Goal: Task Accomplishment & Management: Use online tool/utility

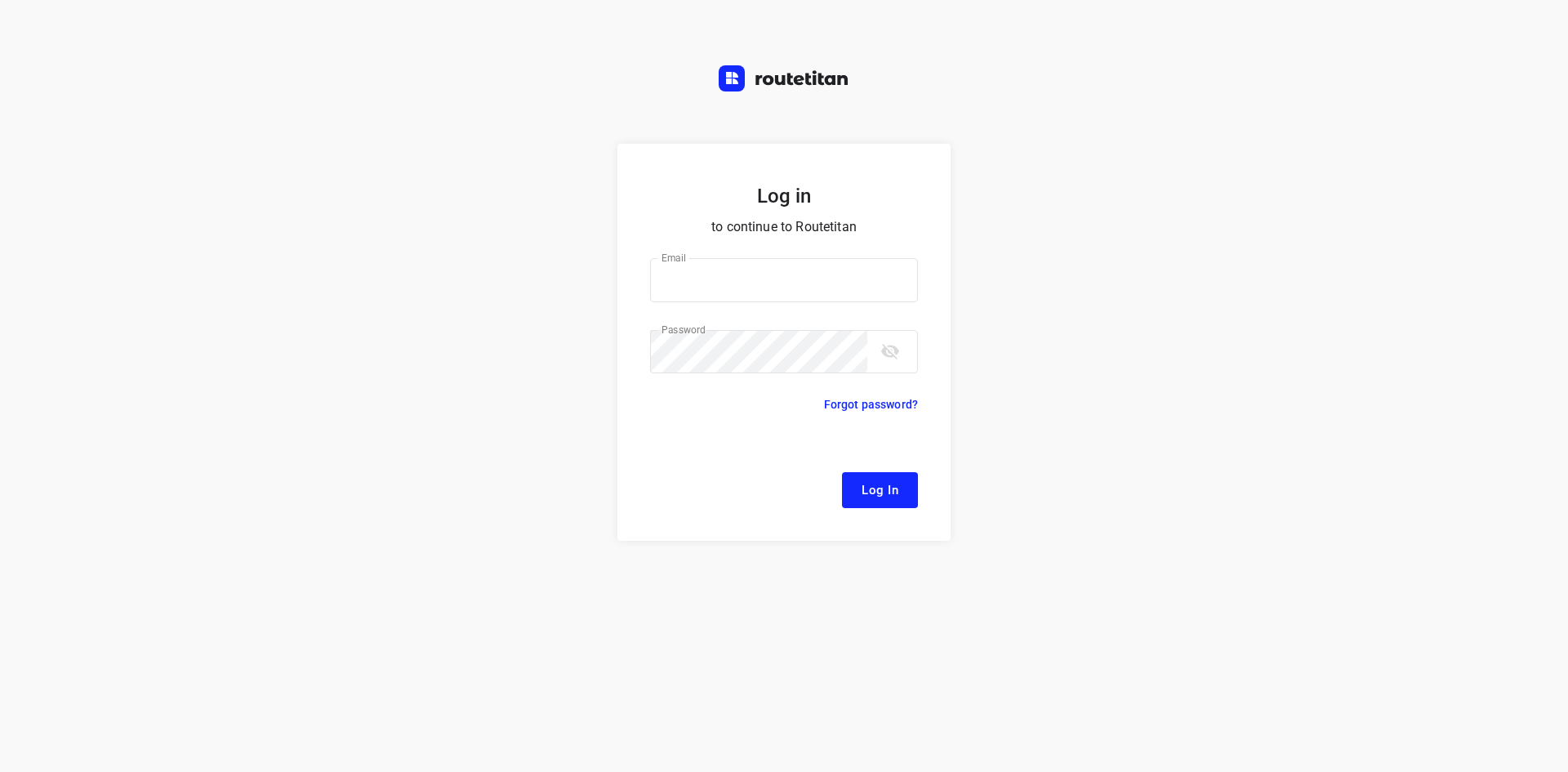
type input "remco@fruitopjewerk.nl"
click at [875, 490] on span "Log In" at bounding box center [880, 490] width 37 height 21
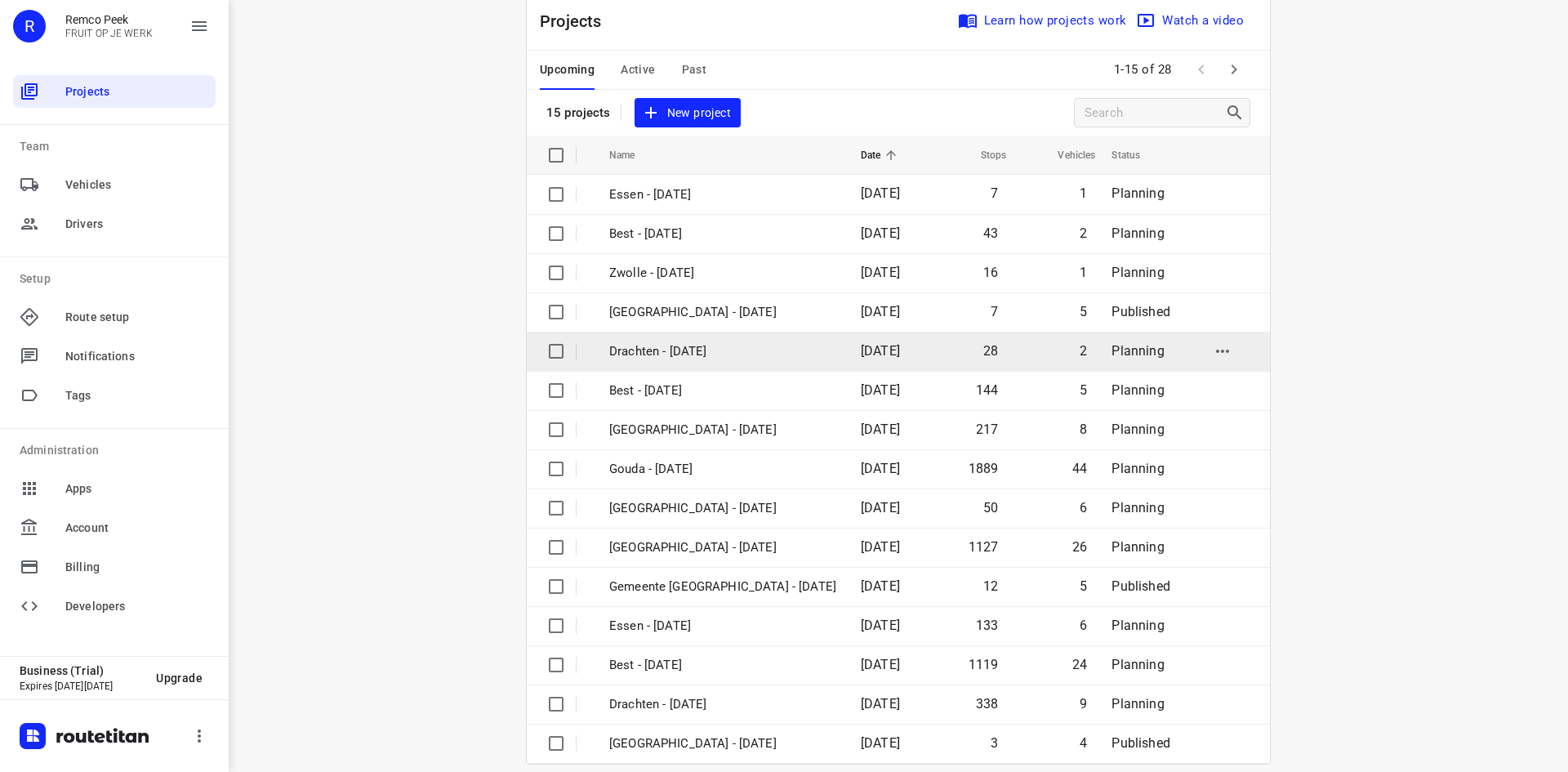
scroll to position [54, 0]
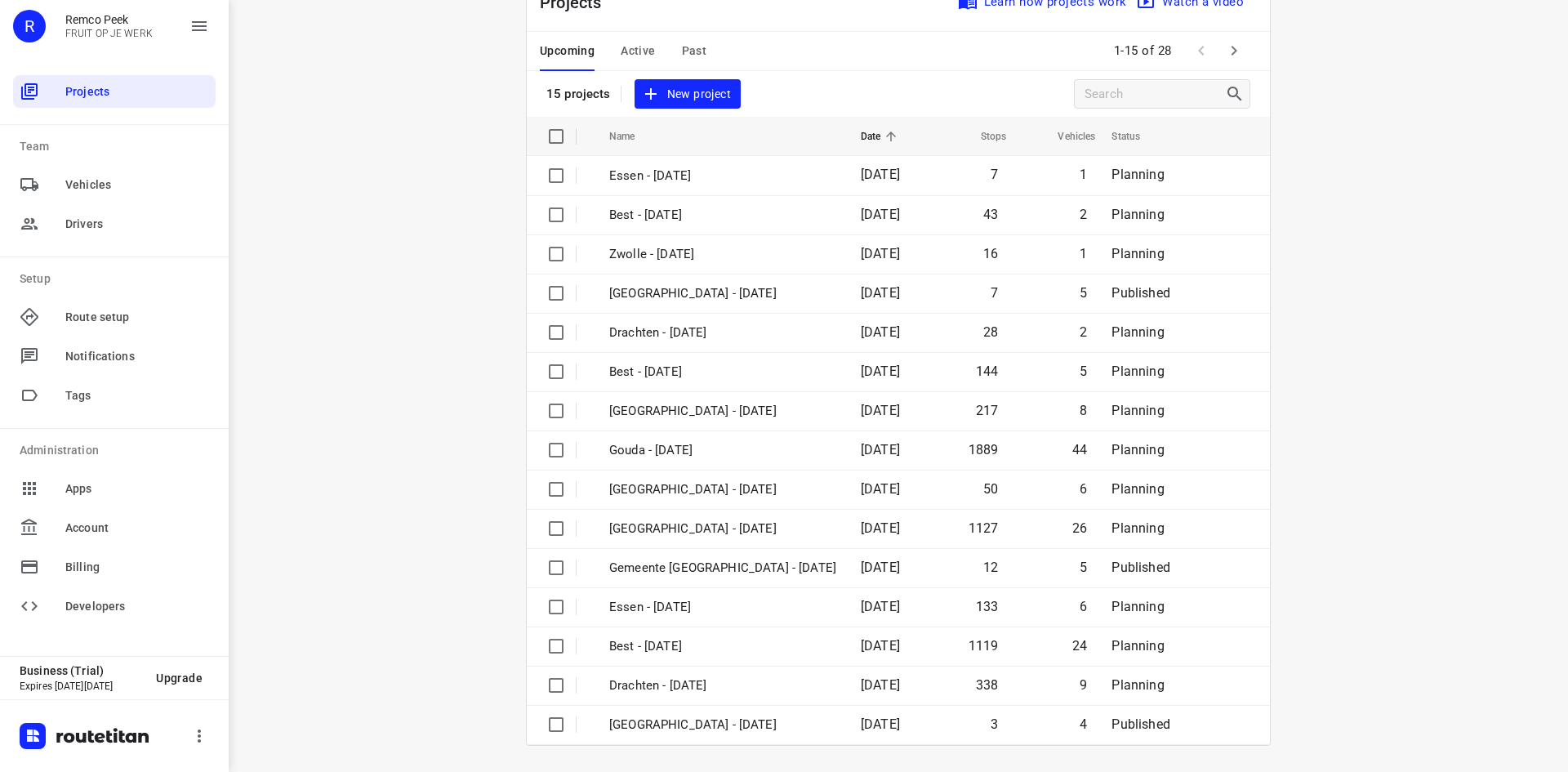
click at [628, 48] on span "Active" at bounding box center [637, 50] width 34 height 20
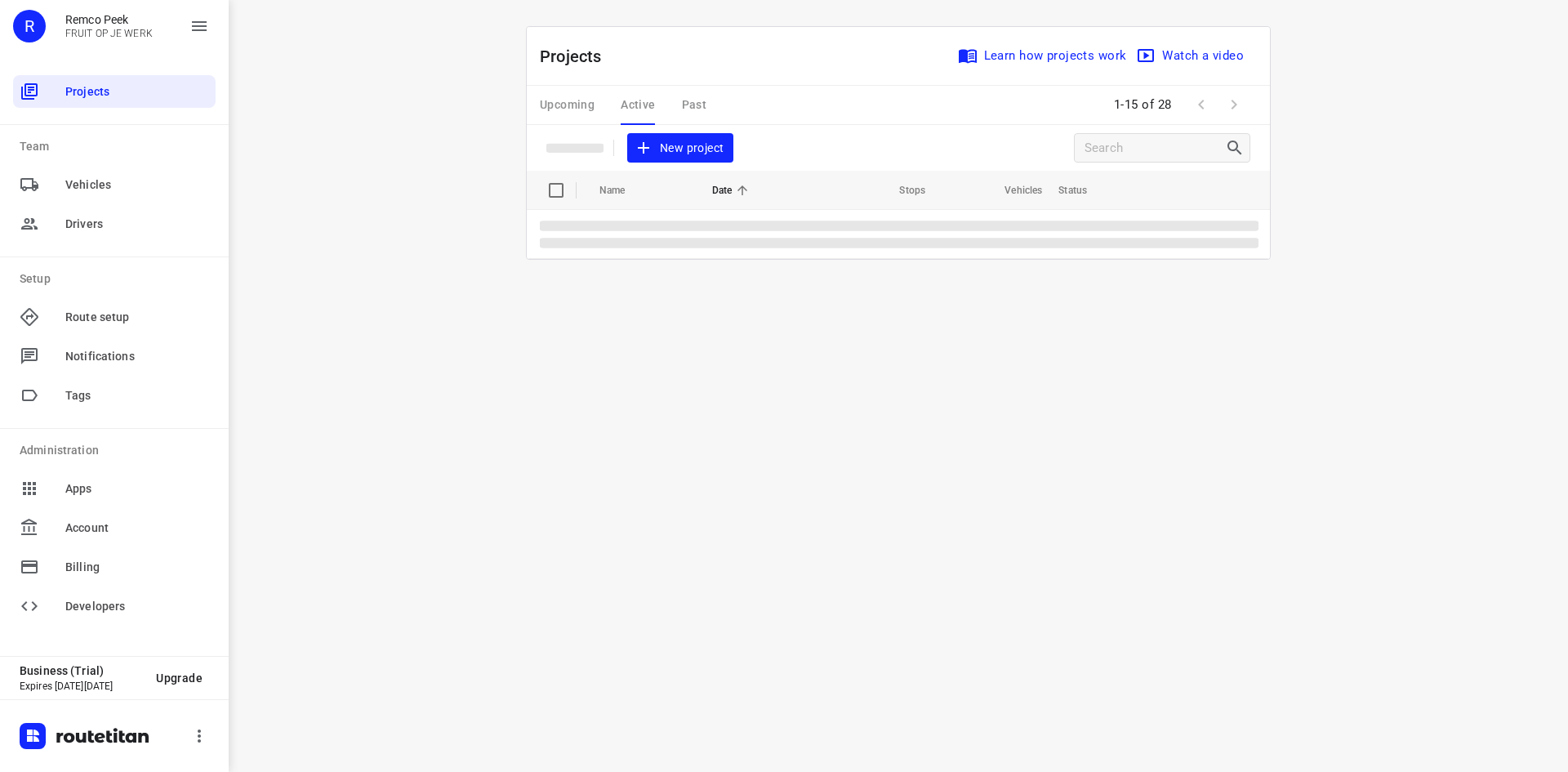
scroll to position [0, 0]
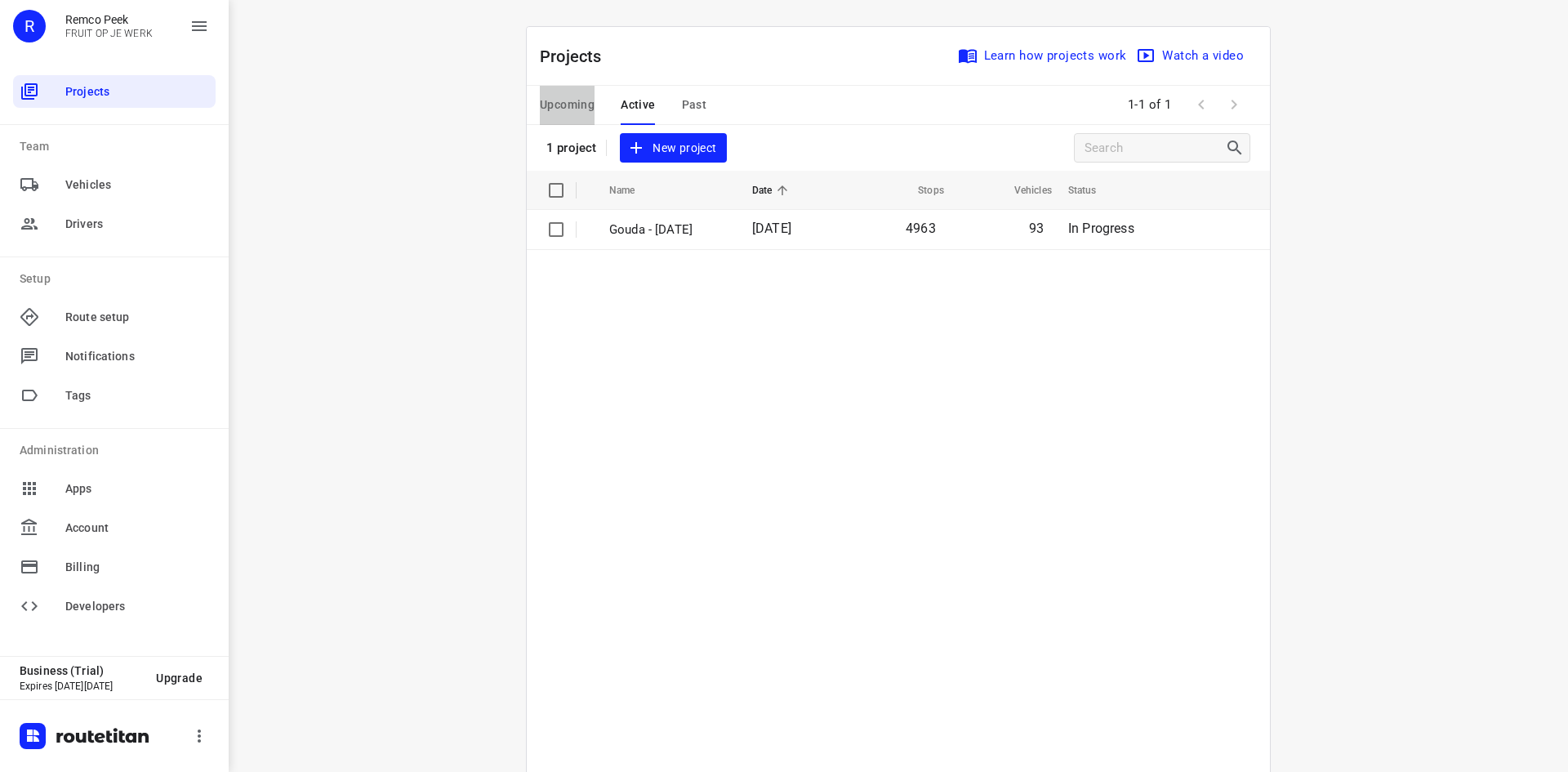
click at [549, 102] on span "Upcoming" at bounding box center [567, 104] width 55 height 20
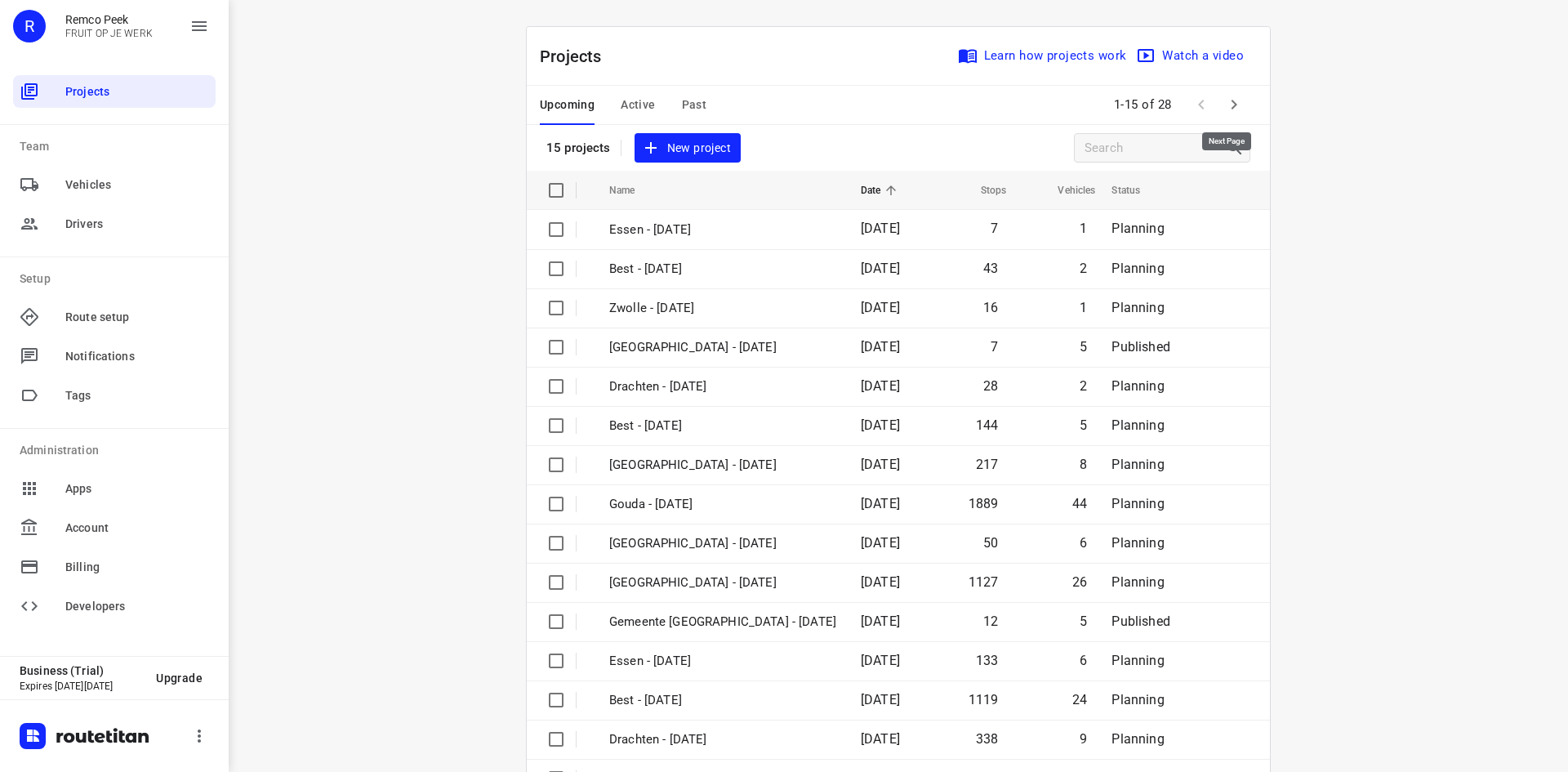
click at [1225, 98] on icon "button" at bounding box center [1234, 104] width 19 height 19
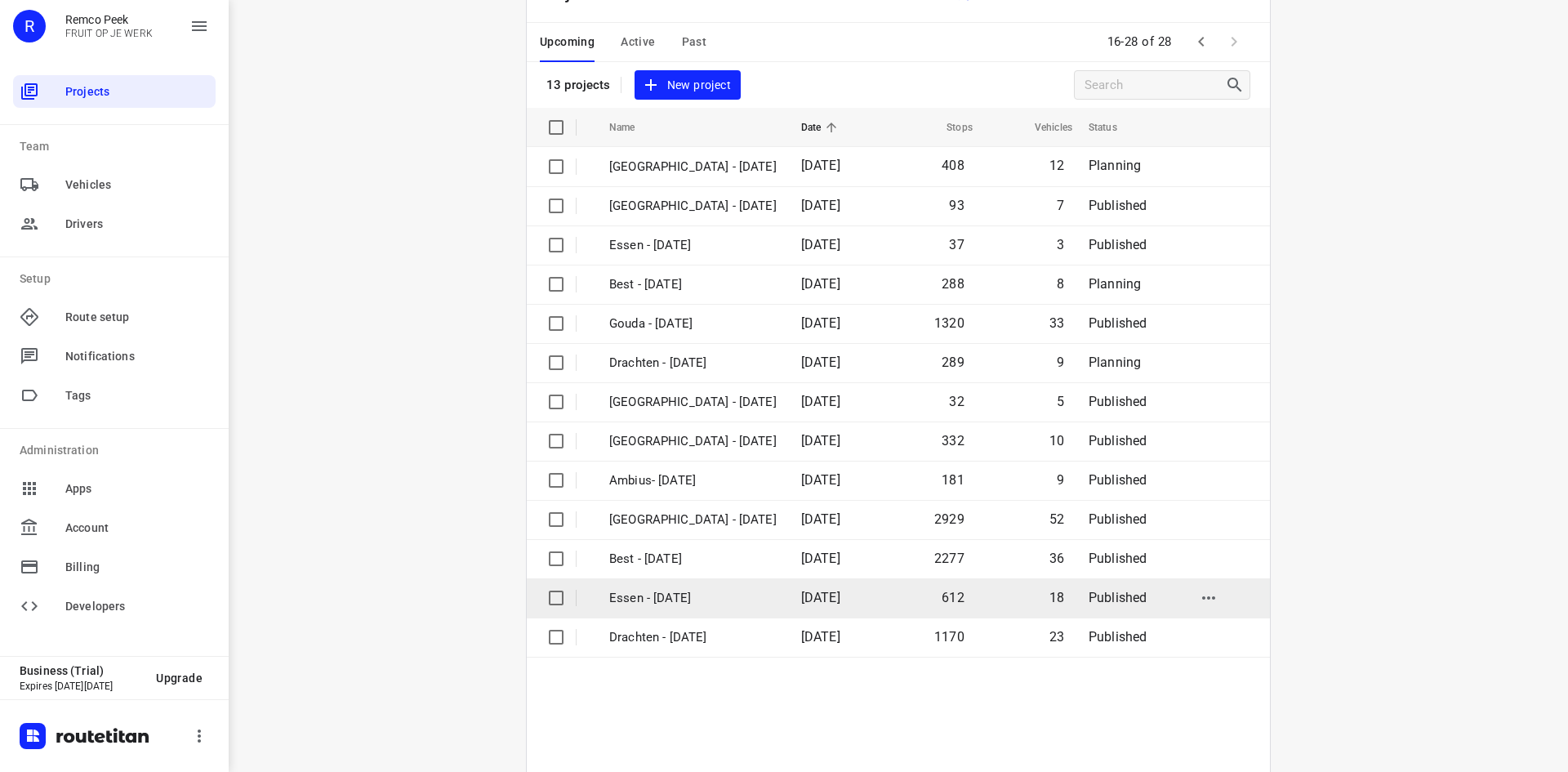
scroll to position [92, 0]
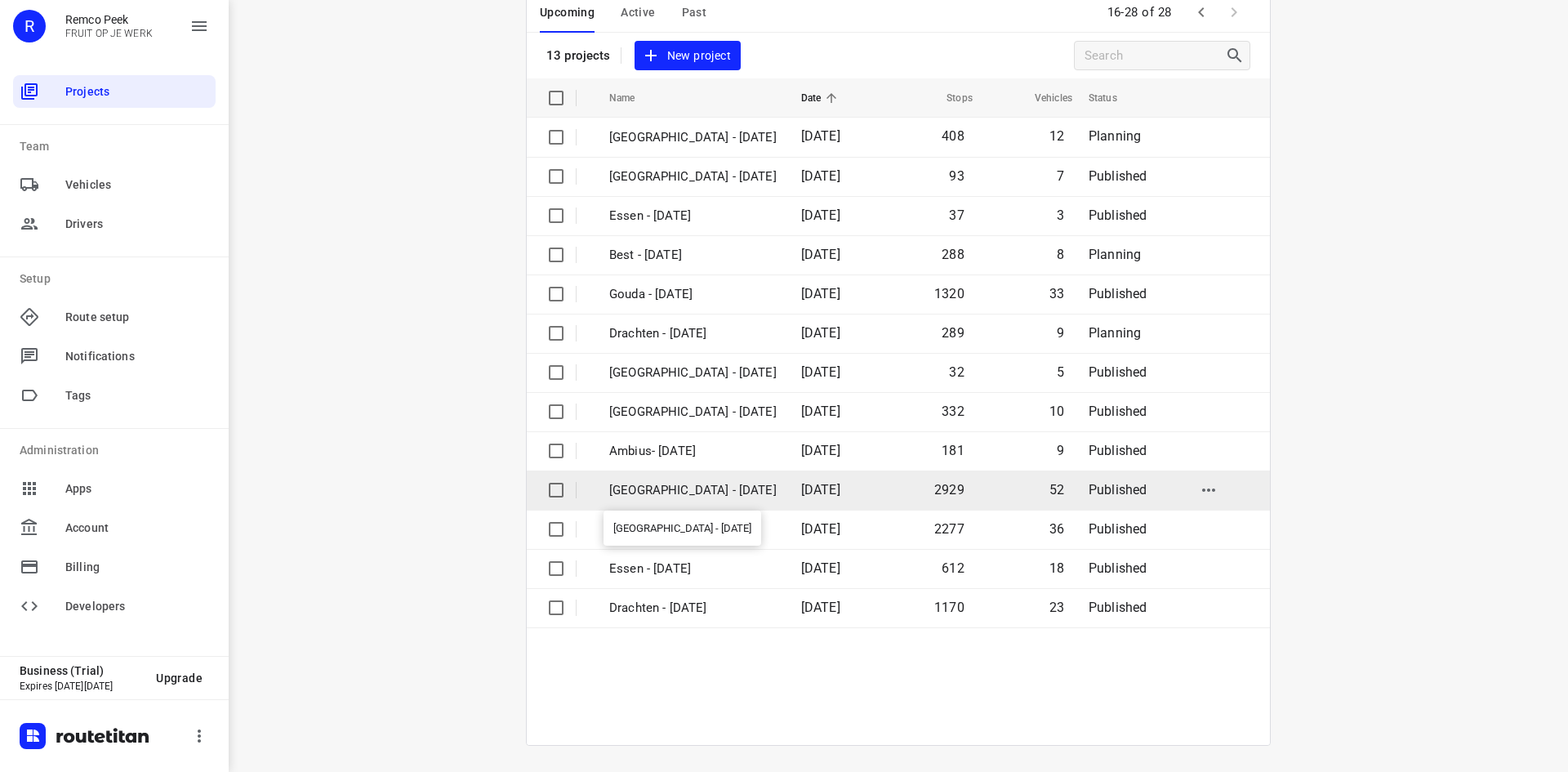
click at [651, 486] on p "[GEOGRAPHIC_DATA] - [DATE]" at bounding box center [693, 490] width 167 height 18
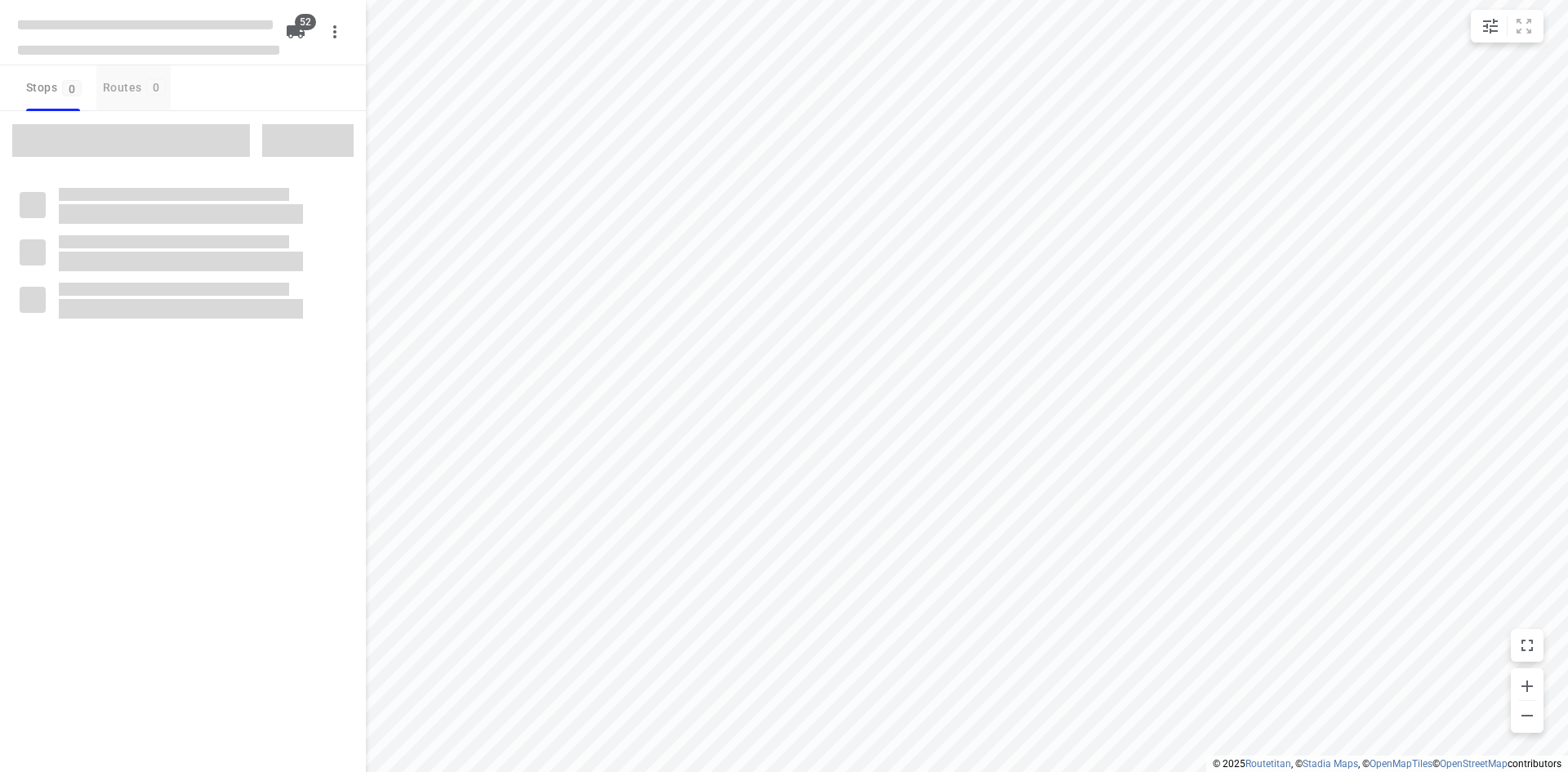
checkbox input "true"
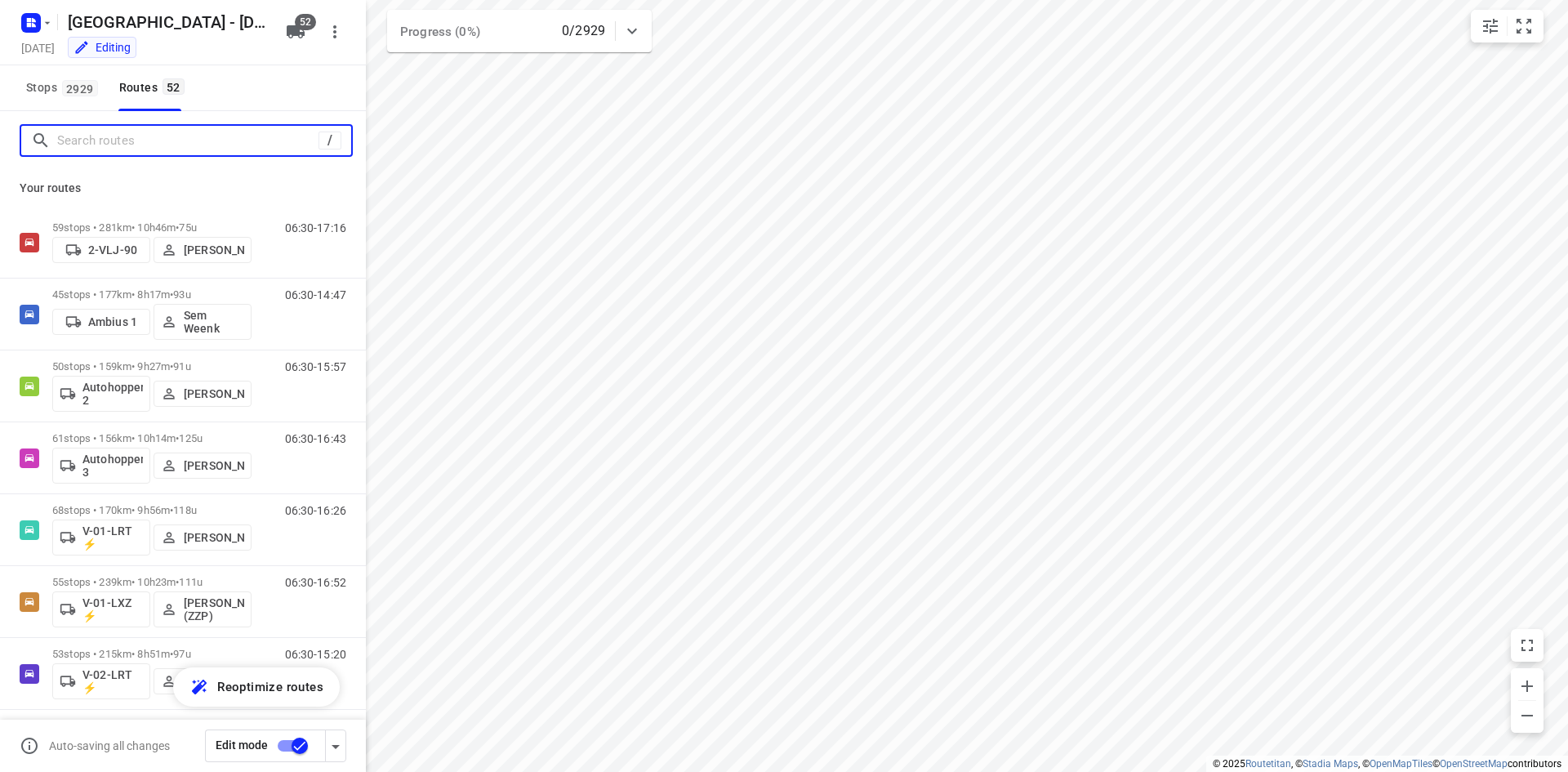
click at [122, 131] on input "Search routes" at bounding box center [188, 141] width 261 height 25
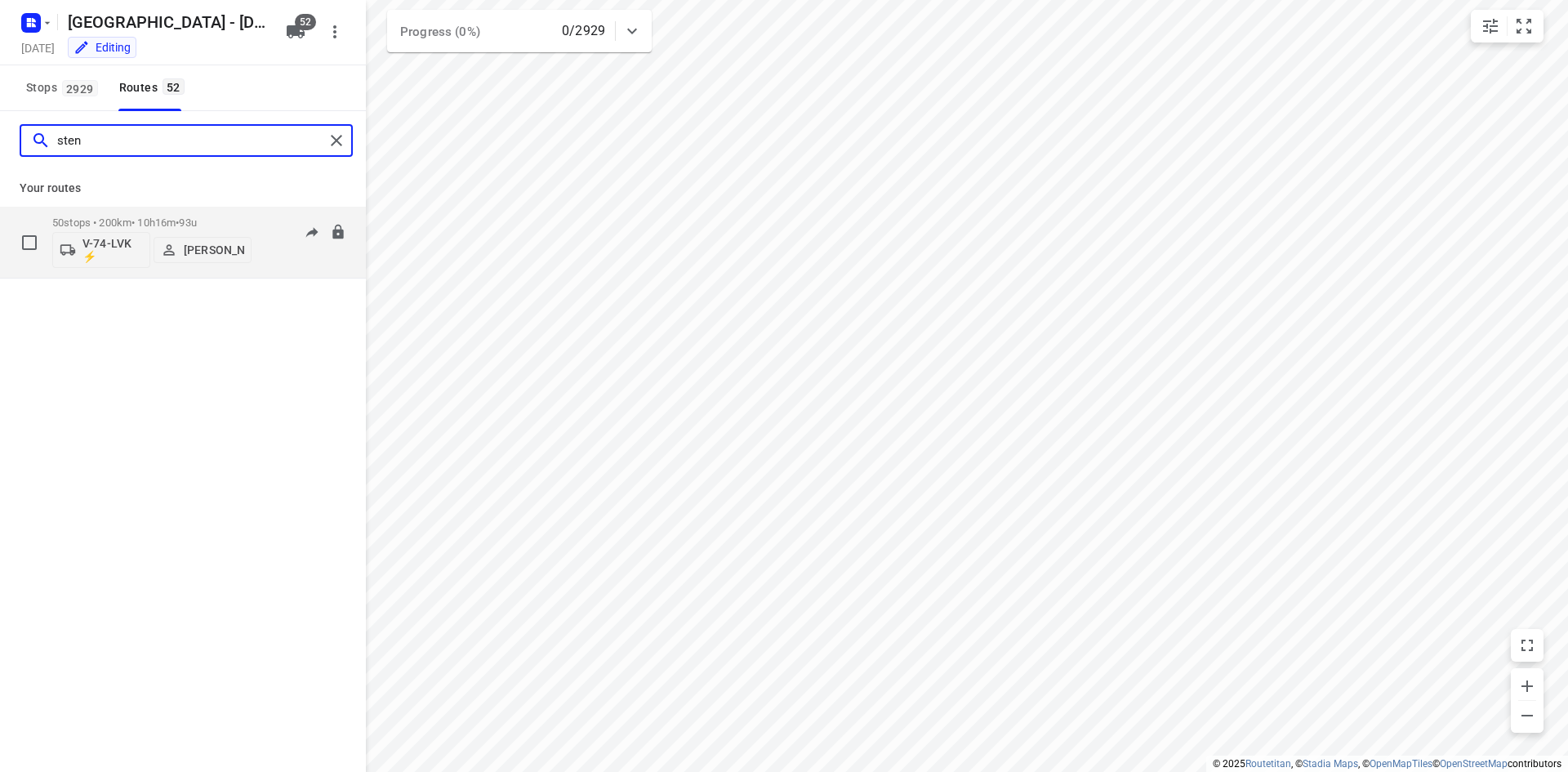
type input "sten"
click at [271, 261] on div "05:30-15:46" at bounding box center [306, 247] width 81 height 60
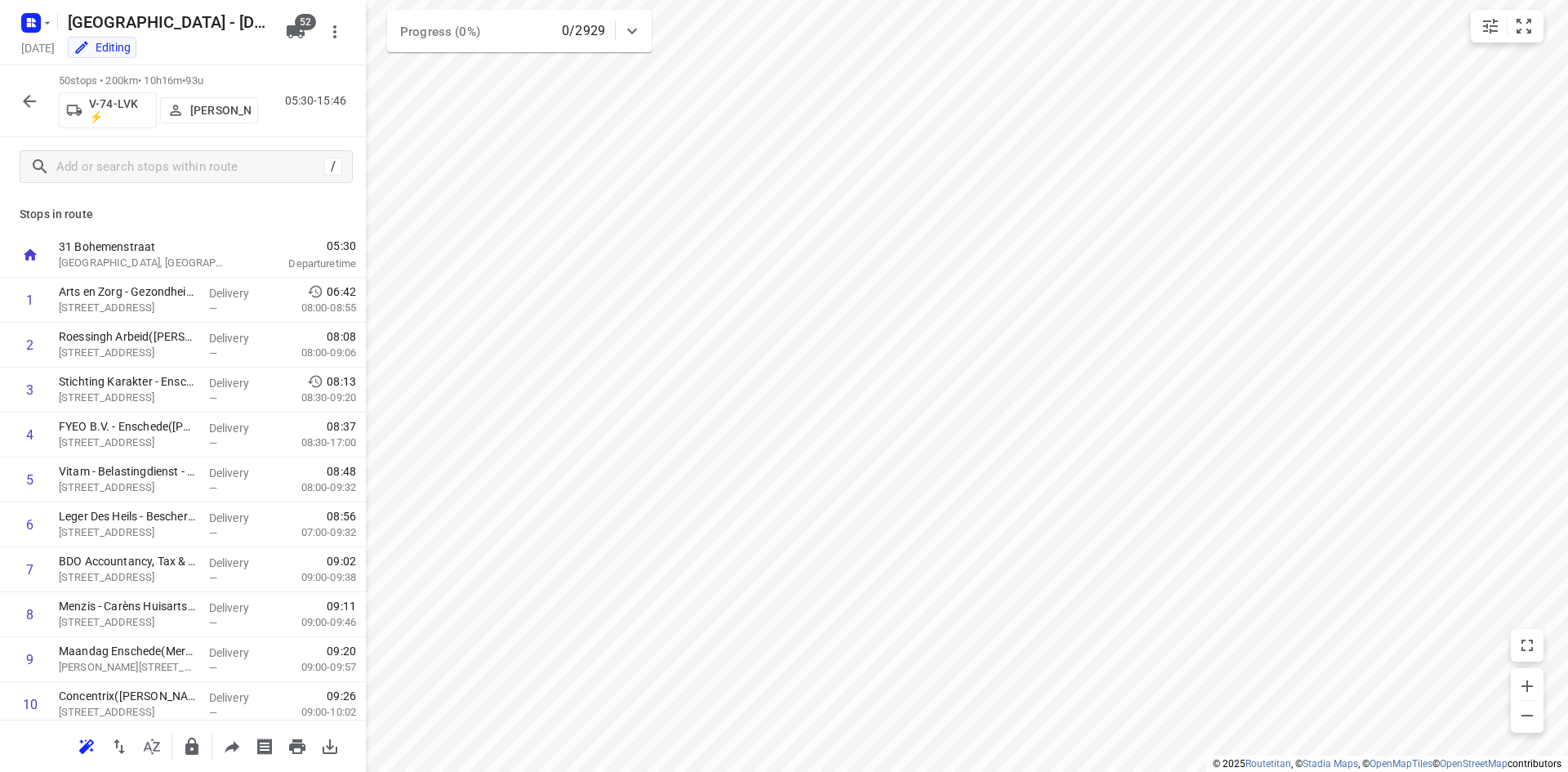
click at [29, 104] on icon "button" at bounding box center [29, 102] width 19 height 19
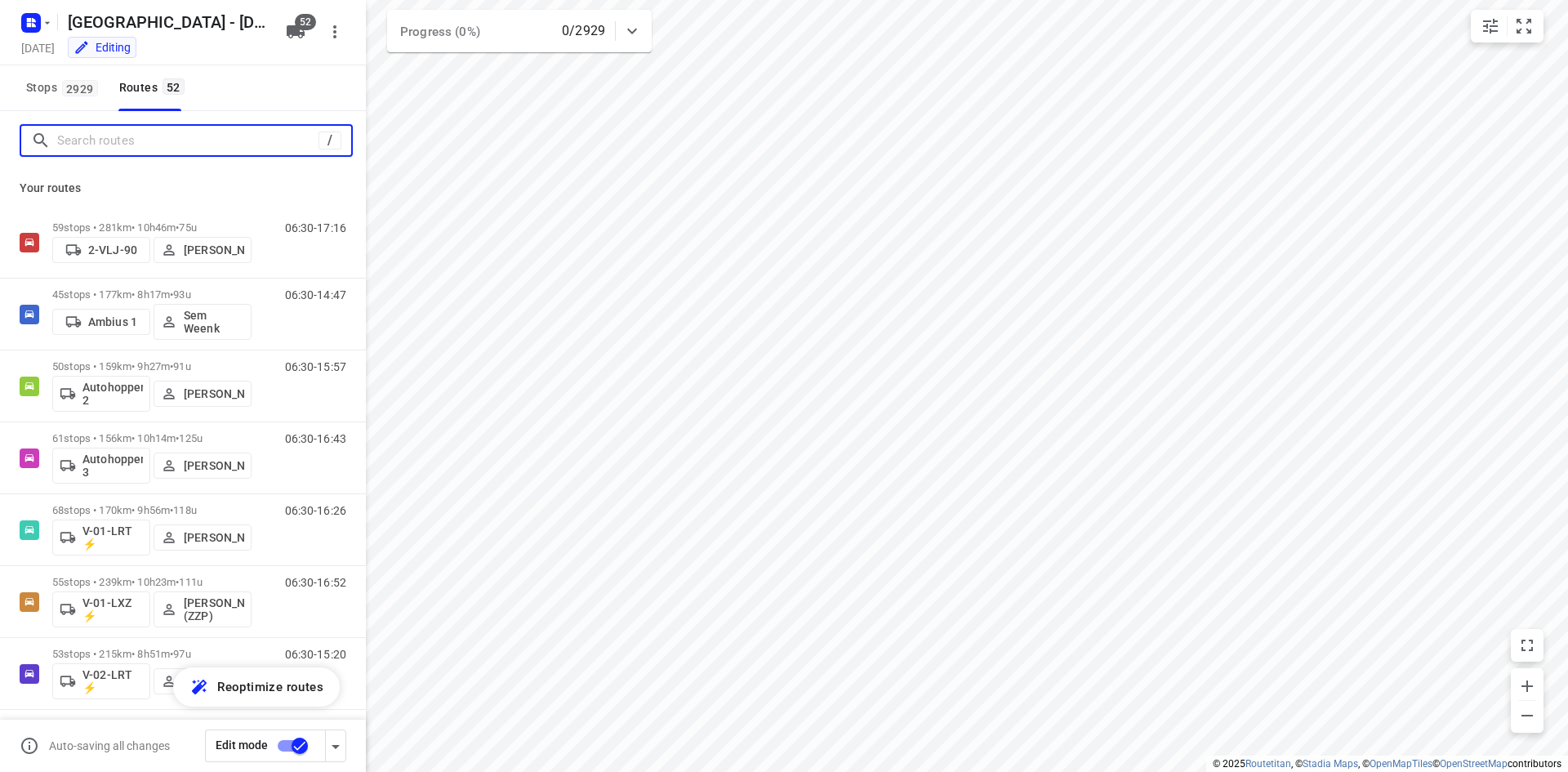
click at [222, 144] on input "Search routes" at bounding box center [188, 141] width 261 height 25
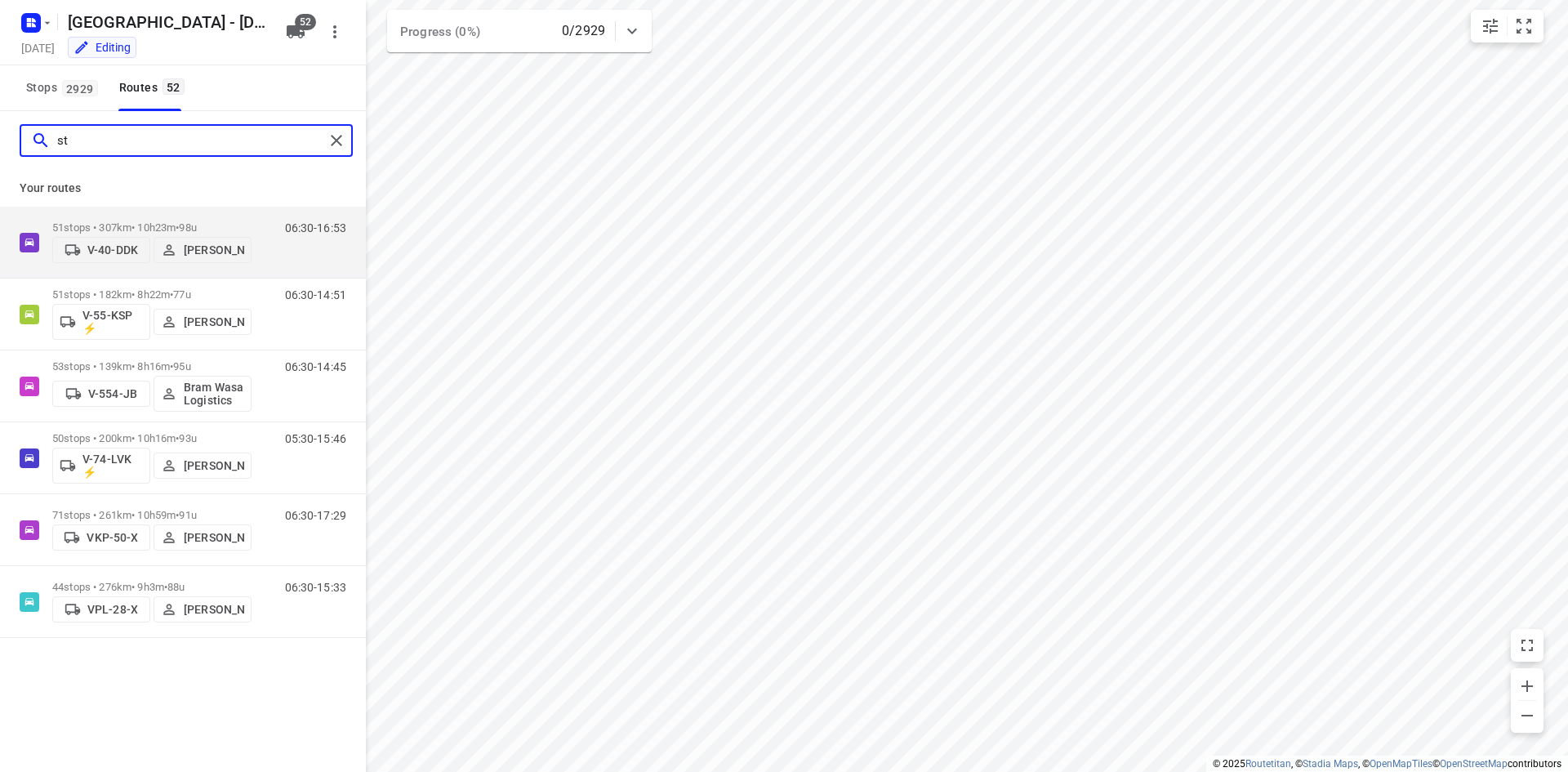
type input "s"
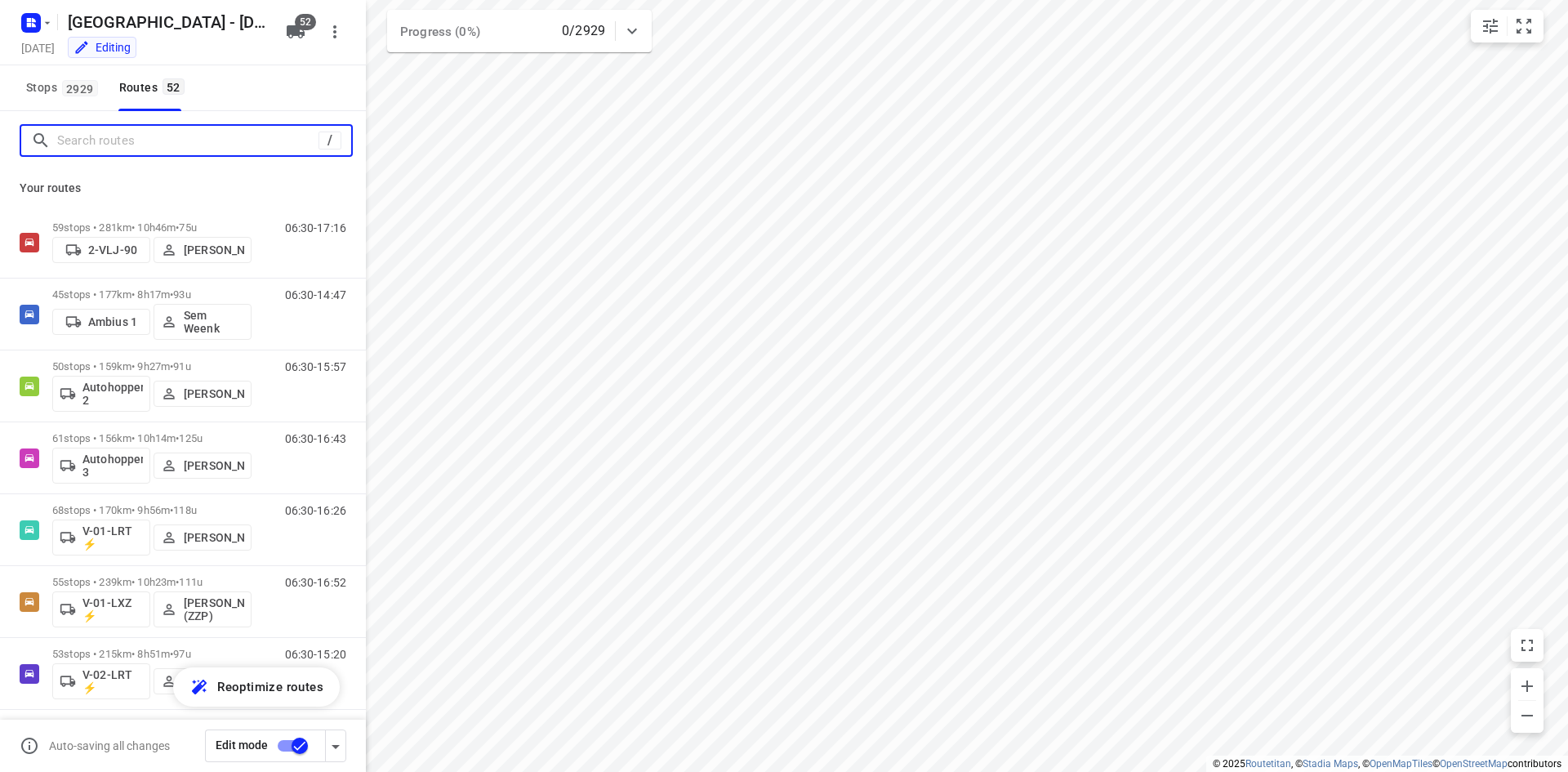
click at [216, 135] on input "Search routes" at bounding box center [188, 141] width 261 height 25
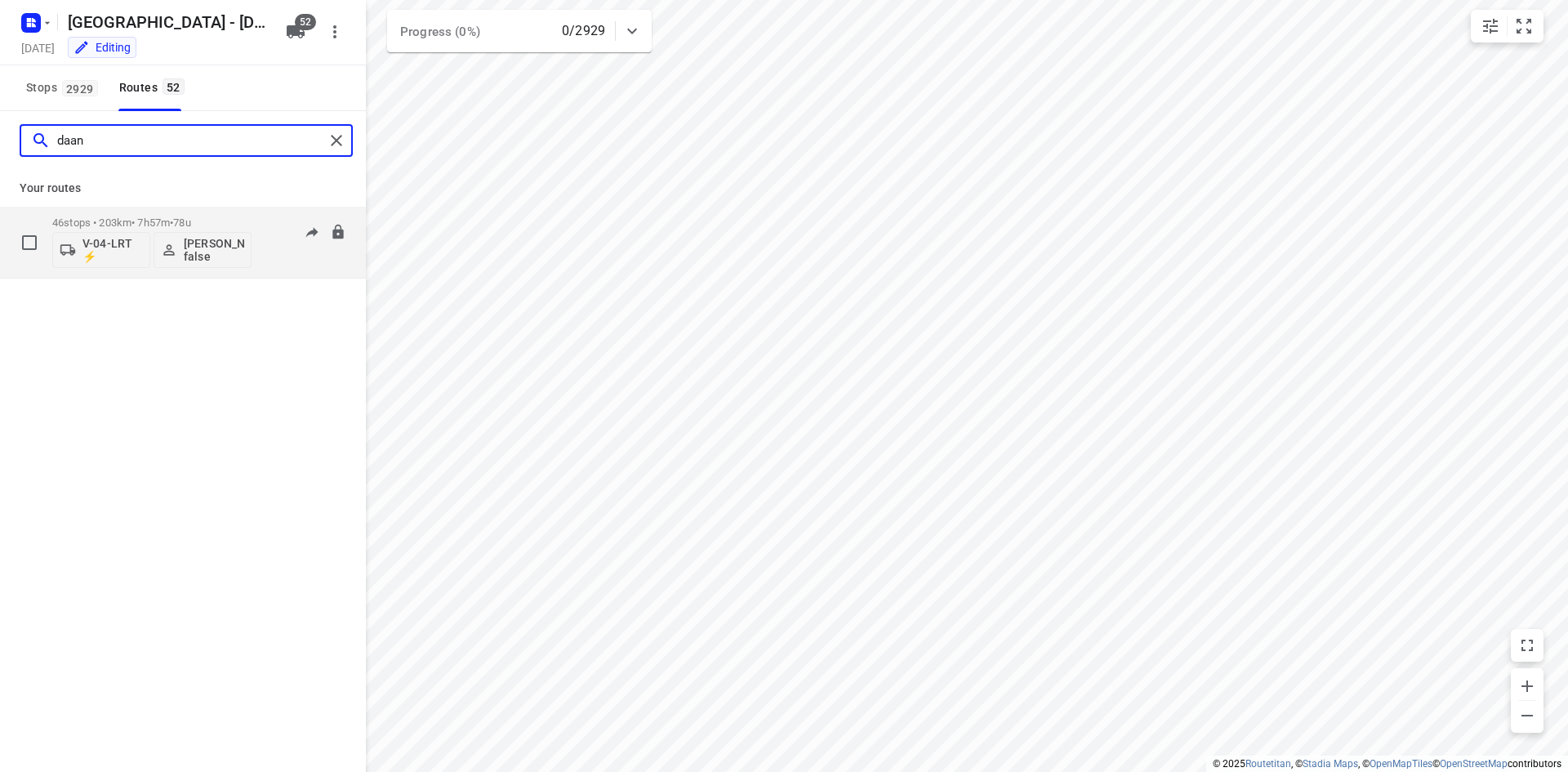
type input "daan"
click at [265, 261] on div "07:15-15:12" at bounding box center [306, 247] width 81 height 60
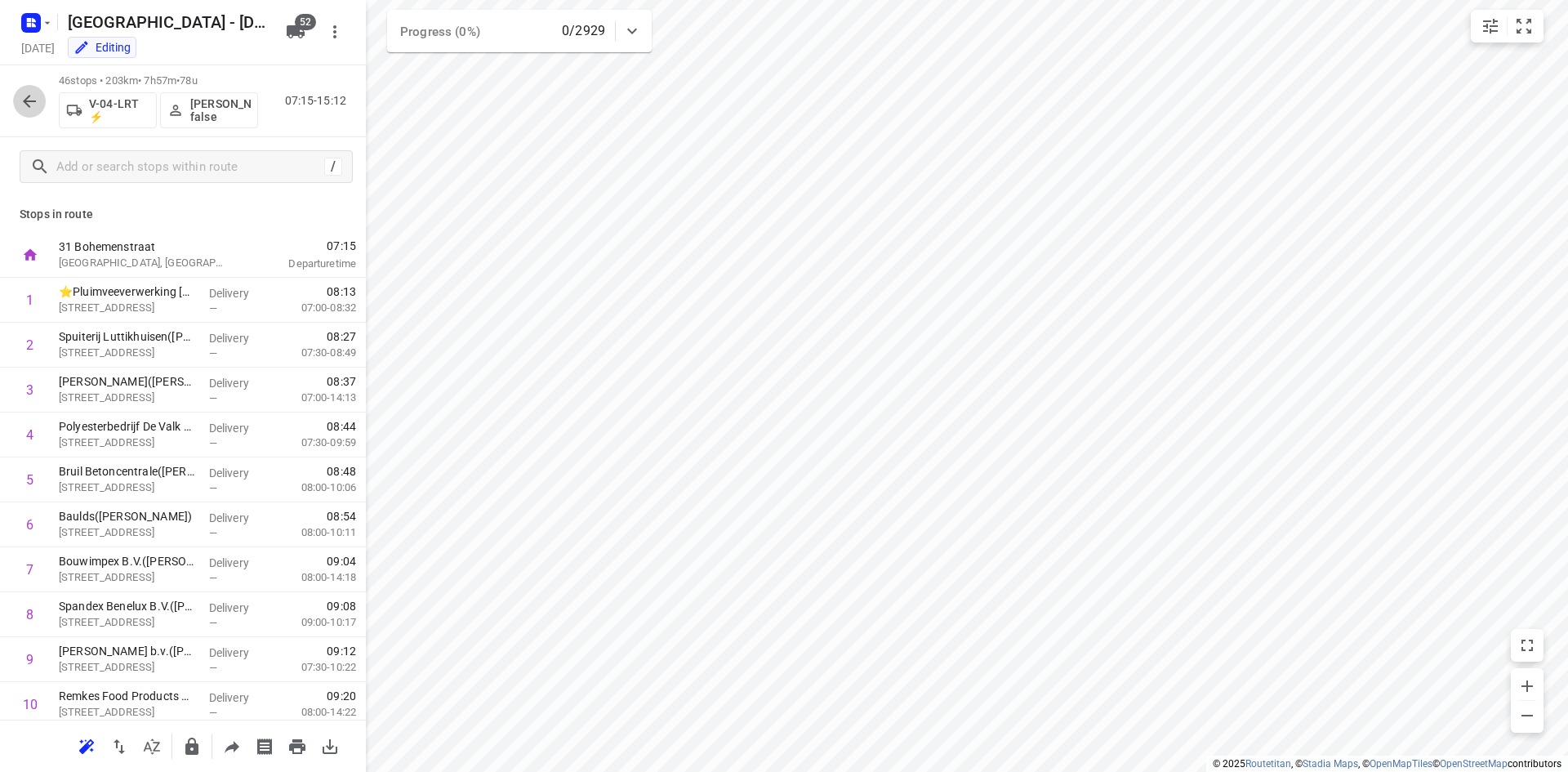
click at [34, 104] on icon "button" at bounding box center [29, 102] width 19 height 19
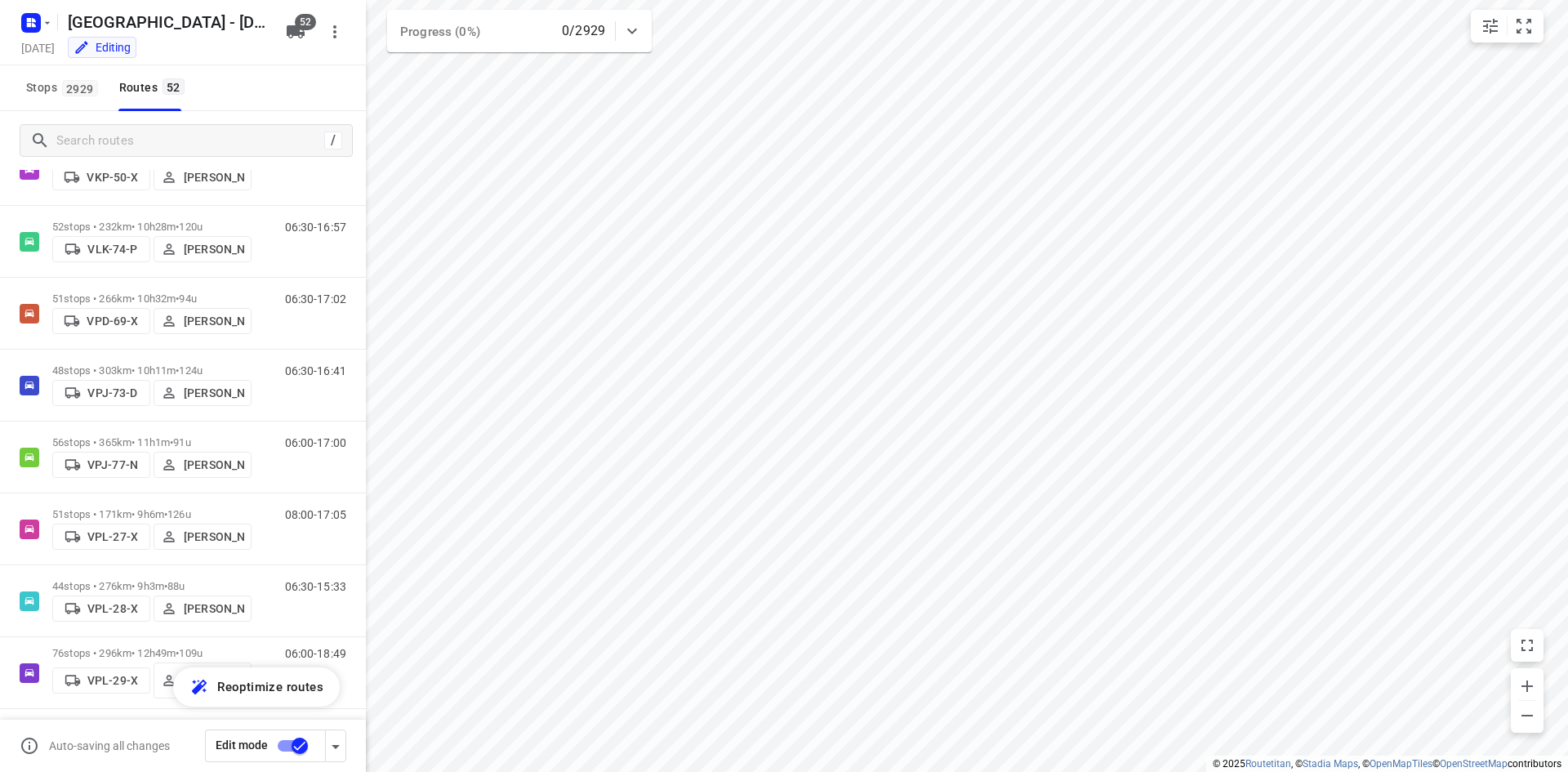
scroll to position [2465, 0]
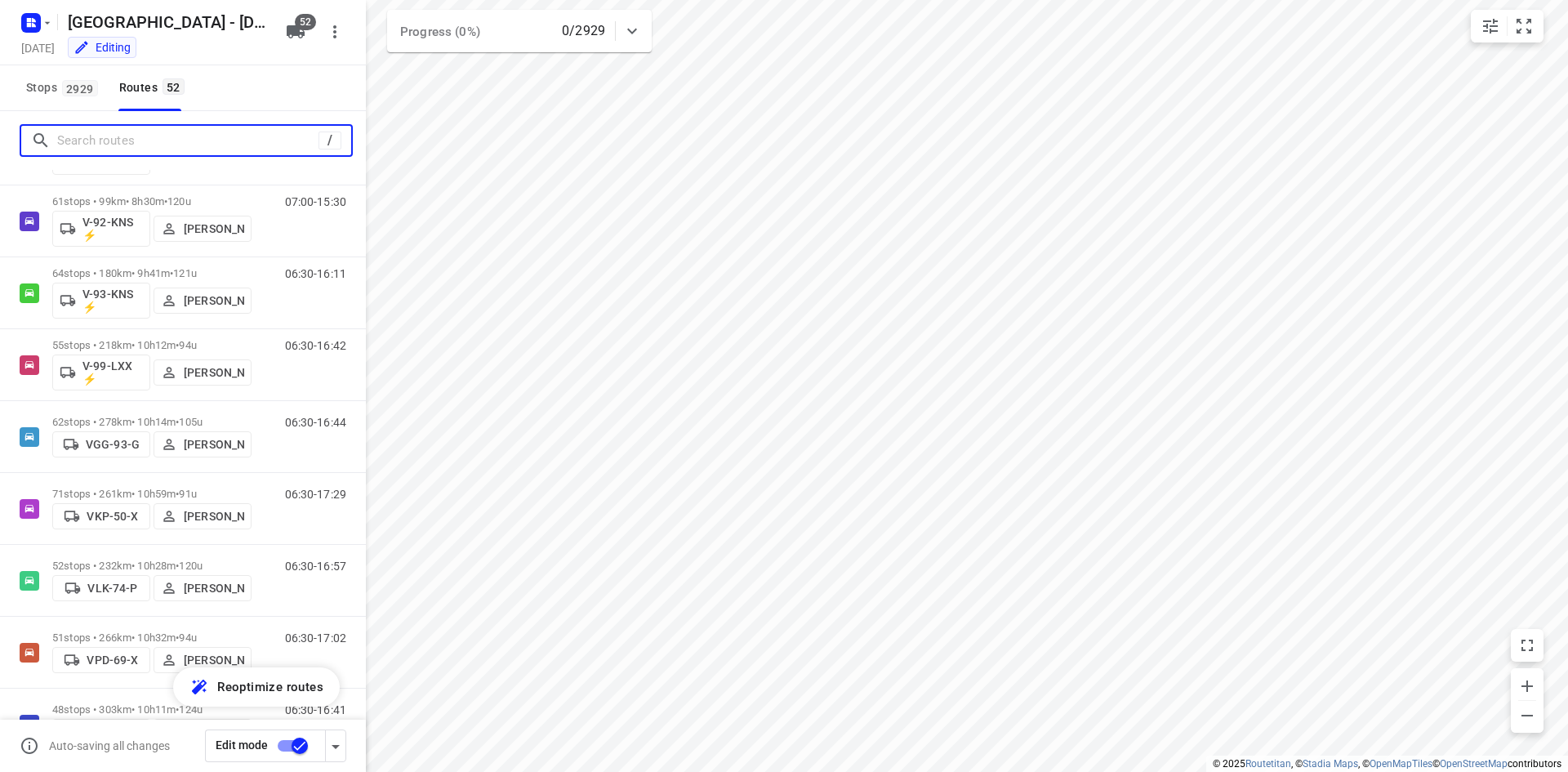
click at [217, 146] on input "Search routes" at bounding box center [188, 141] width 261 height 25
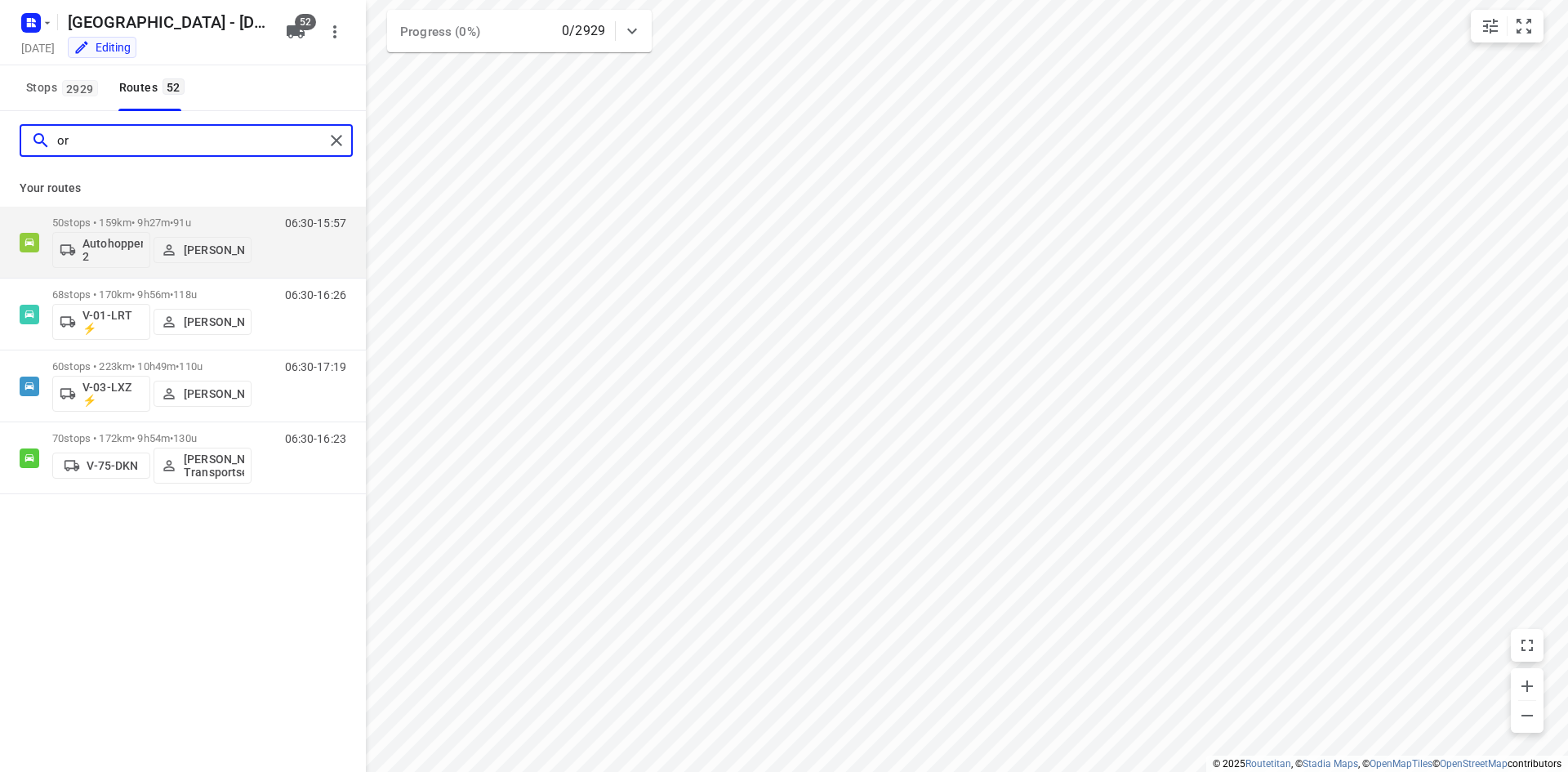
scroll to position [0, 0]
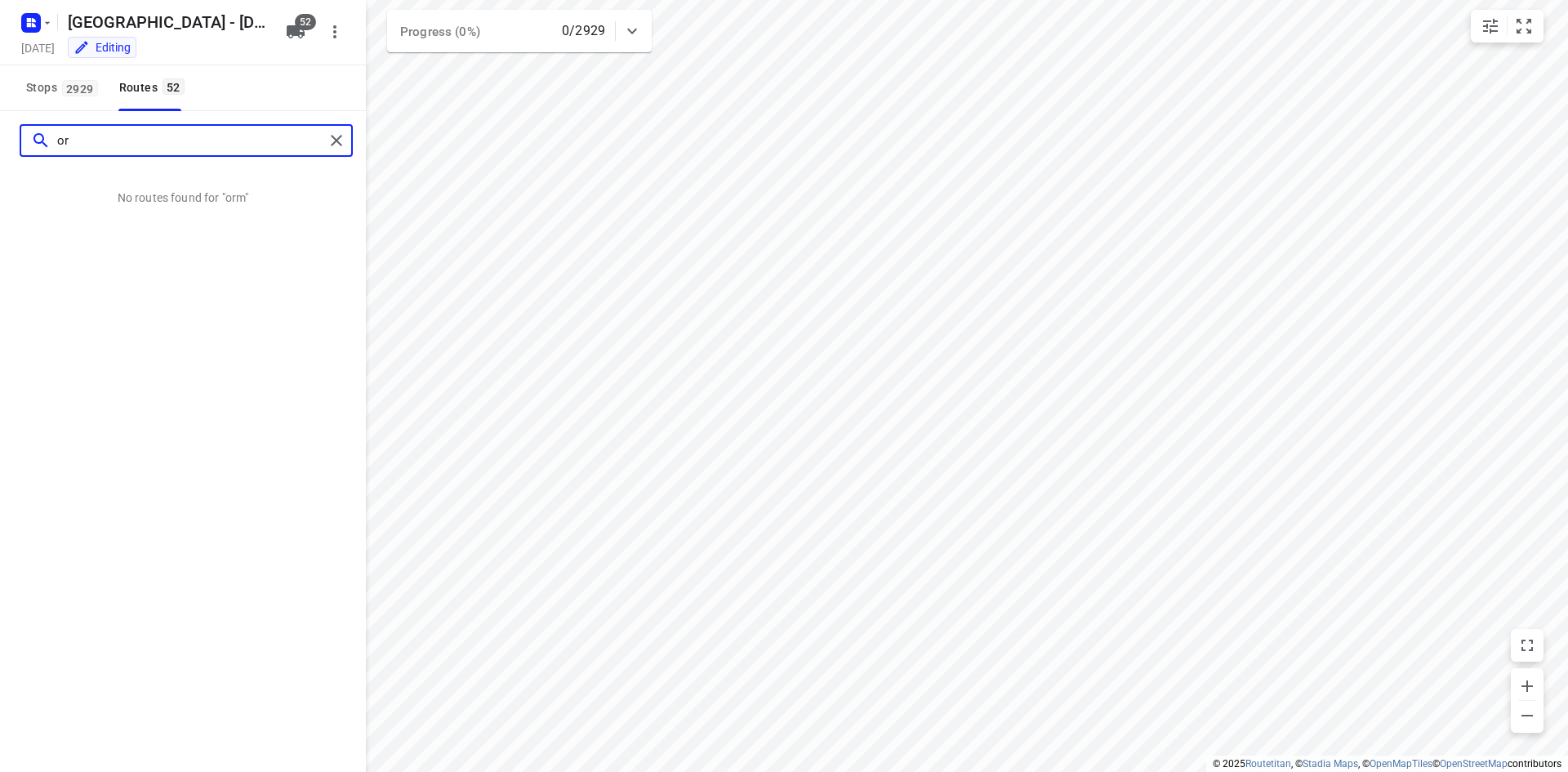
type input "o"
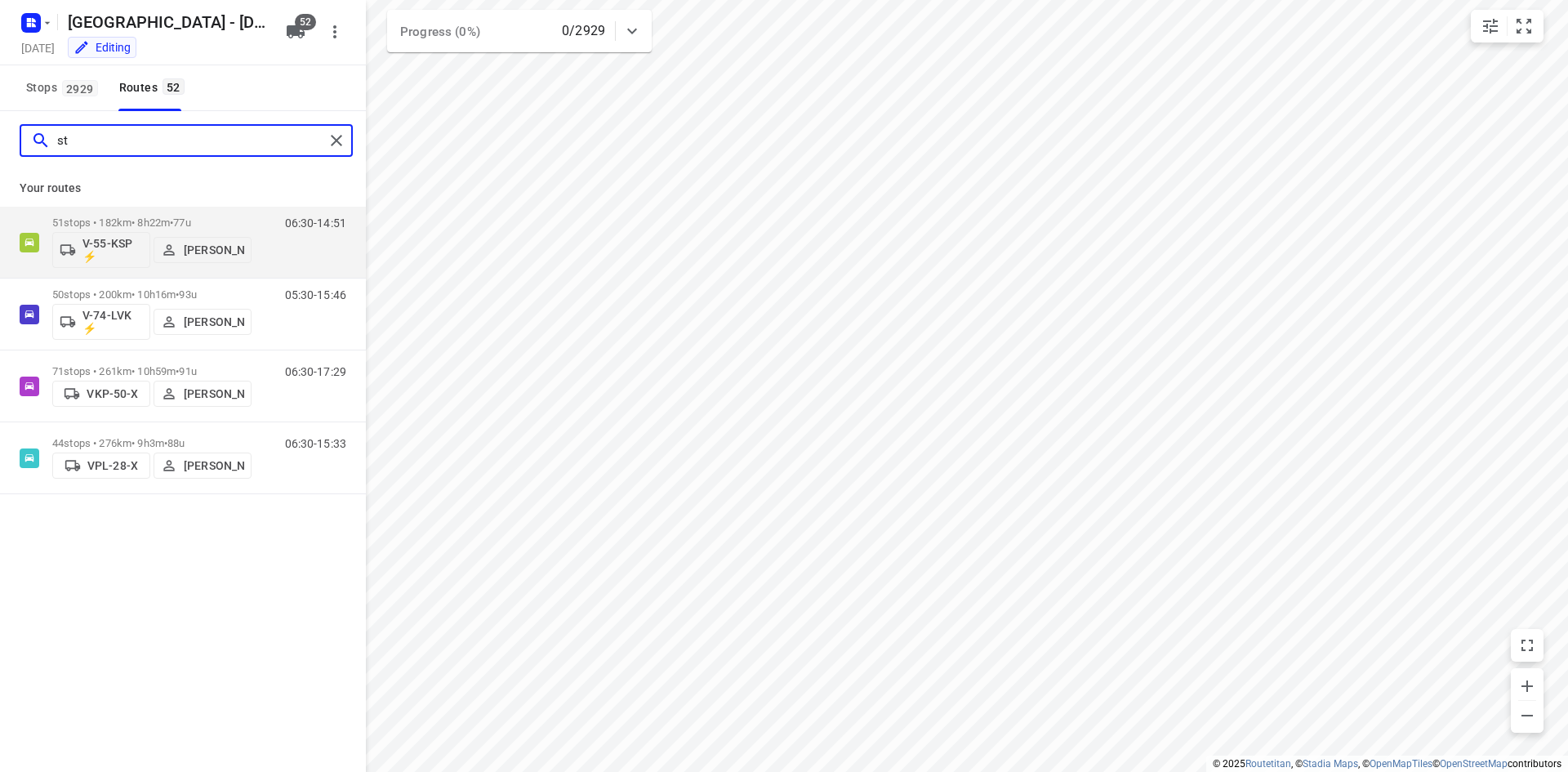
type input "s"
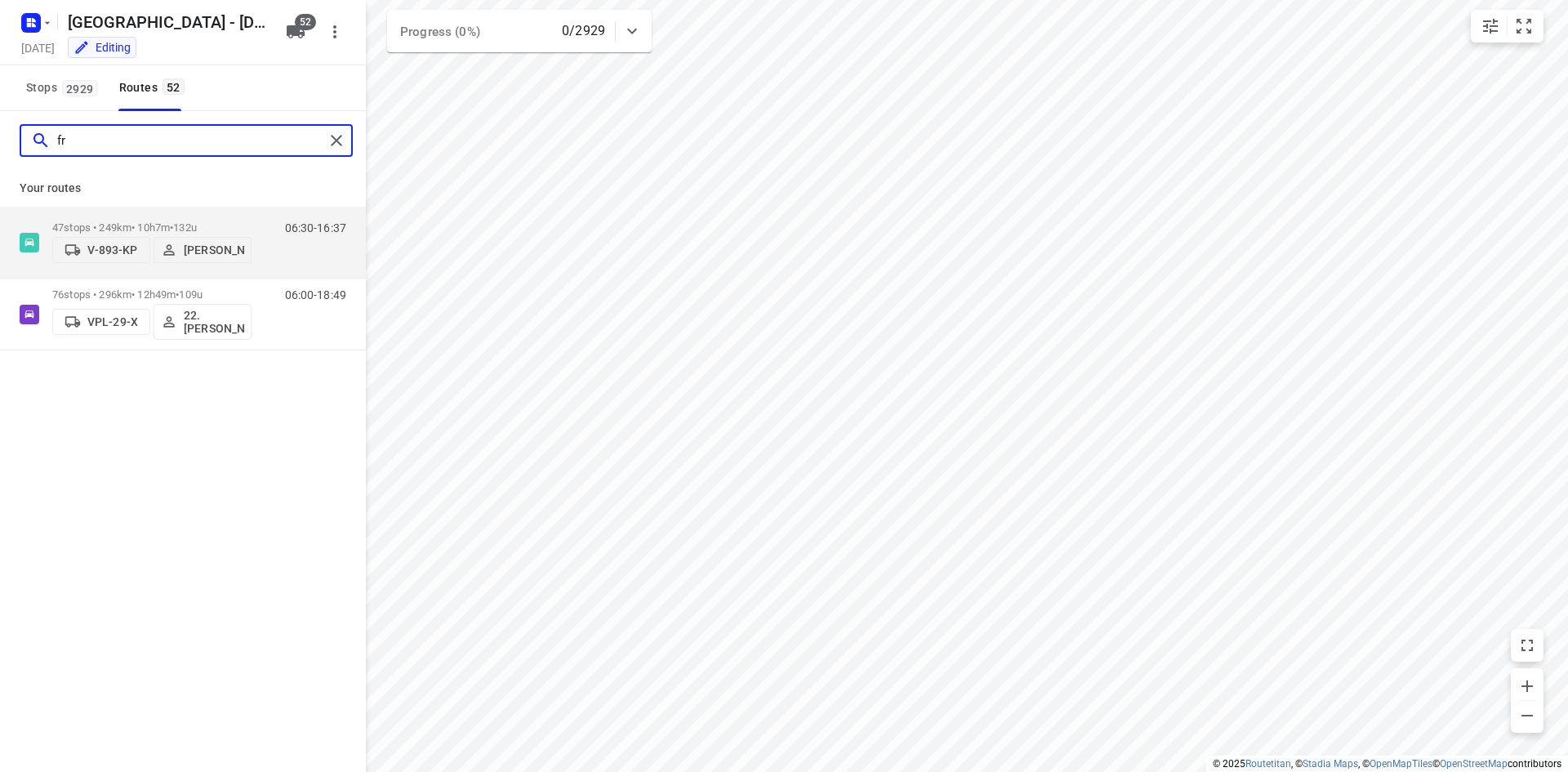
type input "f"
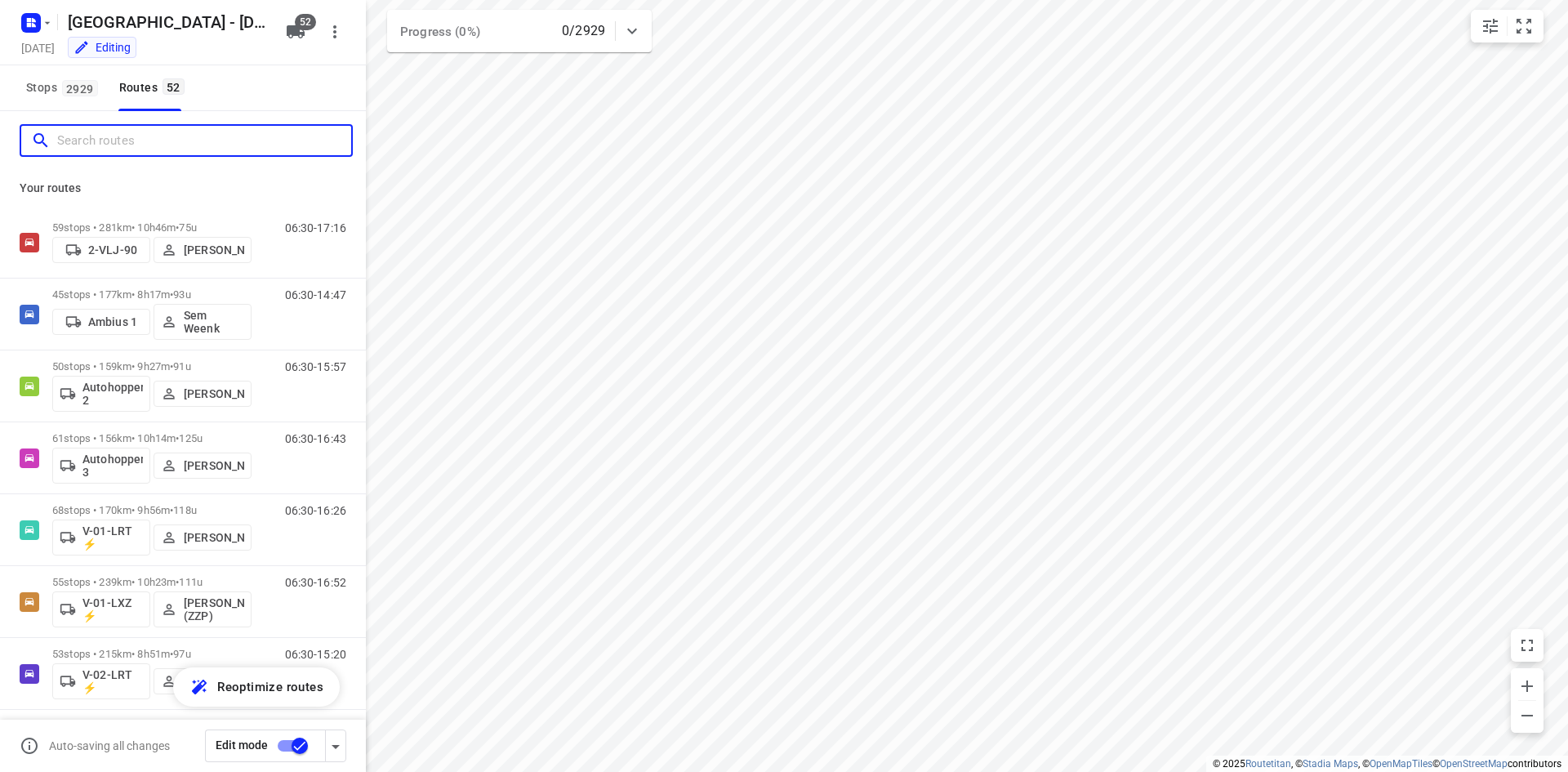
click at [279, 135] on input "Search routes" at bounding box center [204, 141] width 294 height 25
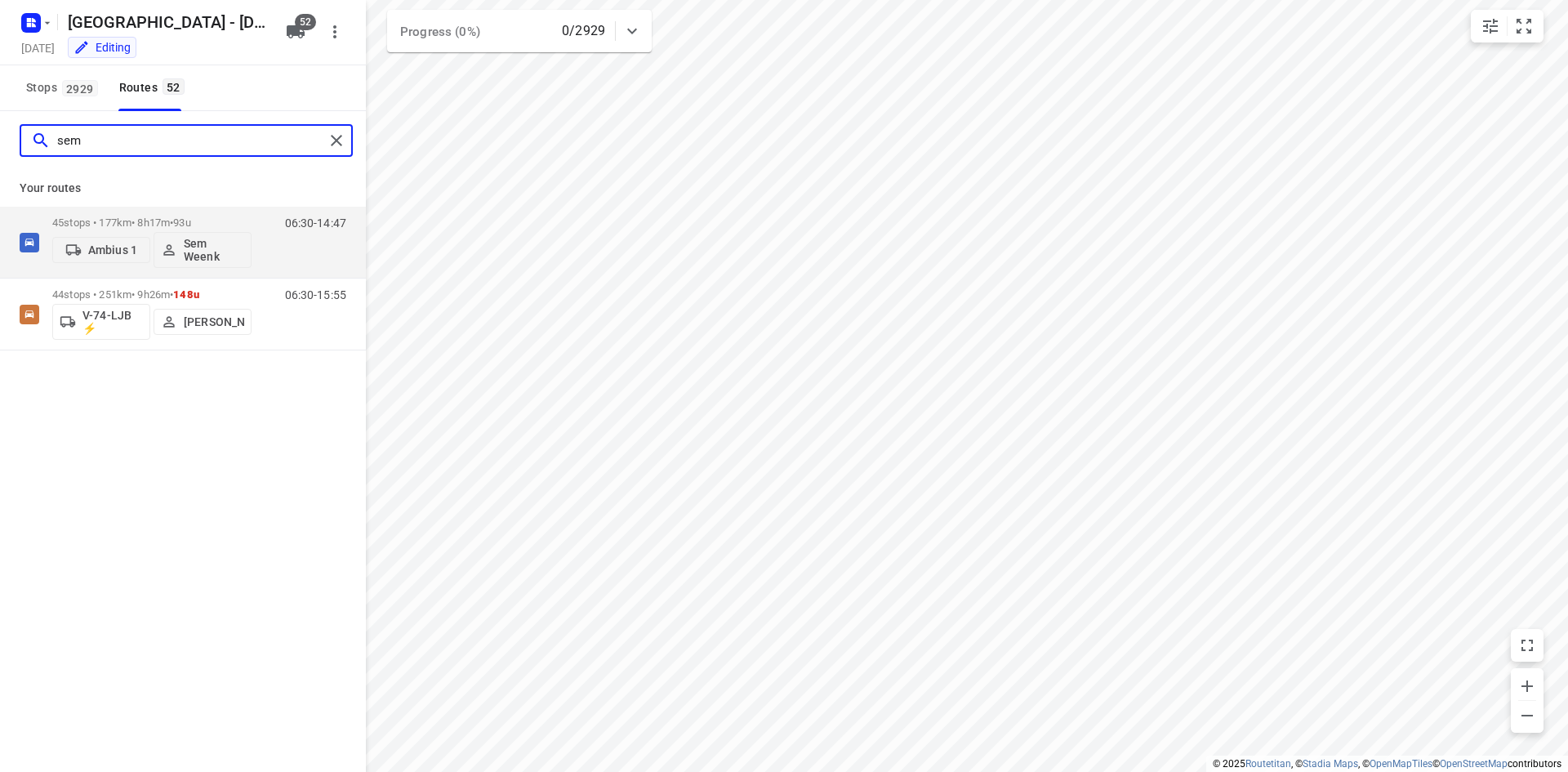
type input "sem"
click at [317, 180] on p "Your routes" at bounding box center [183, 189] width 327 height 17
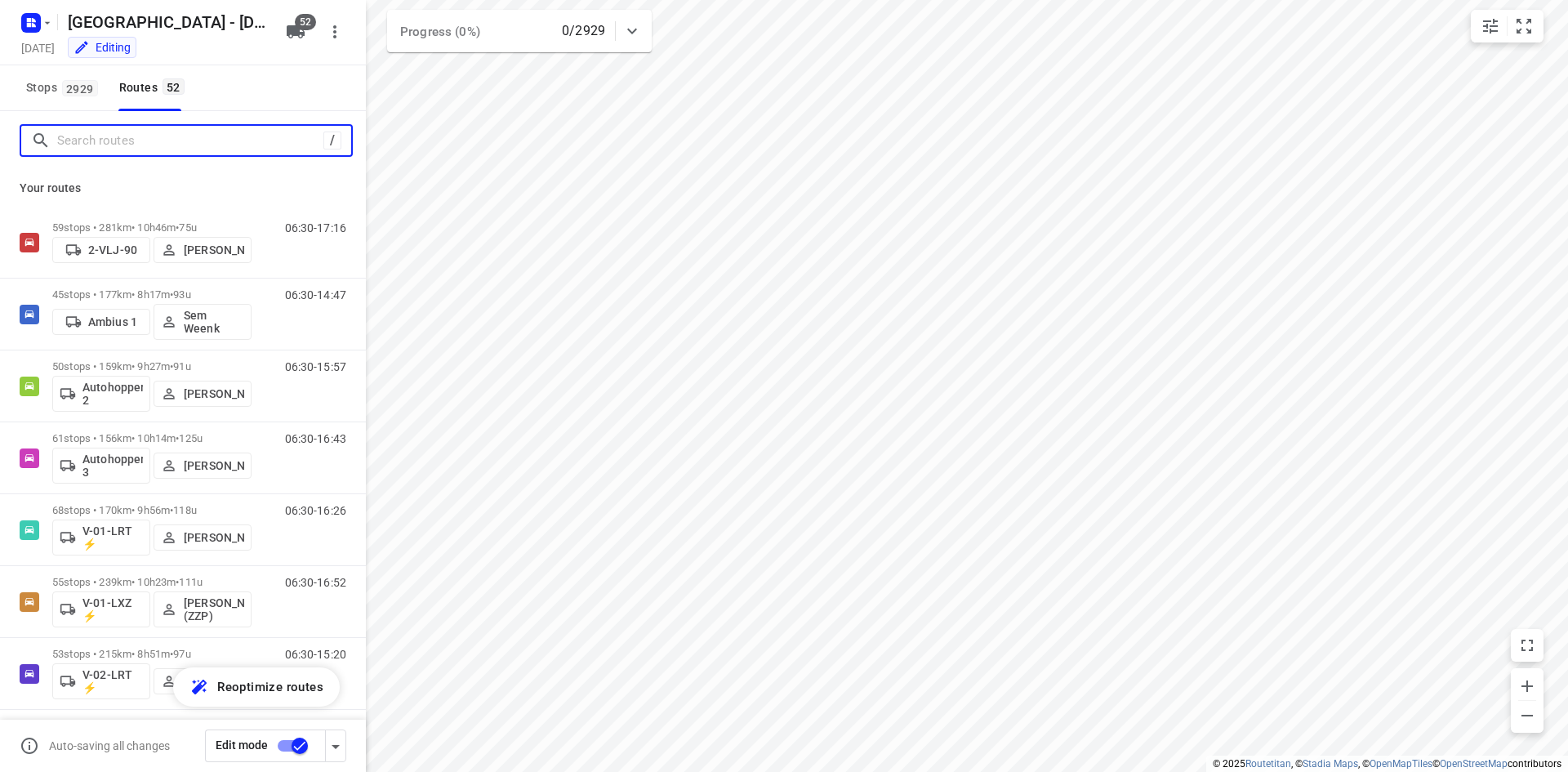
click at [178, 144] on input "Search routes" at bounding box center [190, 141] width 266 height 25
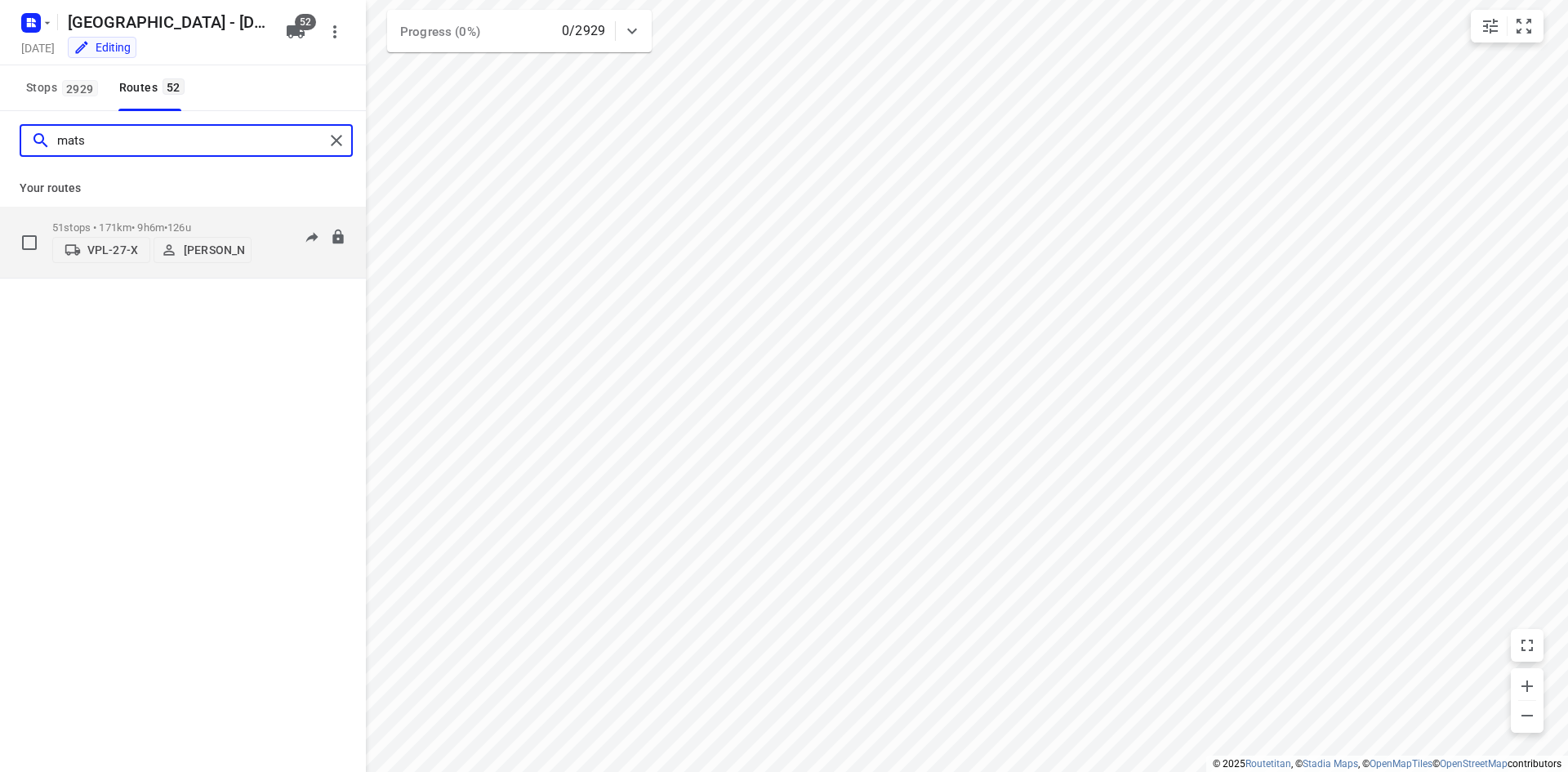
type input "mats"
click at [206, 244] on p "Mats Waalkens" at bounding box center [214, 251] width 60 height 14
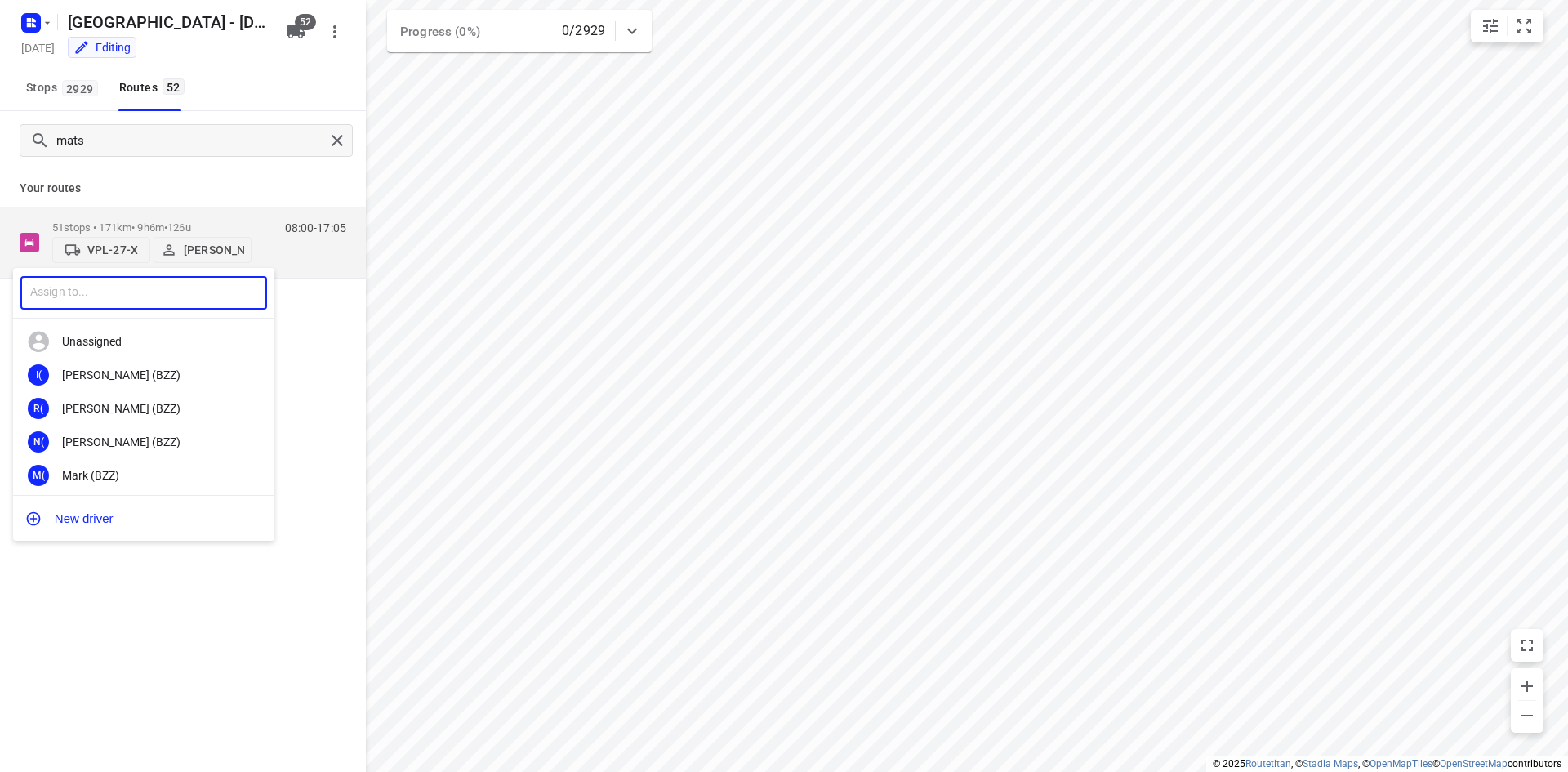
click at [129, 299] on input "text" at bounding box center [143, 292] width 247 height 34
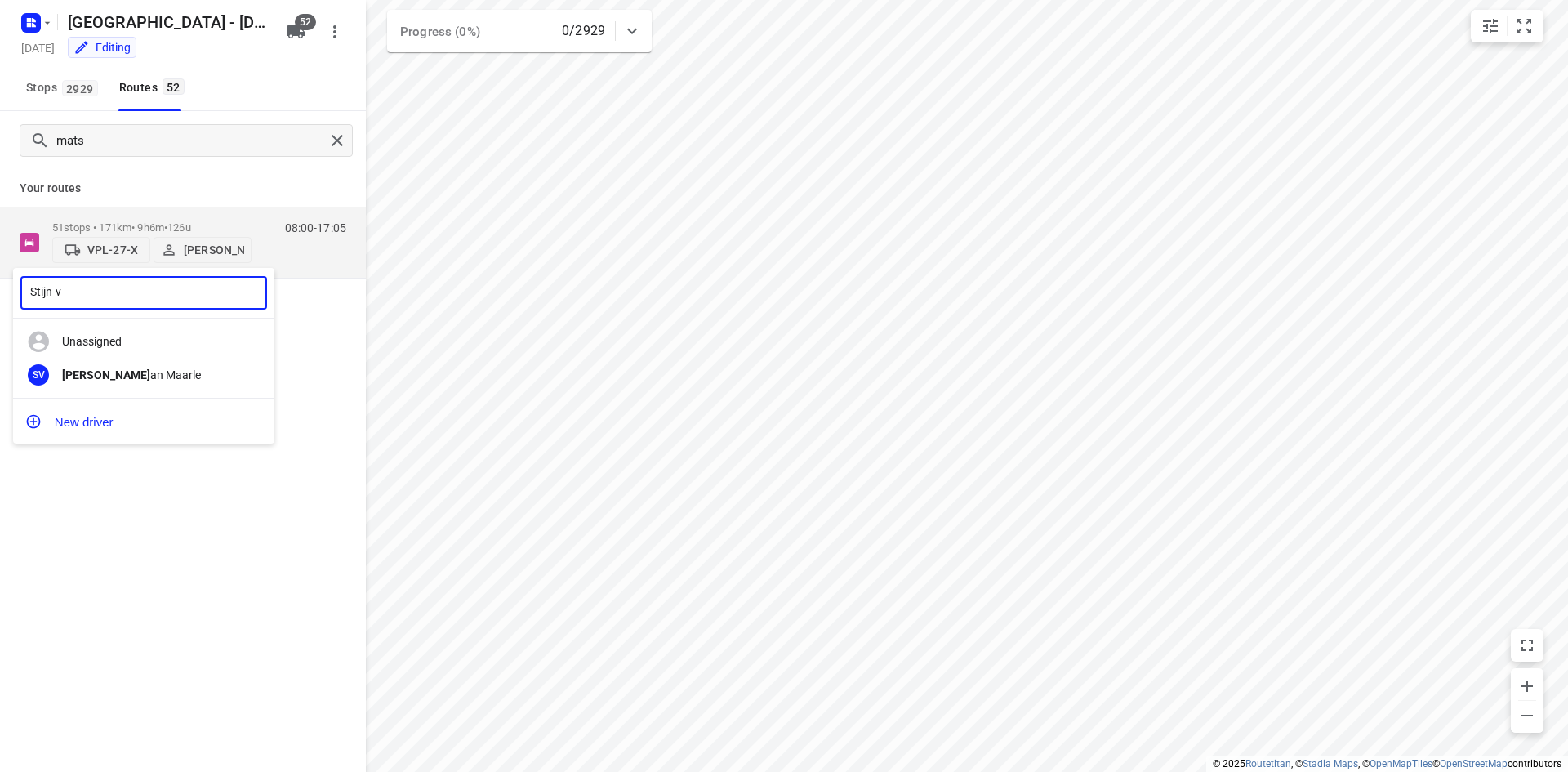
type input "Stijn v"
click at [335, 134] on div at bounding box center [784, 386] width 1568 height 772
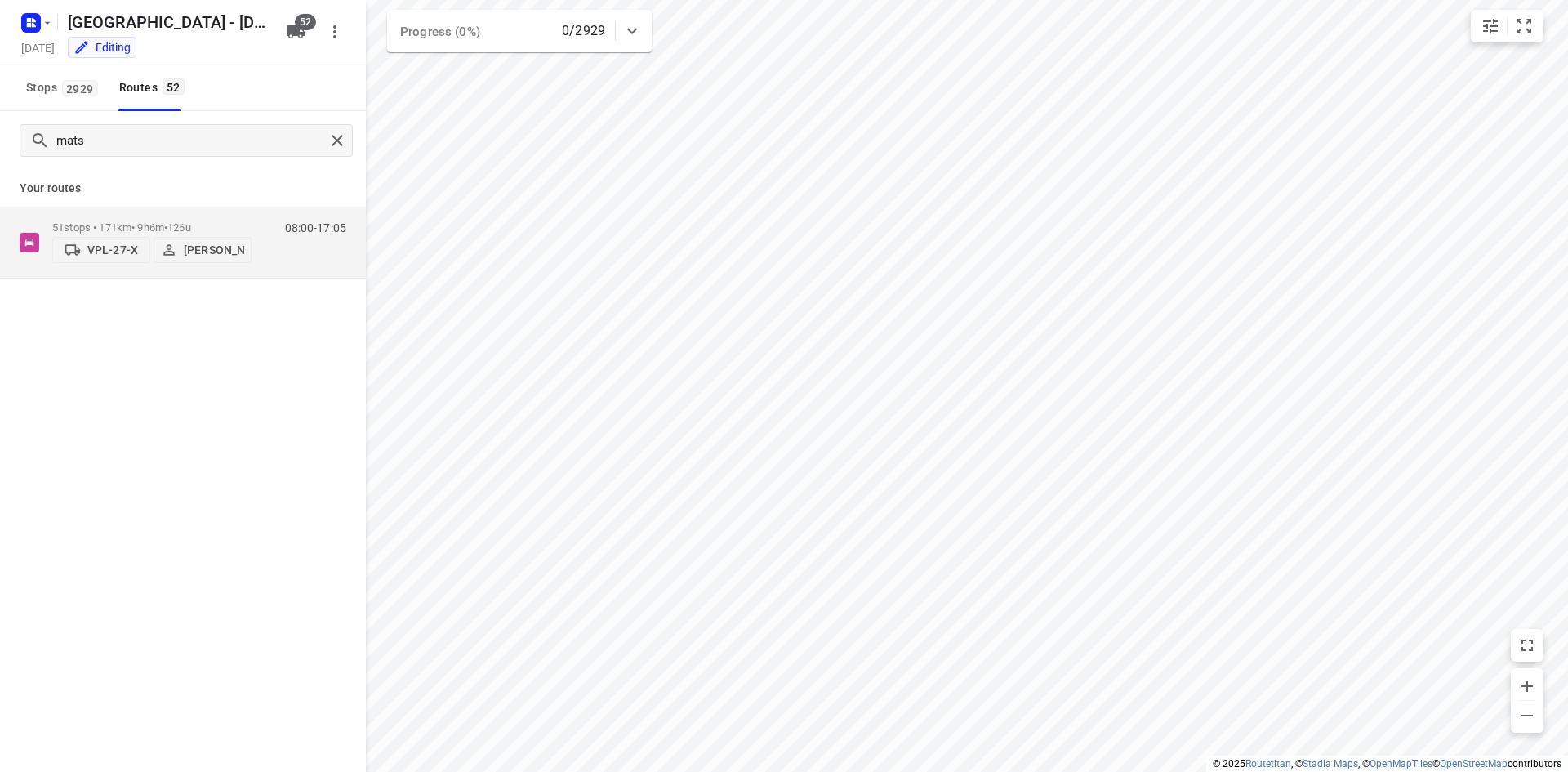
click at [336, 139] on div "Stijn v ​ Unassigned SV Stijn V an Maarle New driver" at bounding box center [784, 386] width 1568 height 772
click at [336, 140] on div "Stijn v ​ Unassigned SV Stijn V an Maarle New driver" at bounding box center [784, 386] width 1568 height 772
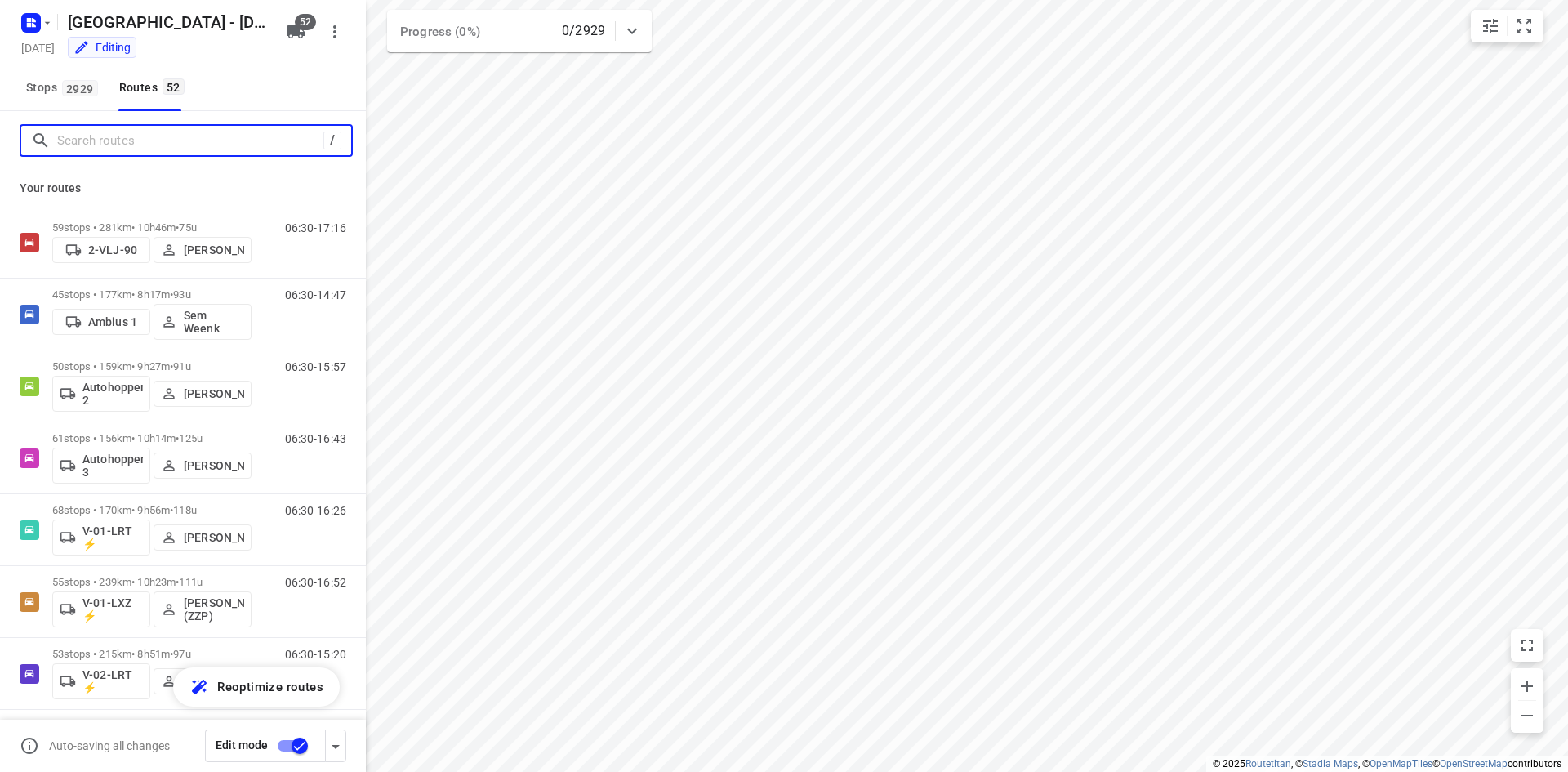
click at [234, 144] on input "Search routes" at bounding box center [190, 141] width 266 height 25
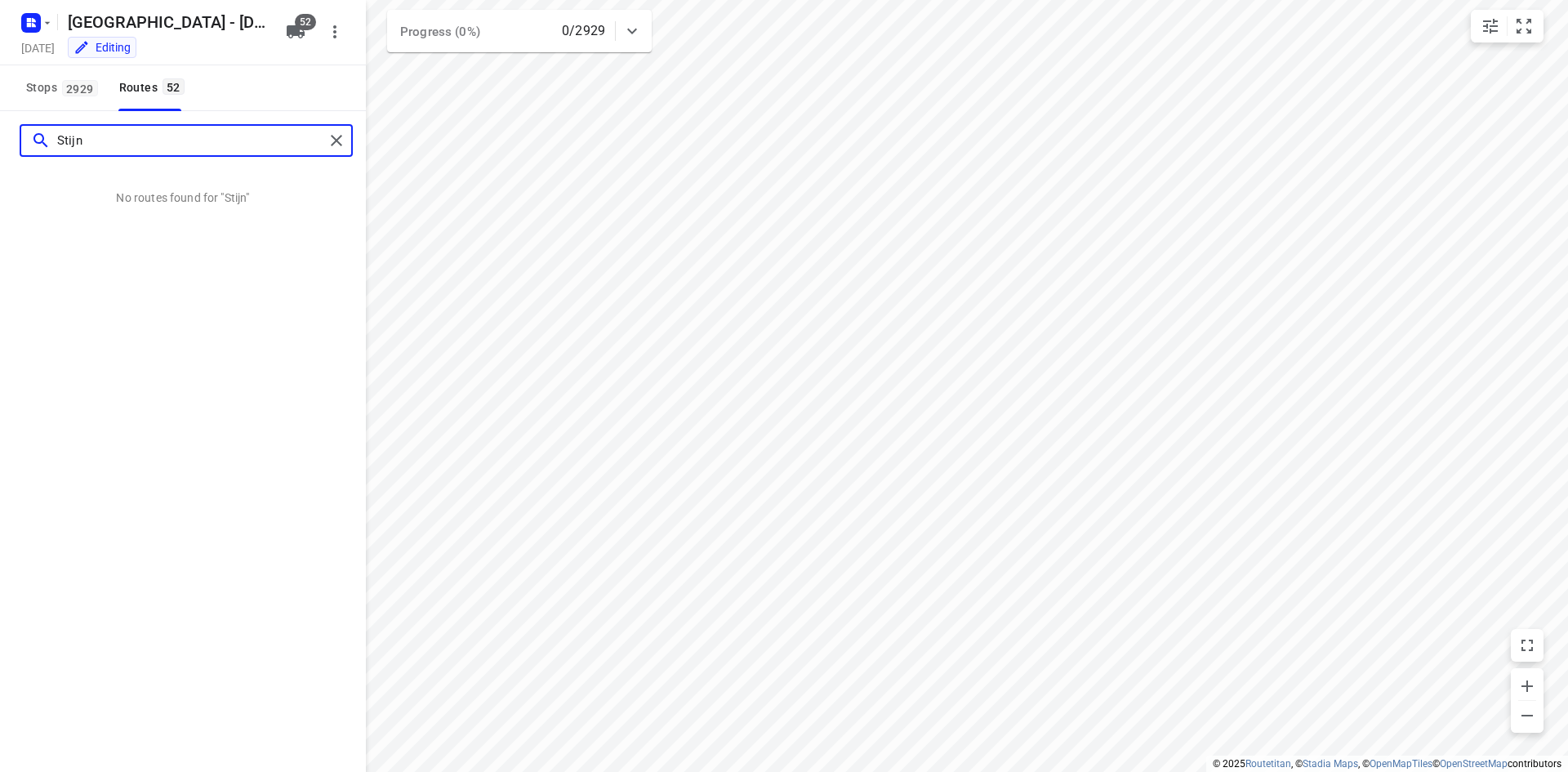
drag, startPoint x: 229, startPoint y: 142, endPoint x: 12, endPoint y: 144, distance: 217.0
click at [27, 149] on div "Stijn" at bounding box center [172, 141] width 303 height 25
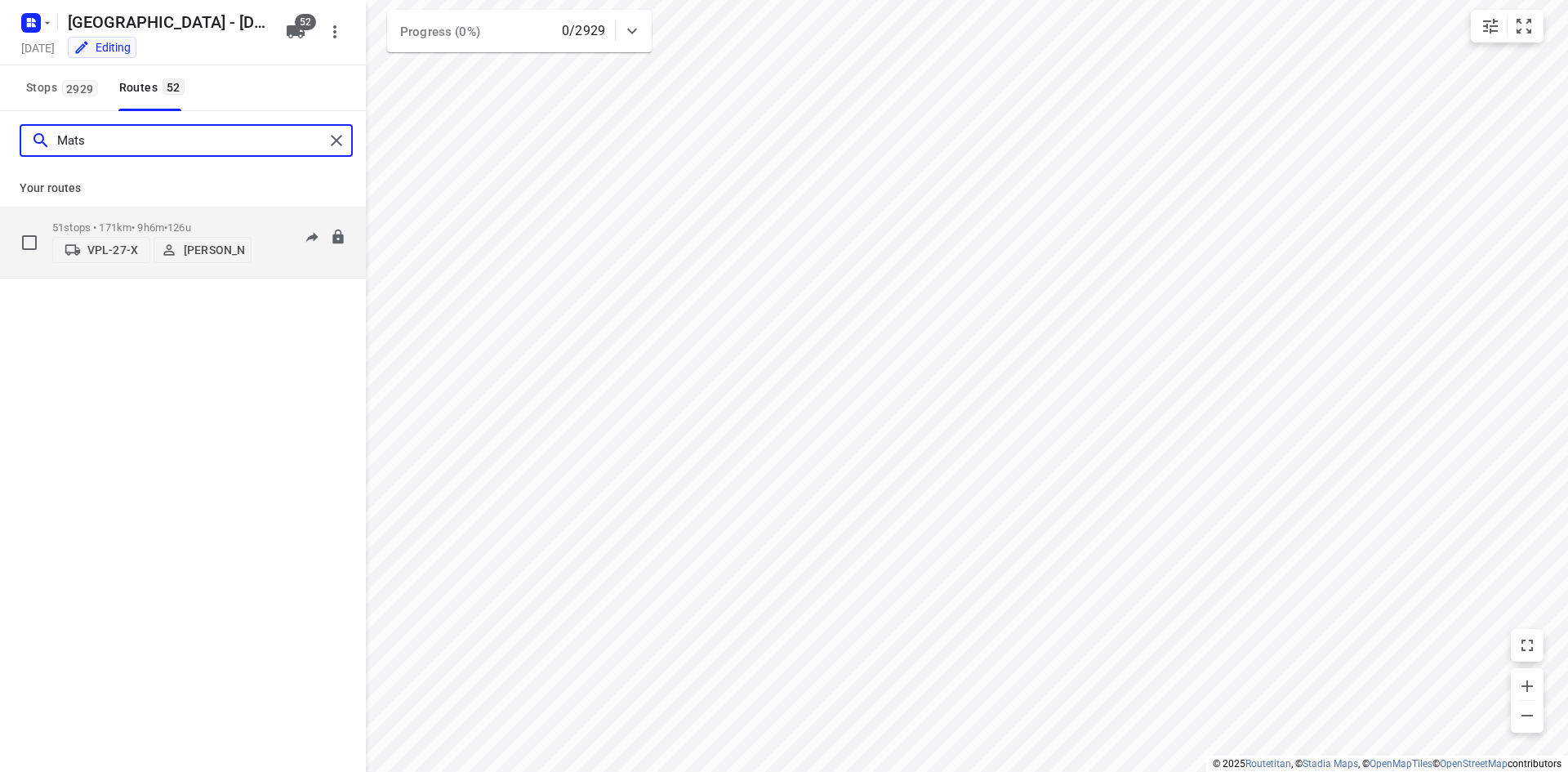
type input "Mats"
click at [188, 251] on p "Mats Waalkens" at bounding box center [214, 251] width 60 height 14
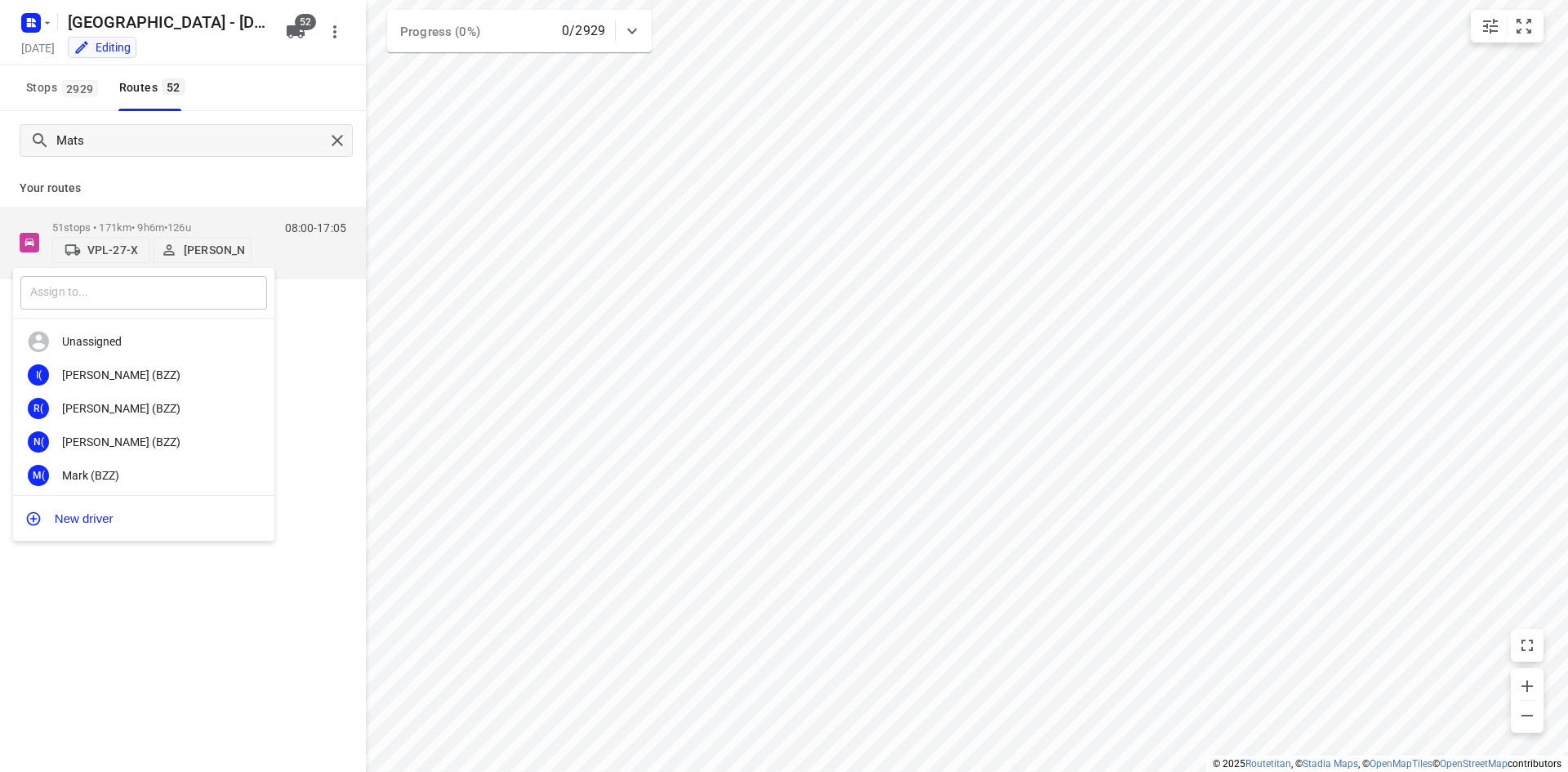
click at [207, 294] on input "text" at bounding box center [143, 292] width 247 height 34
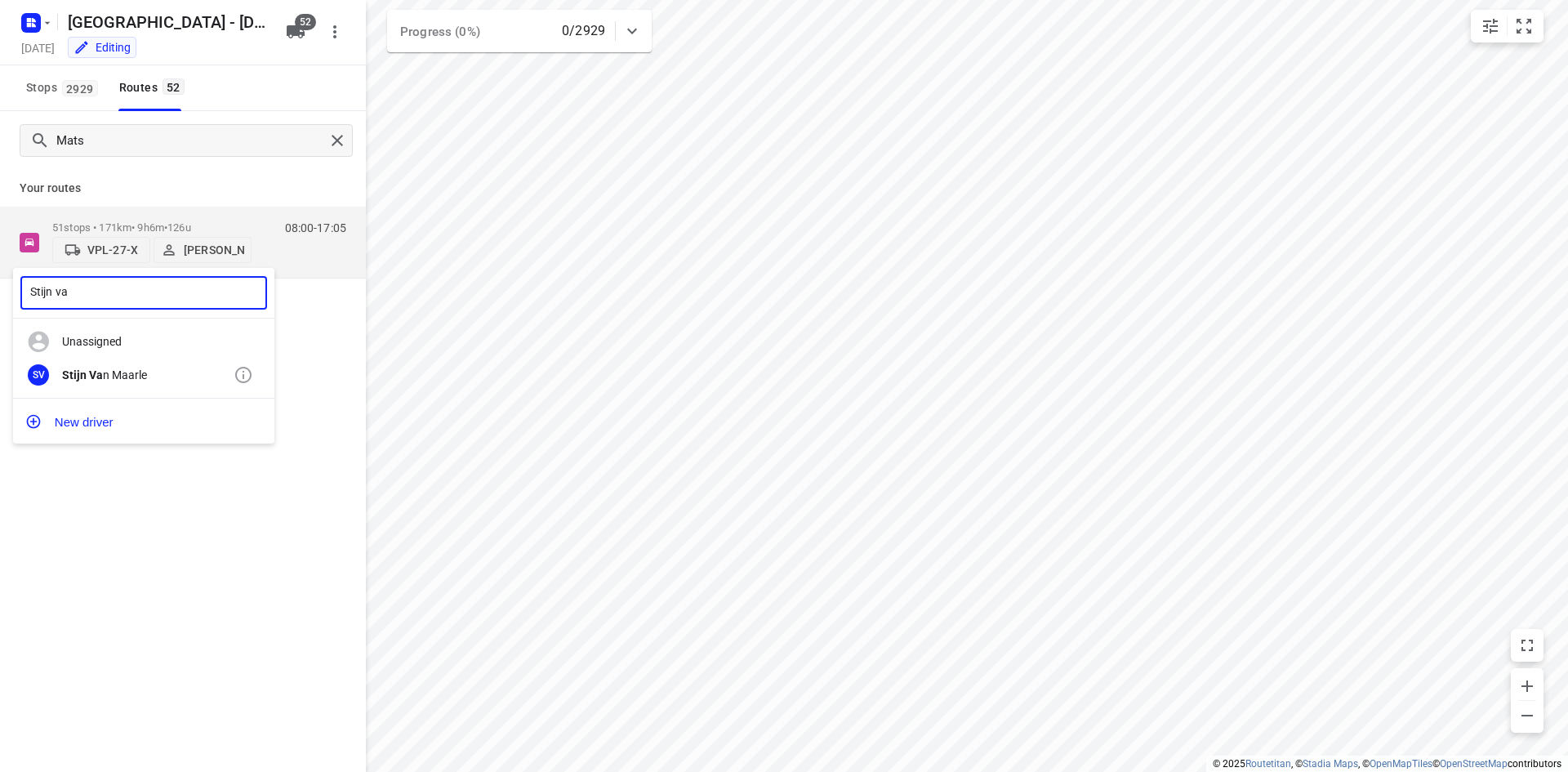
type input "Stijn va"
click at [99, 362] on div "SV Stijn Va n Maarle" at bounding box center [144, 375] width 261 height 34
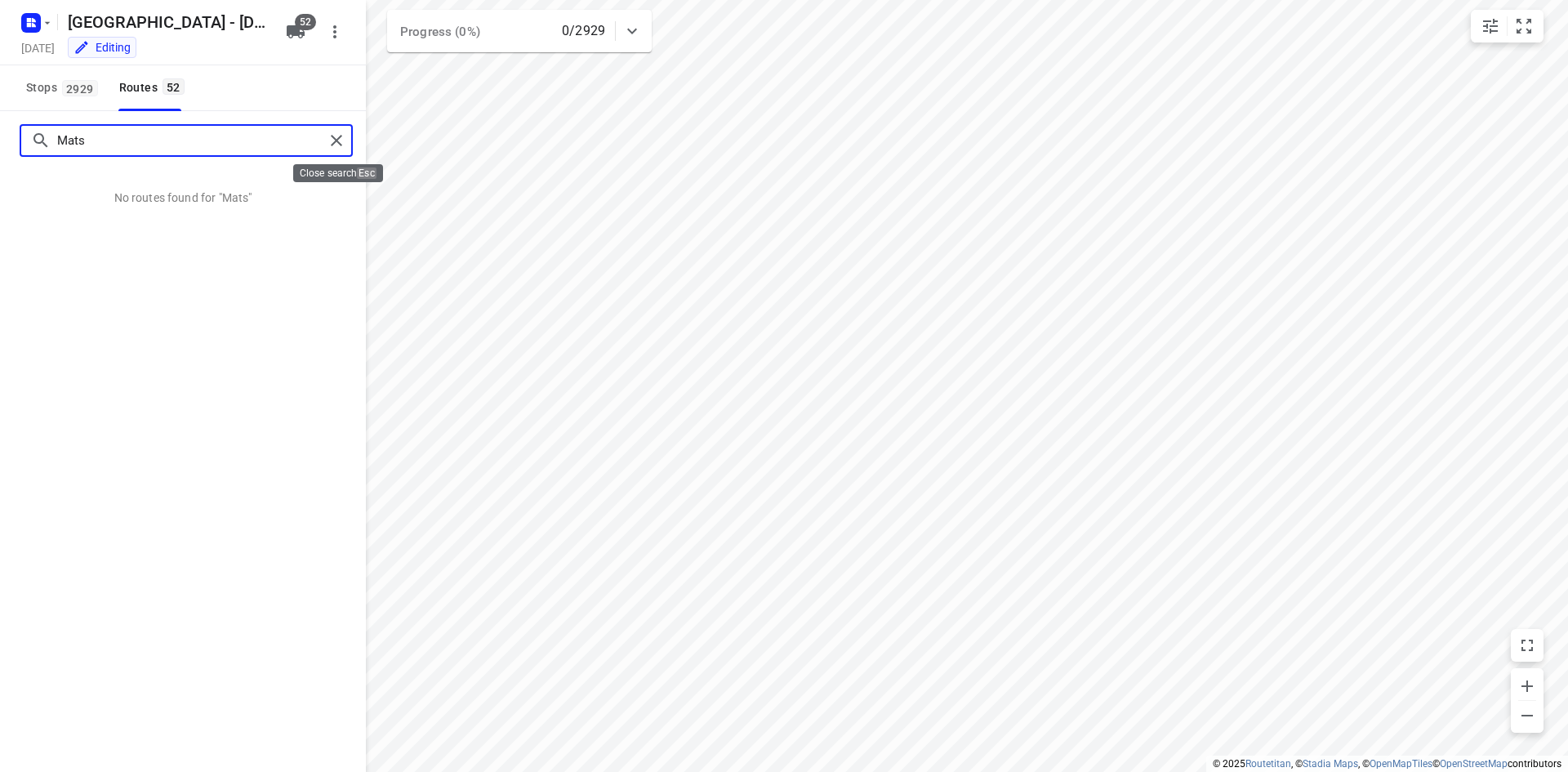
click at [324, 141] on div "Mats" at bounding box center [186, 140] width 334 height 33
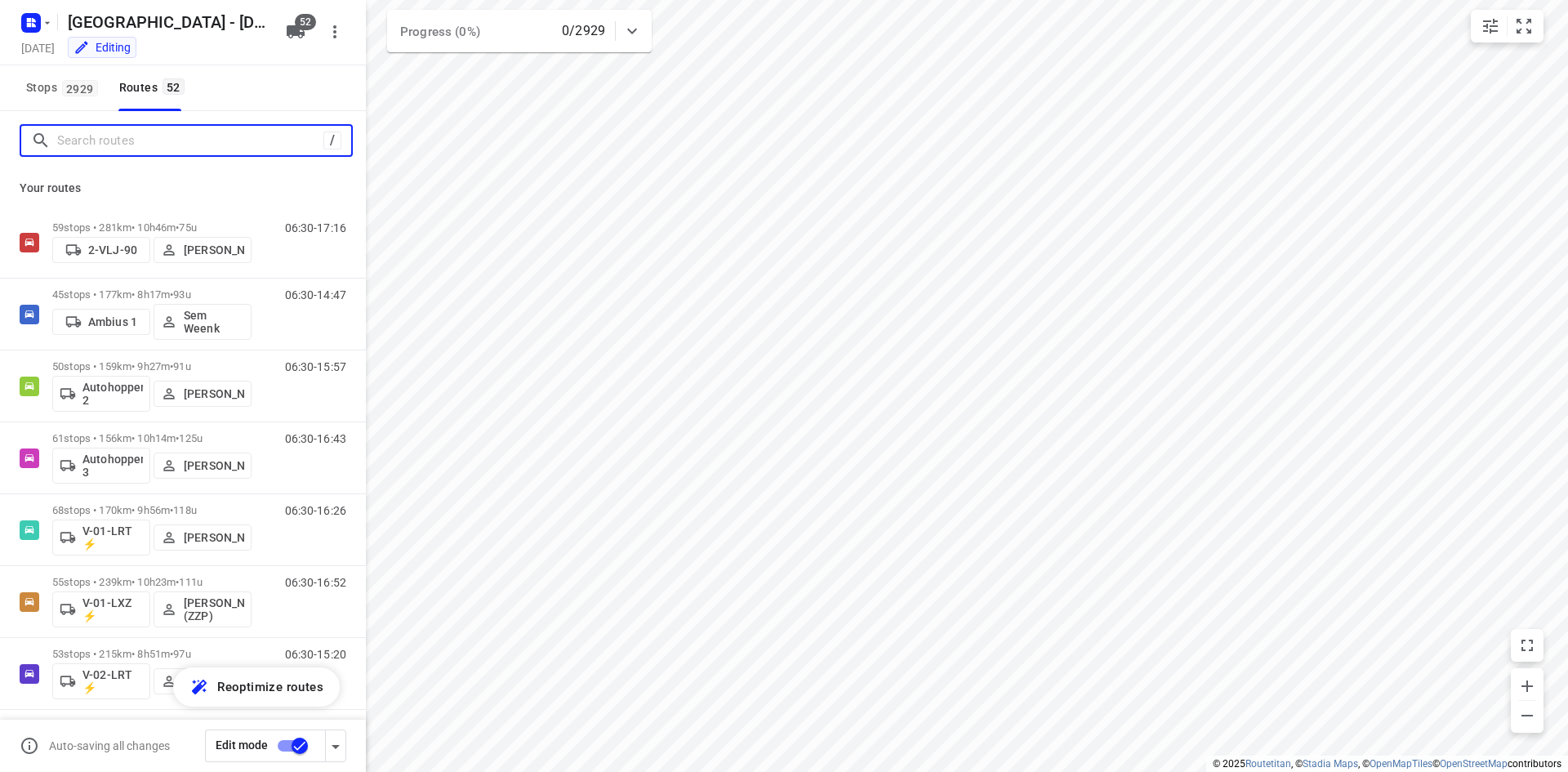
click at [285, 138] on input "Search routes" at bounding box center [190, 141] width 266 height 25
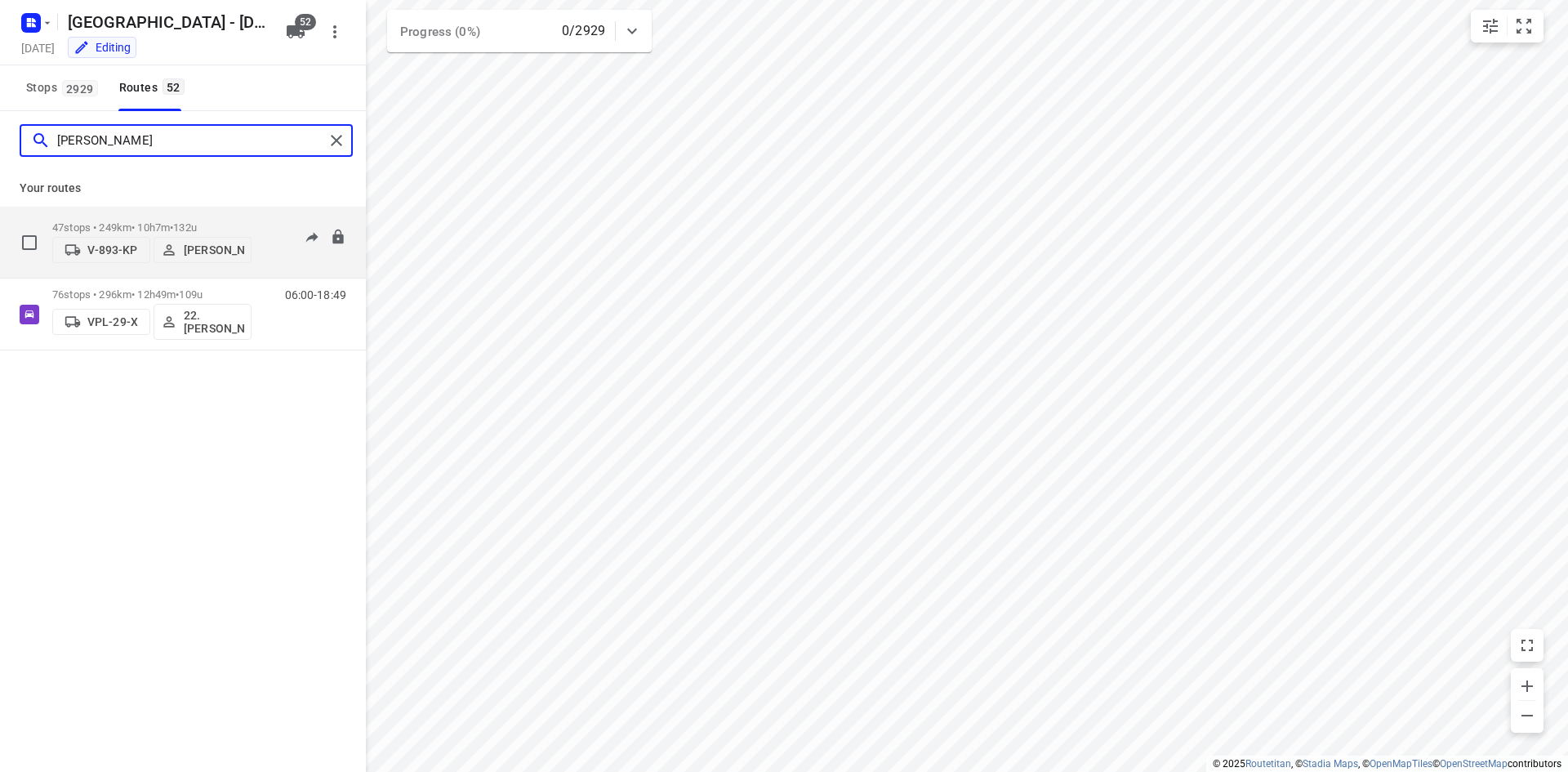
type input "Frank"
click at [115, 250] on p "V-893-KP" at bounding box center [112, 251] width 50 height 14
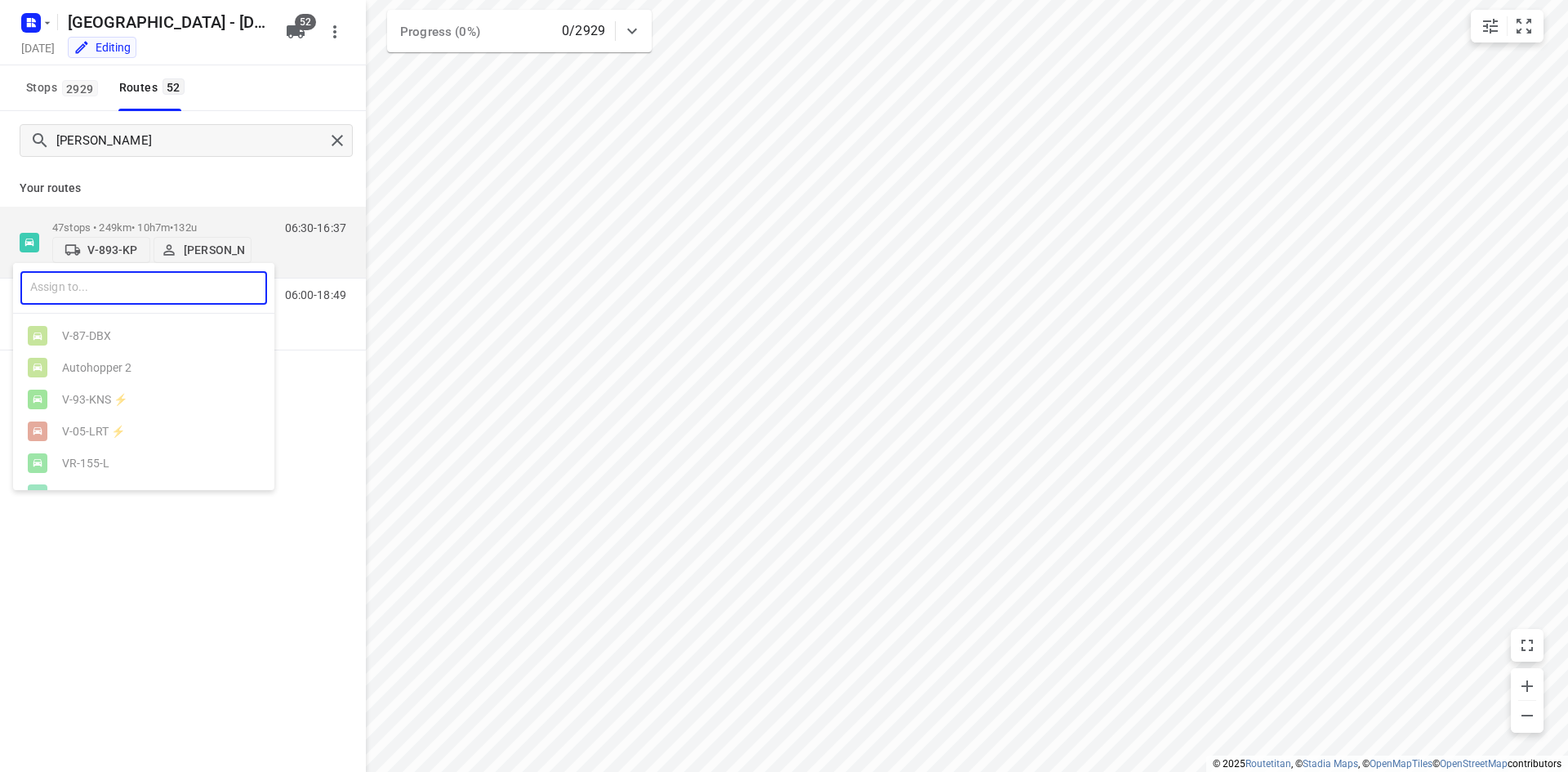
click at [104, 291] on input "text" at bounding box center [143, 287] width 247 height 34
type input "H"
type input "a"
type input "auto"
click at [105, 334] on ul "Auto hopper 2 Auto hopper 3" at bounding box center [144, 352] width 261 height 64
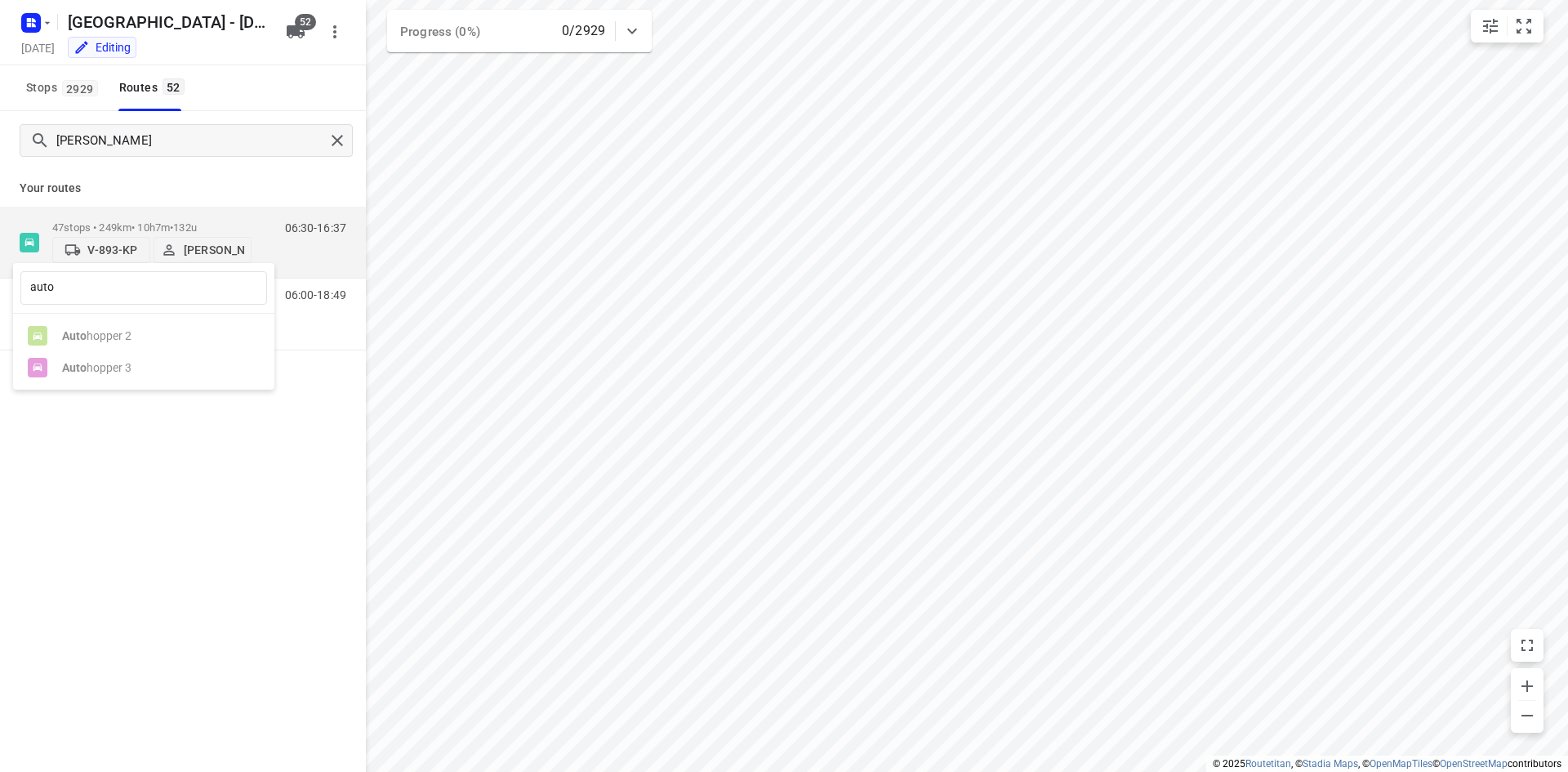
click at [339, 139] on div at bounding box center [784, 386] width 1568 height 772
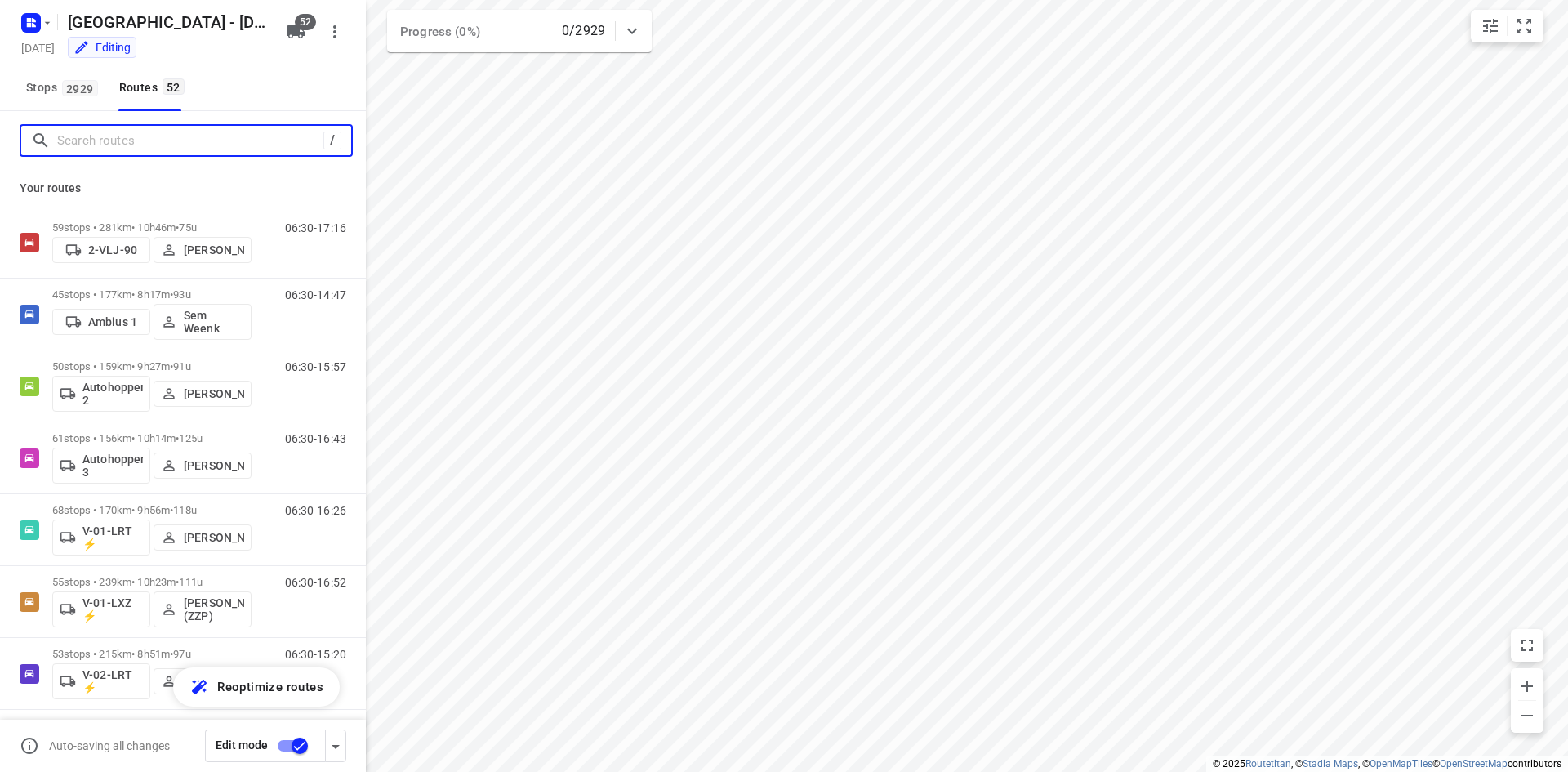
click at [257, 139] on input "Search routes" at bounding box center [190, 141] width 266 height 25
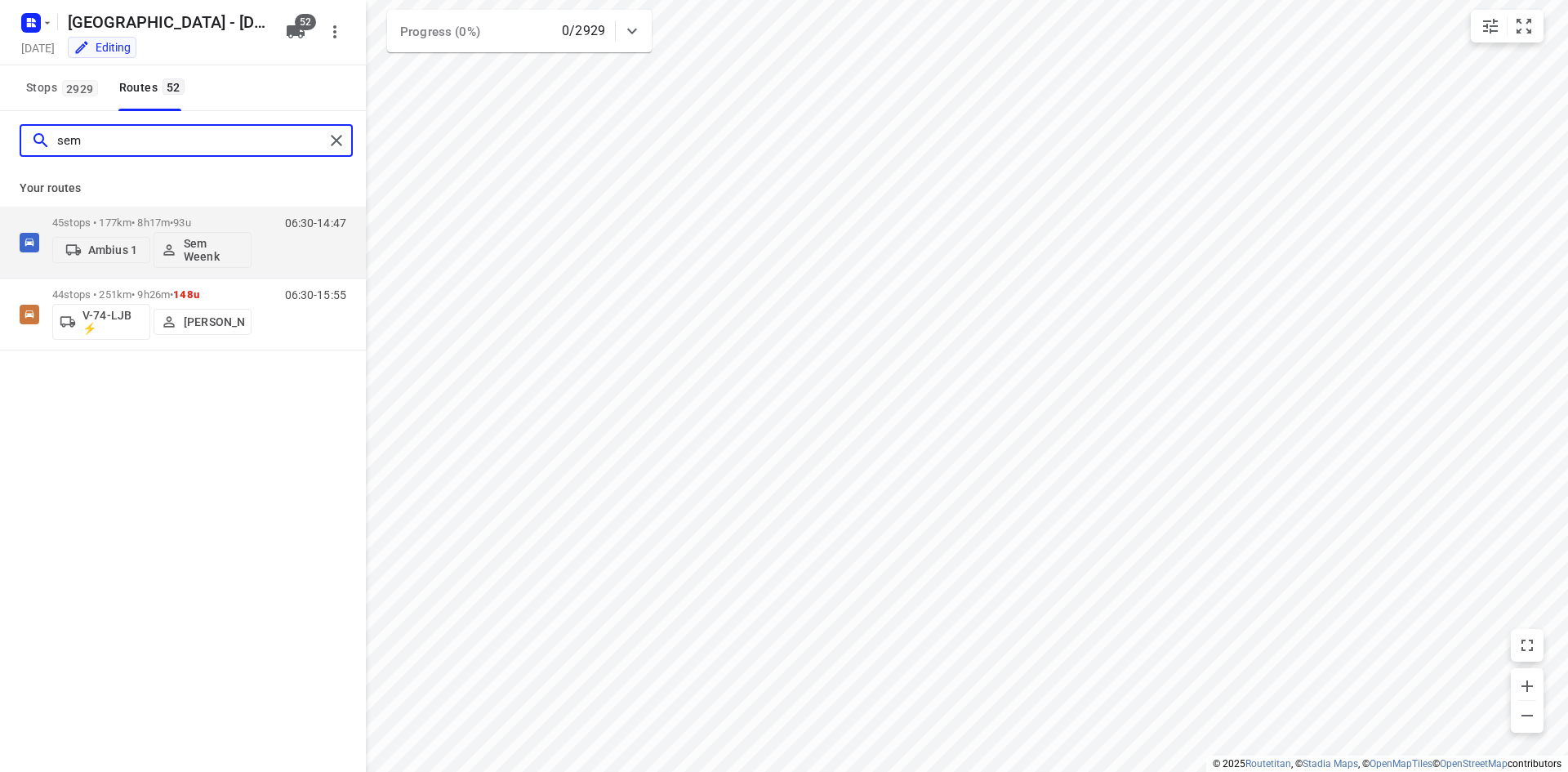
type input "sem"
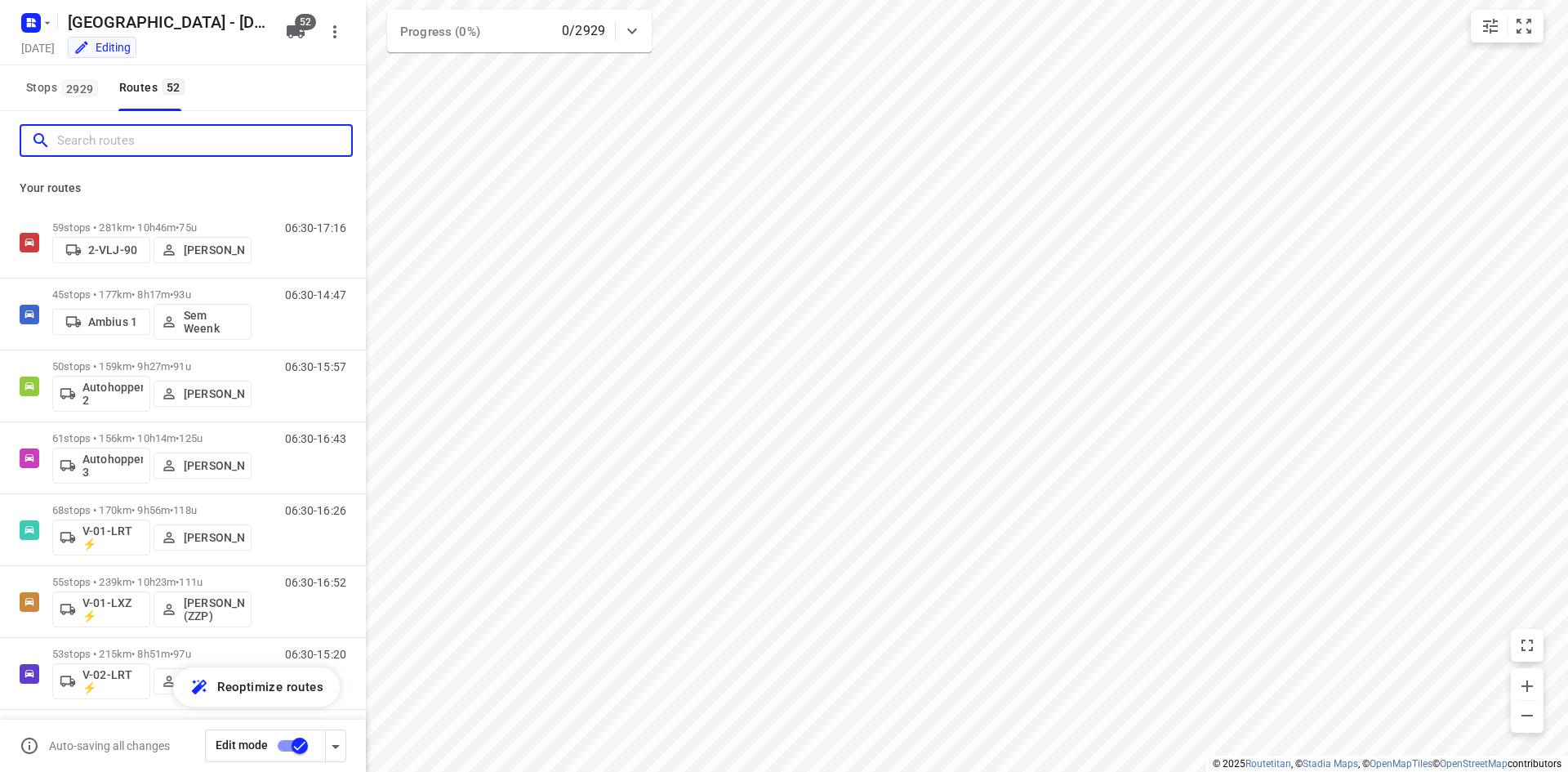
click at [267, 134] on input "Search routes" at bounding box center [204, 141] width 294 height 25
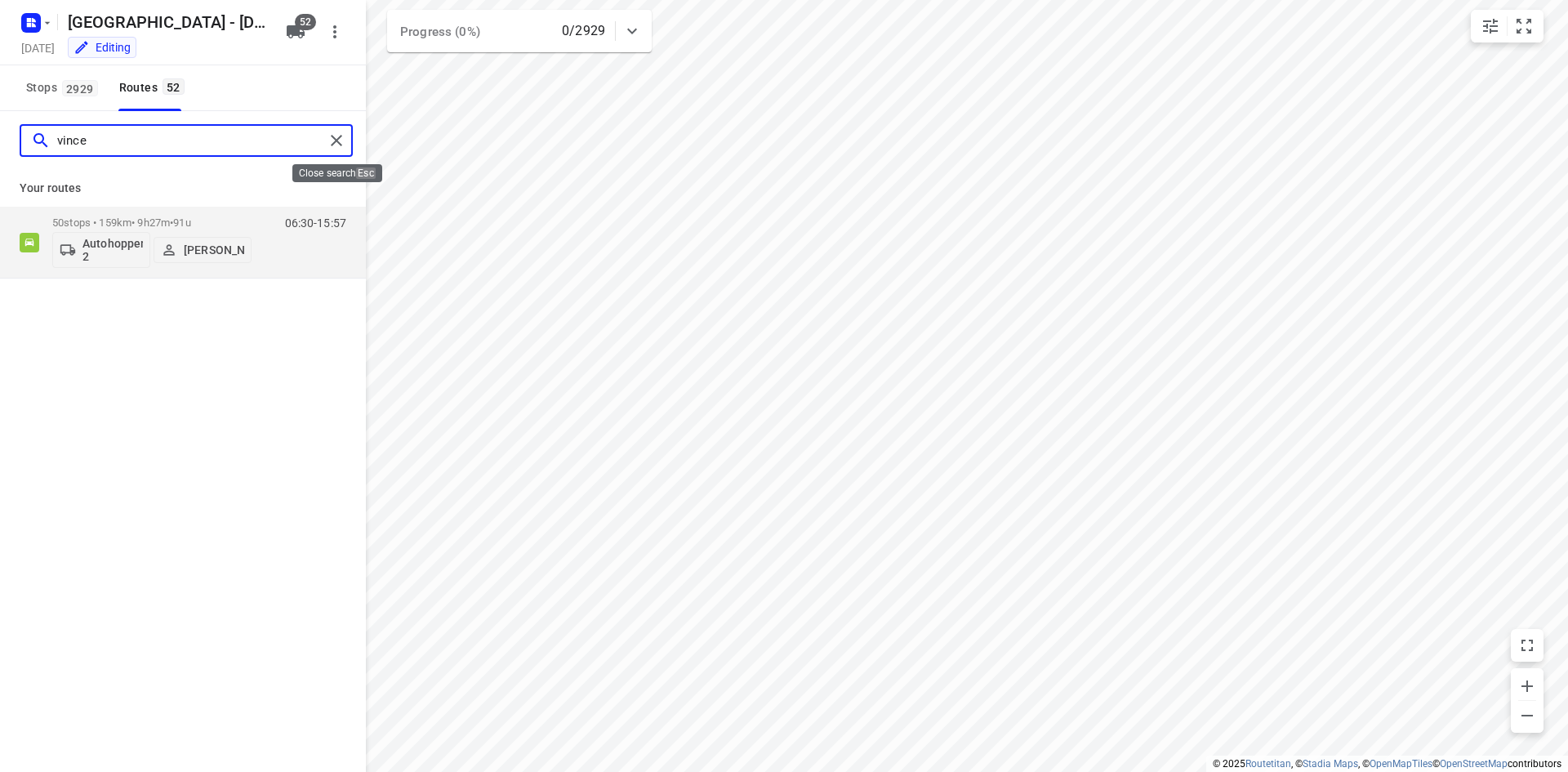
type input "vince"
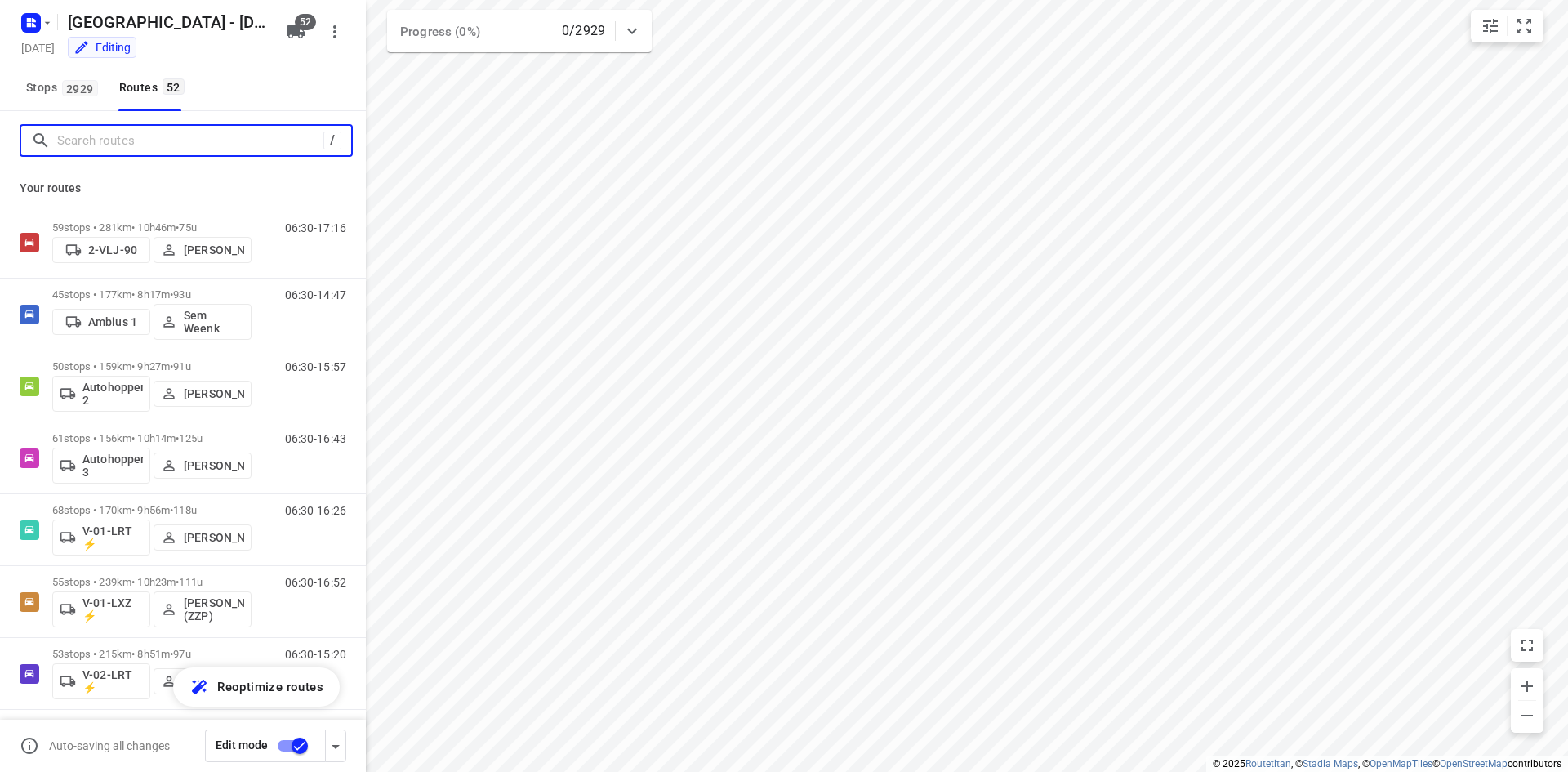
click at [209, 139] on input "Search routes" at bounding box center [190, 141] width 266 height 25
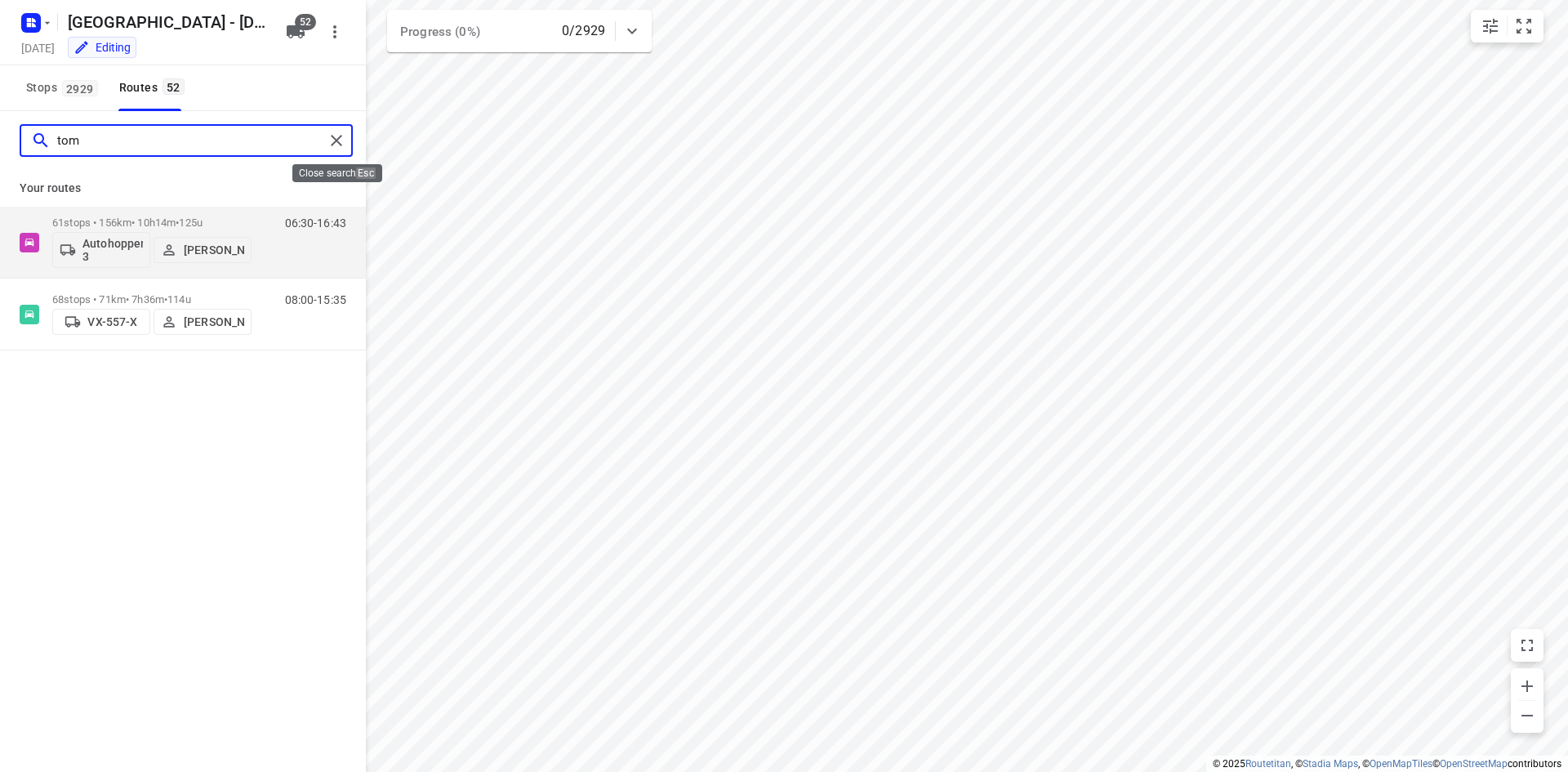
type input "tom"
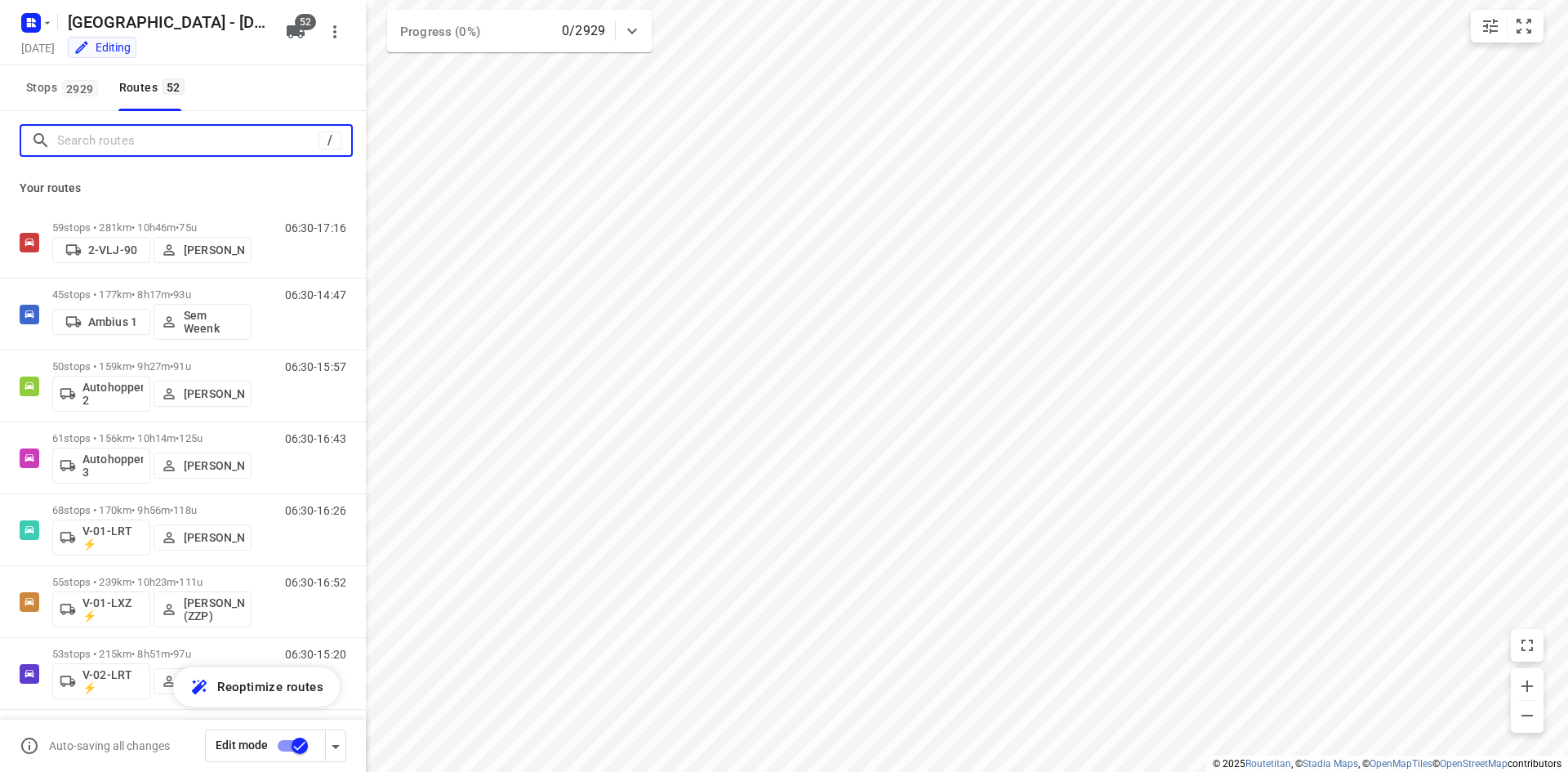
click at [166, 146] on input "Search routes" at bounding box center [188, 141] width 261 height 25
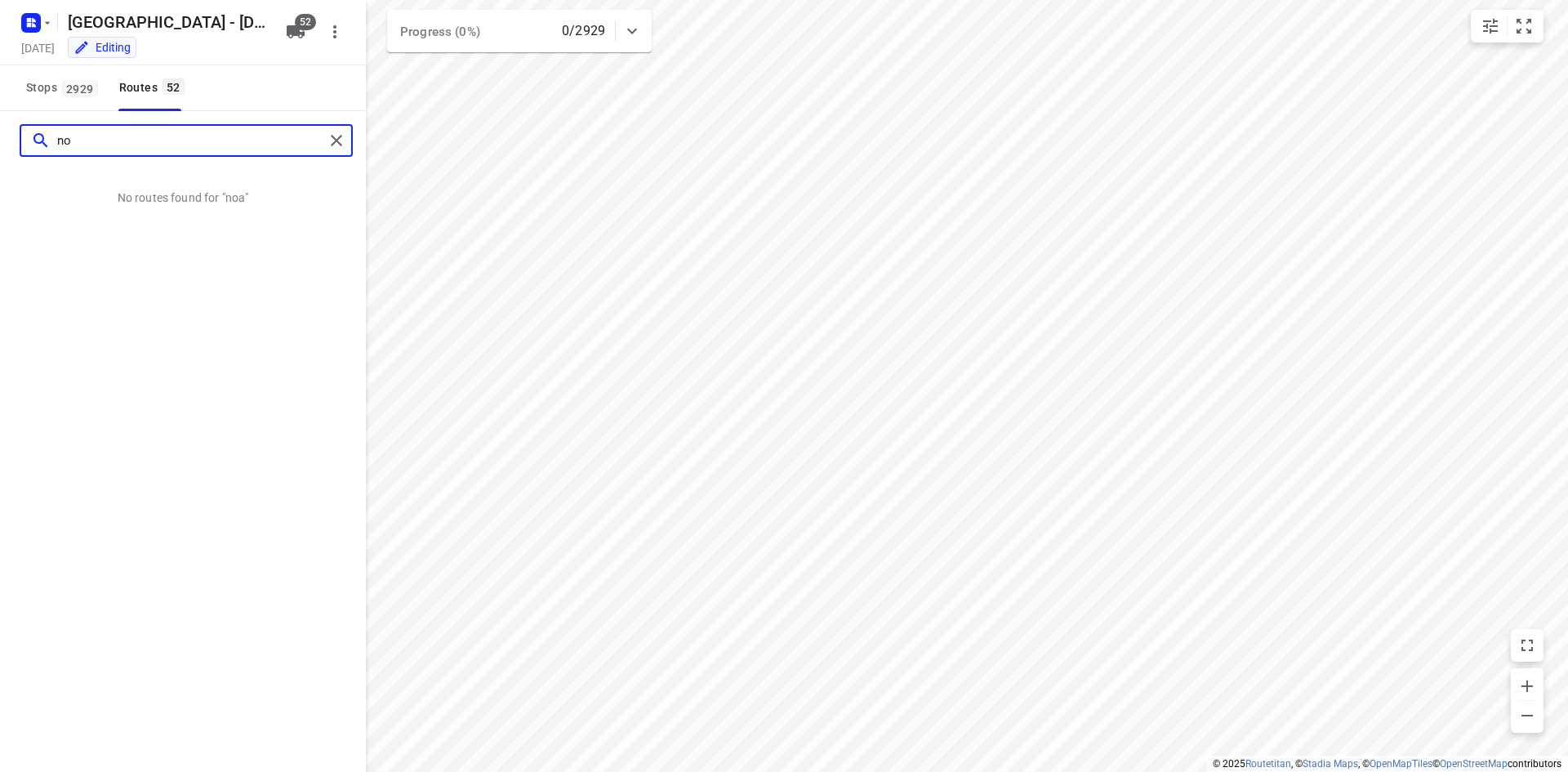
type input "n"
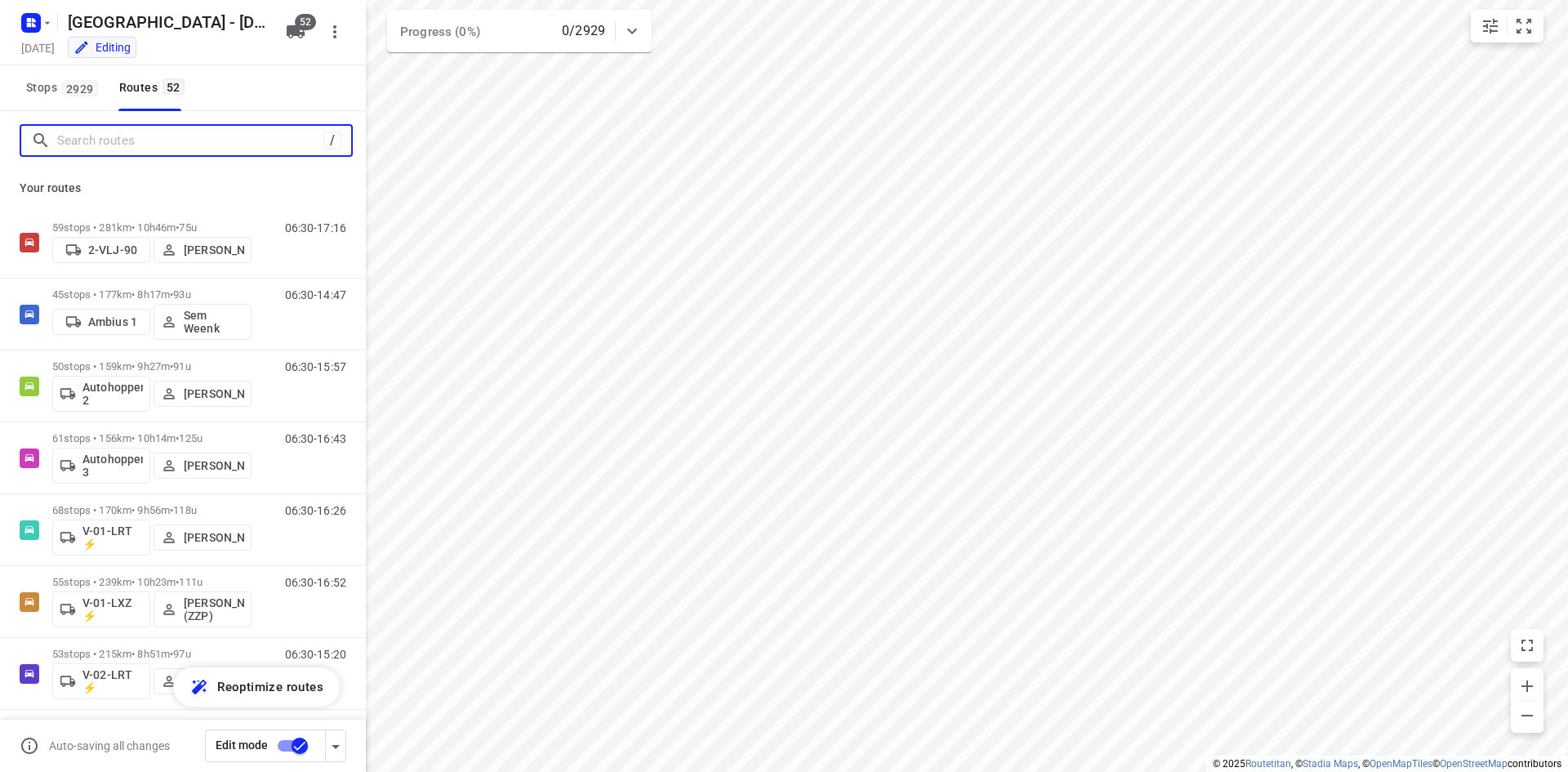
click at [249, 144] on input "Search routes" at bounding box center [190, 141] width 266 height 25
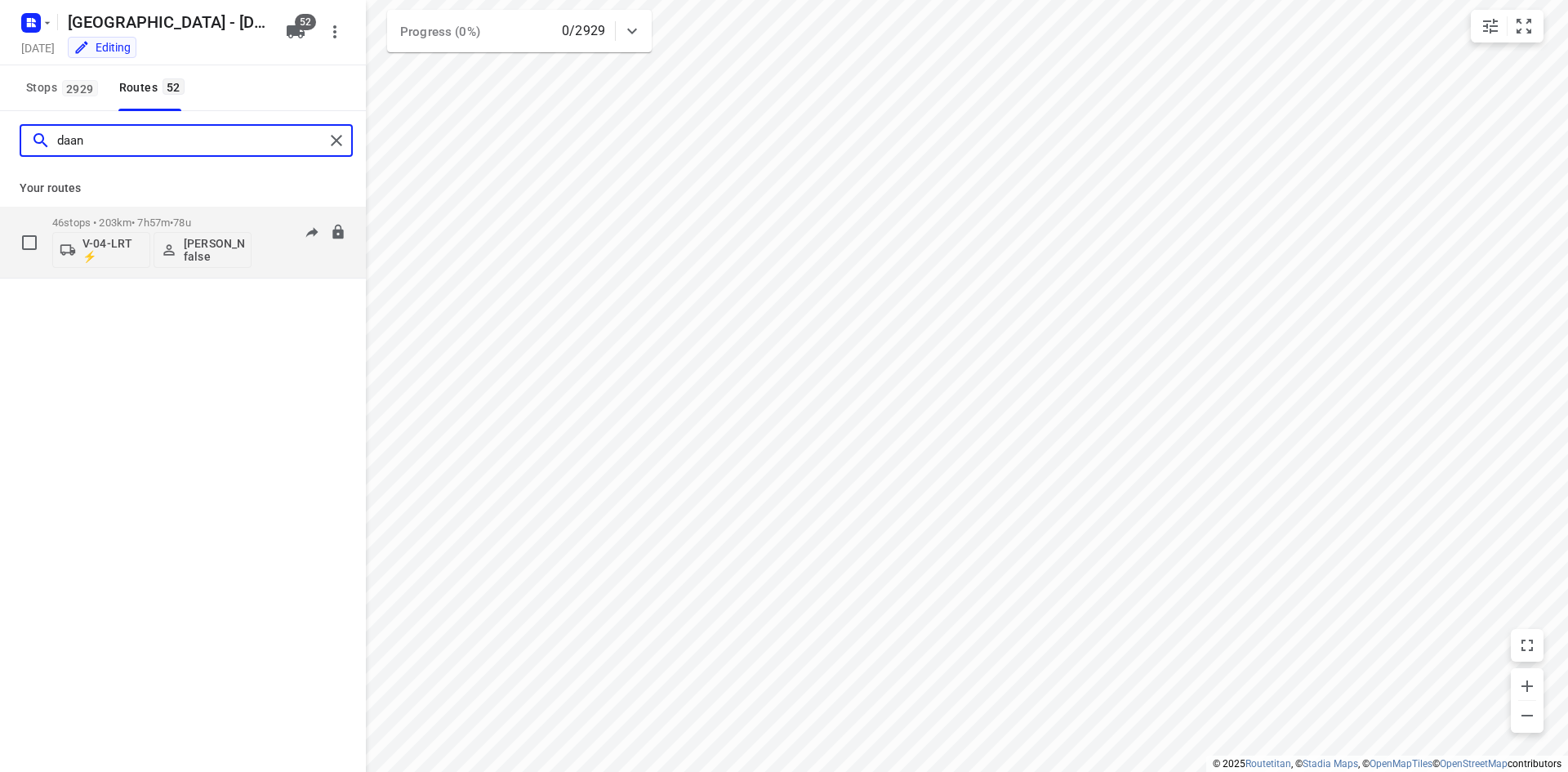
type input "daan"
click at [266, 260] on div "07:15-15:12" at bounding box center [306, 247] width 81 height 60
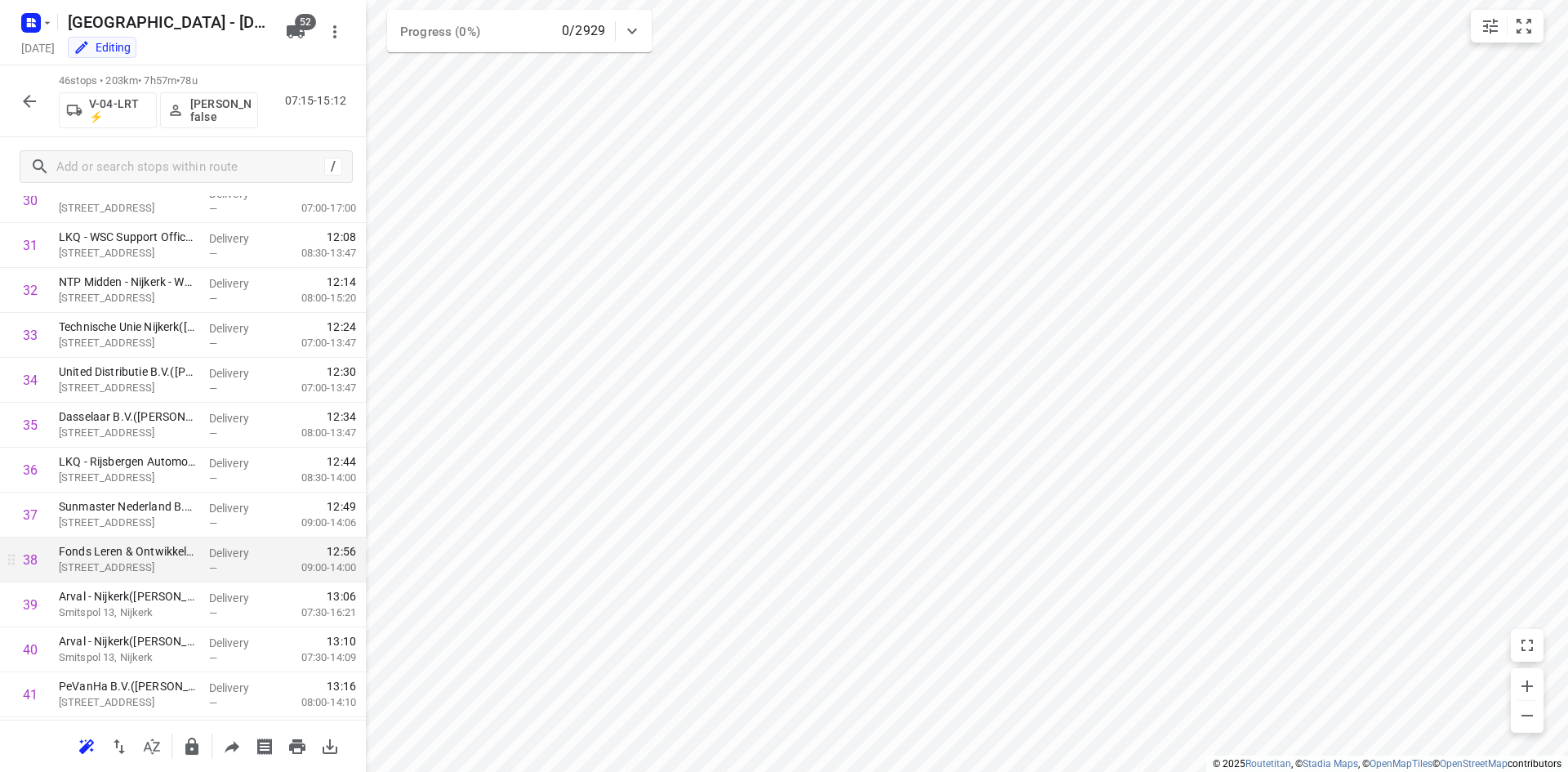
scroll to position [1670, 0]
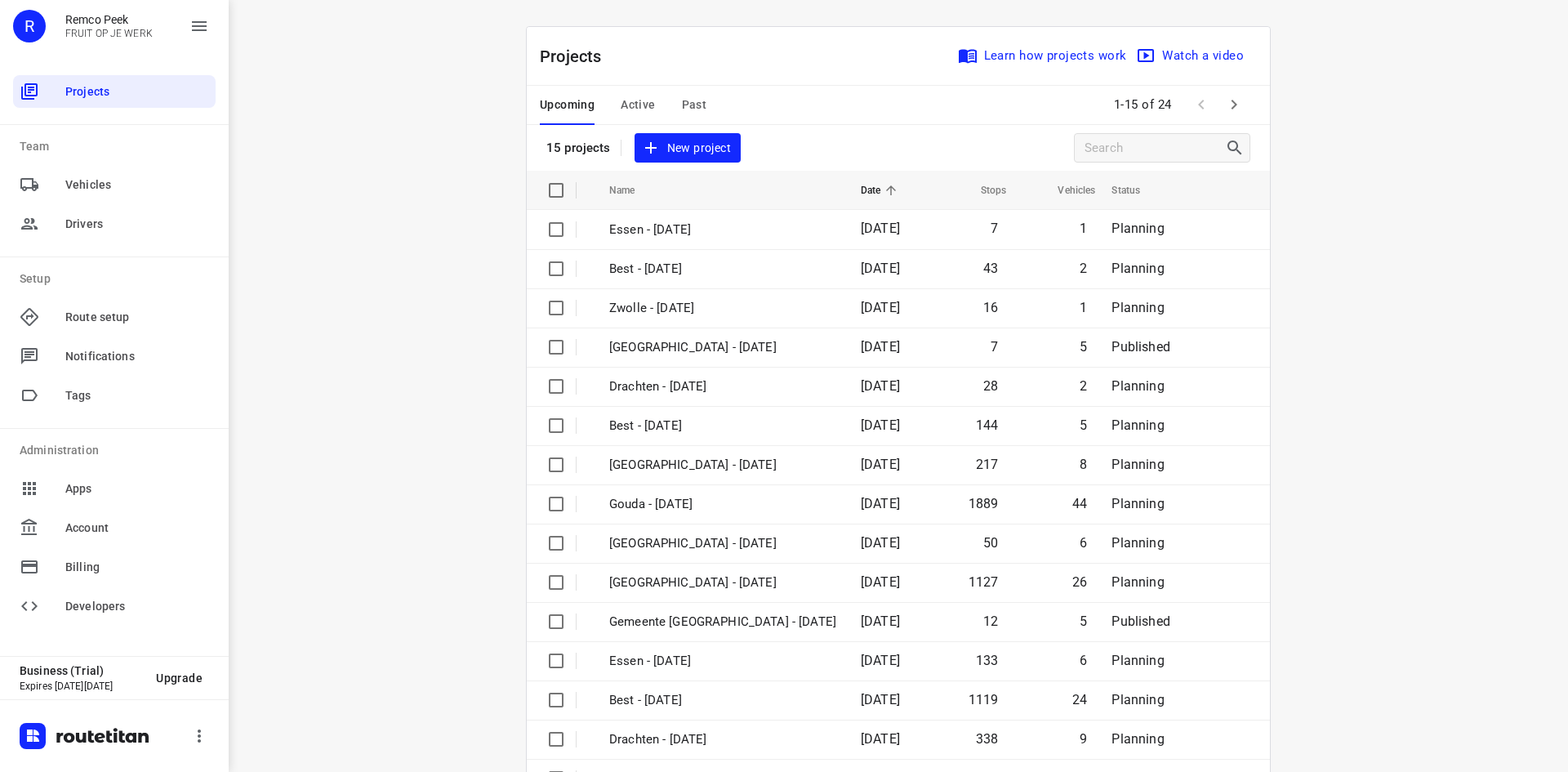
drag, startPoint x: 453, startPoint y: 268, endPoint x: 717, endPoint y: 334, distance: 272.1
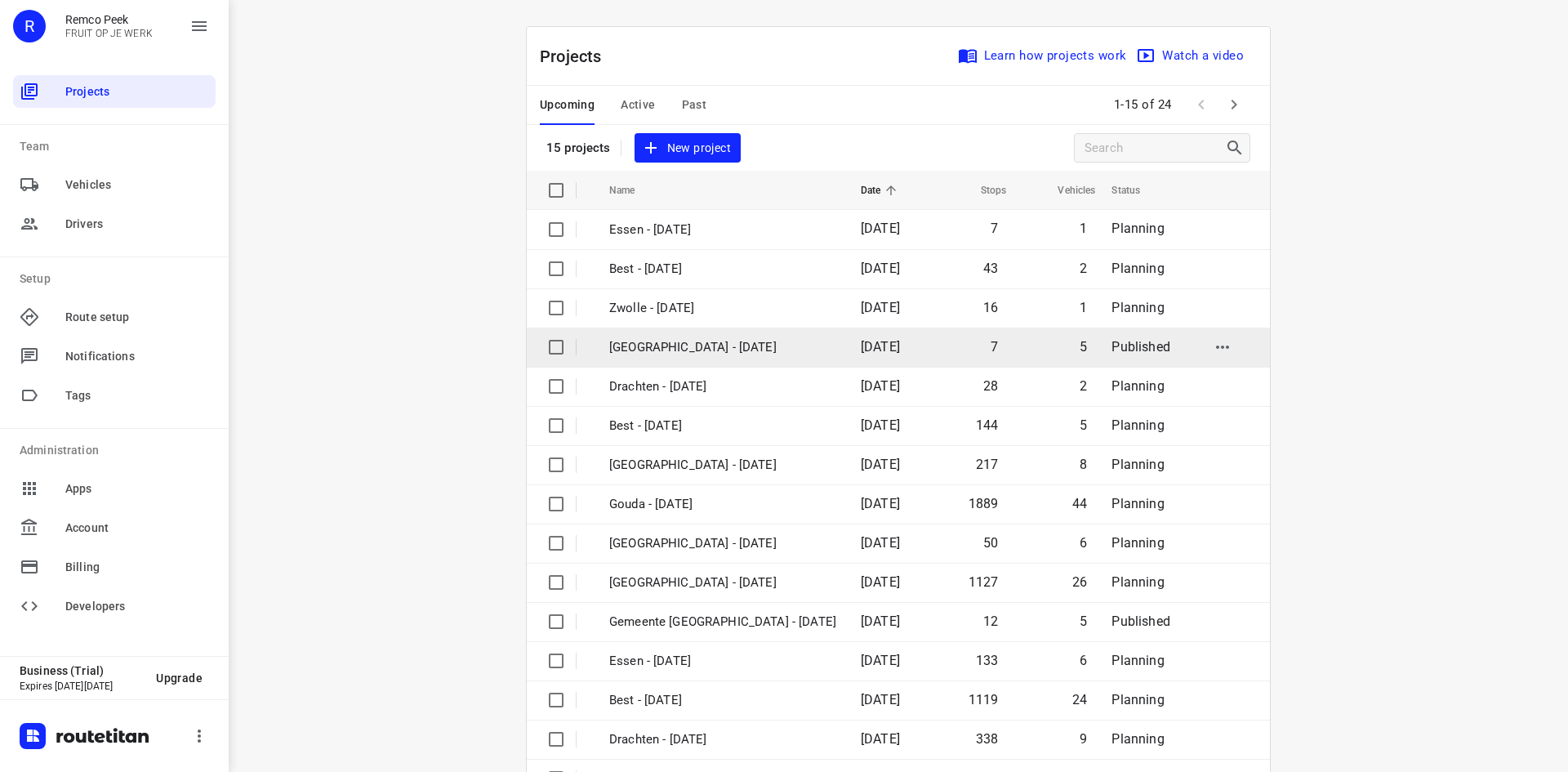
click at [450, 269] on div "i © 2025 Routetitan , © Stadia Maps , © OpenMapTiles © OpenStreetMap contributo…" at bounding box center [898, 386] width 1340 height 772
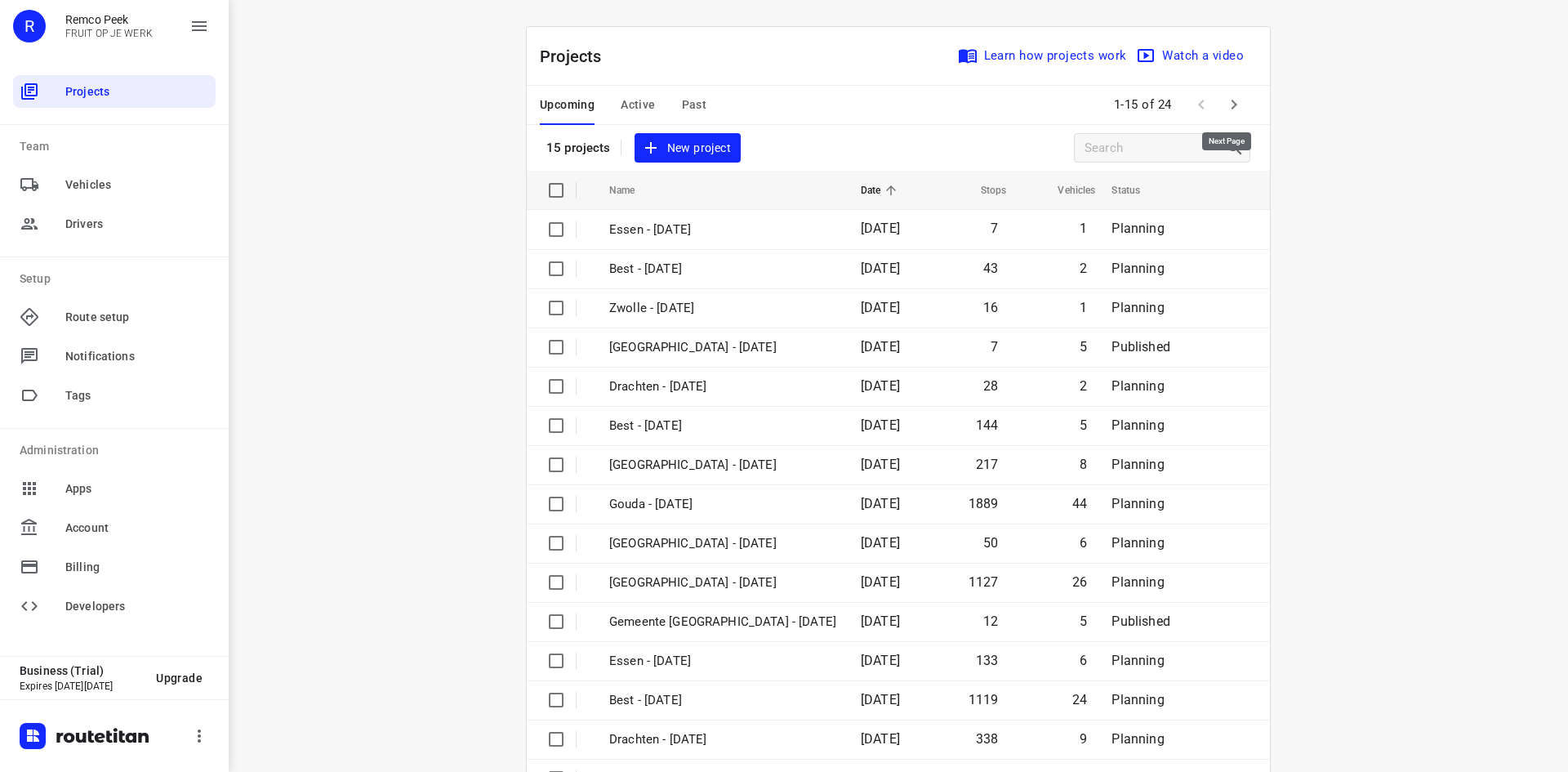
click at [1230, 103] on icon "button" at bounding box center [1234, 104] width 19 height 19
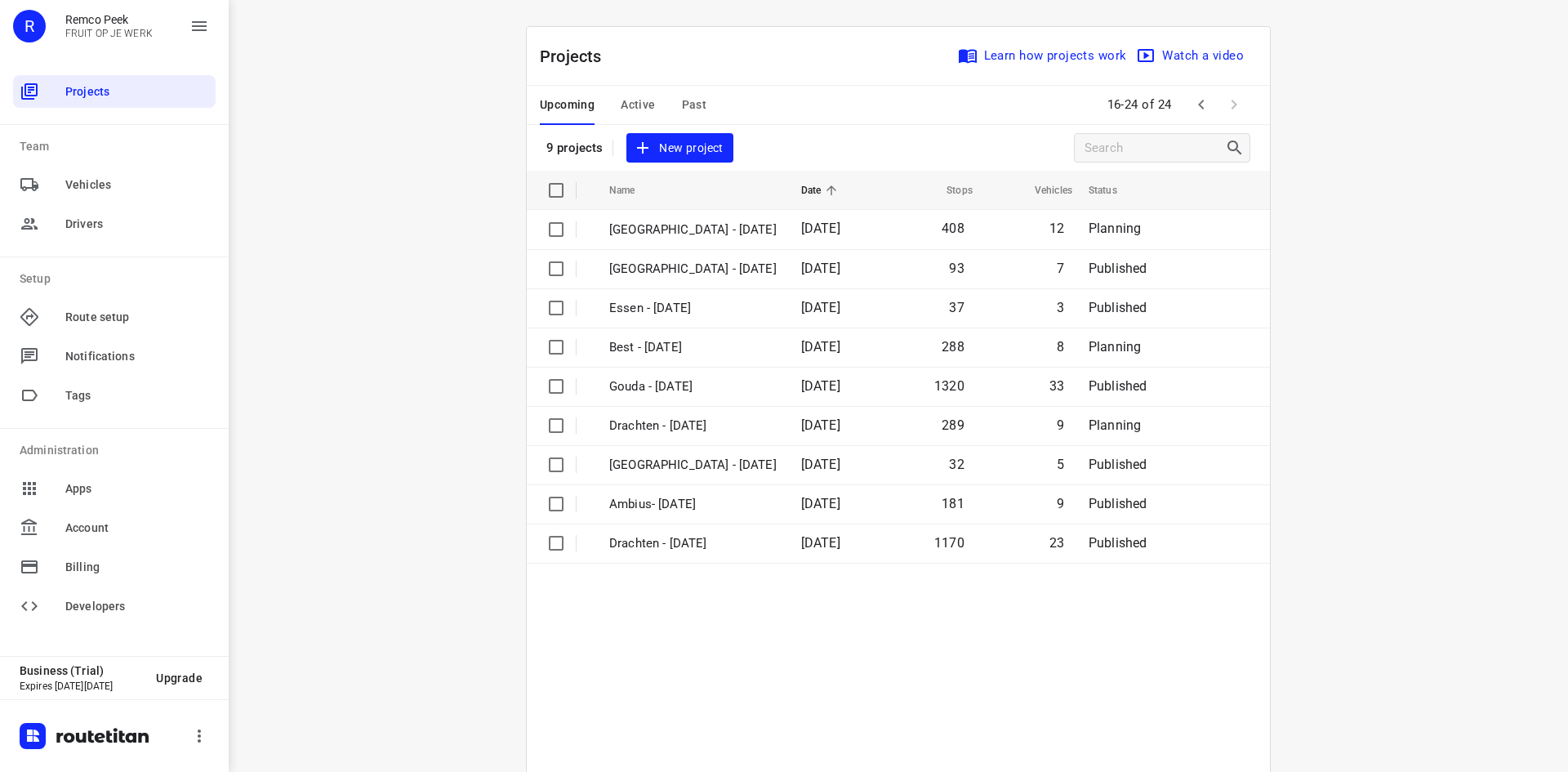
click at [633, 103] on span "Active" at bounding box center [637, 104] width 34 height 20
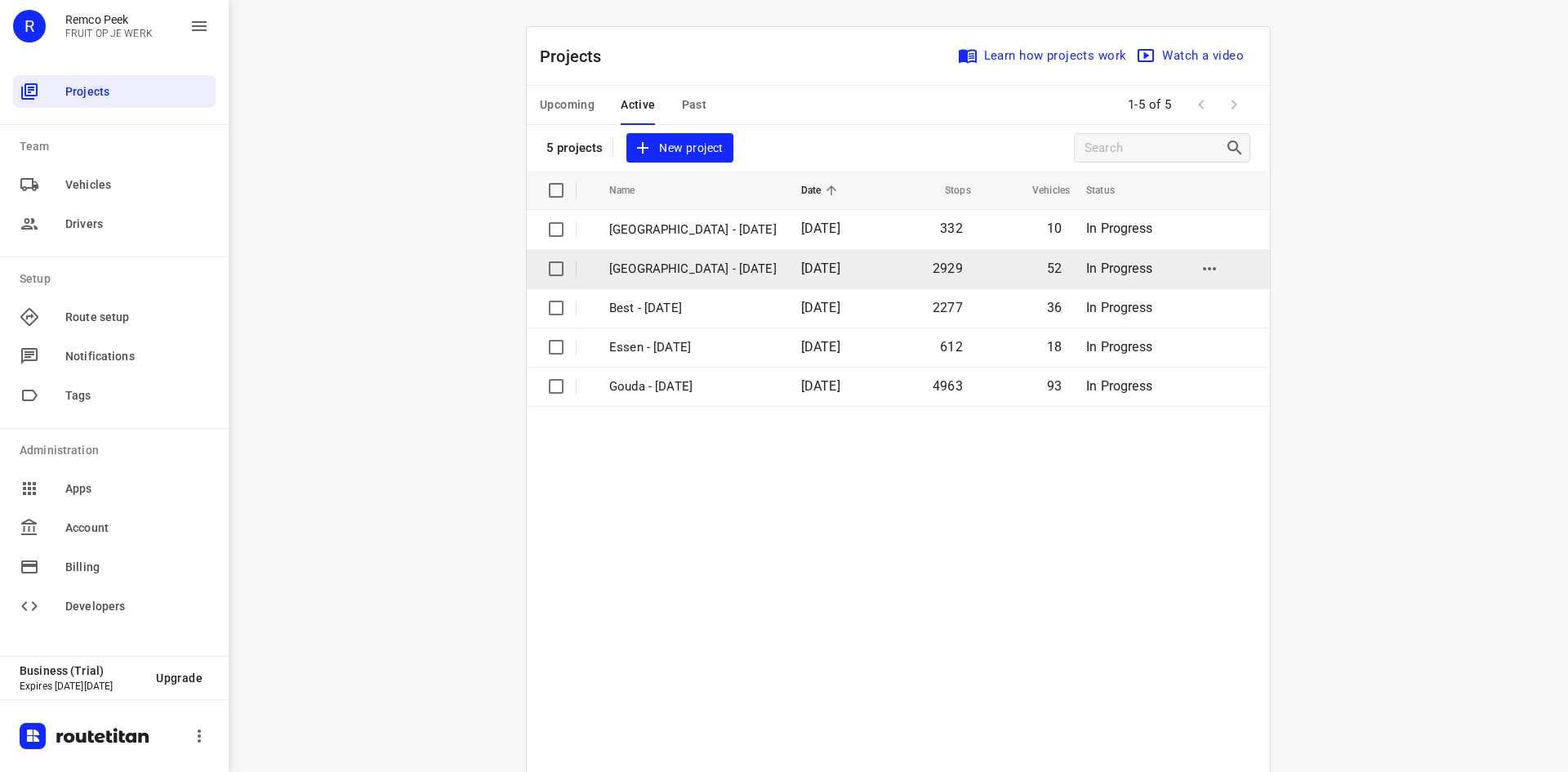
click at [677, 260] on td "[GEOGRAPHIC_DATA] - [DATE]" at bounding box center [691, 269] width 195 height 40
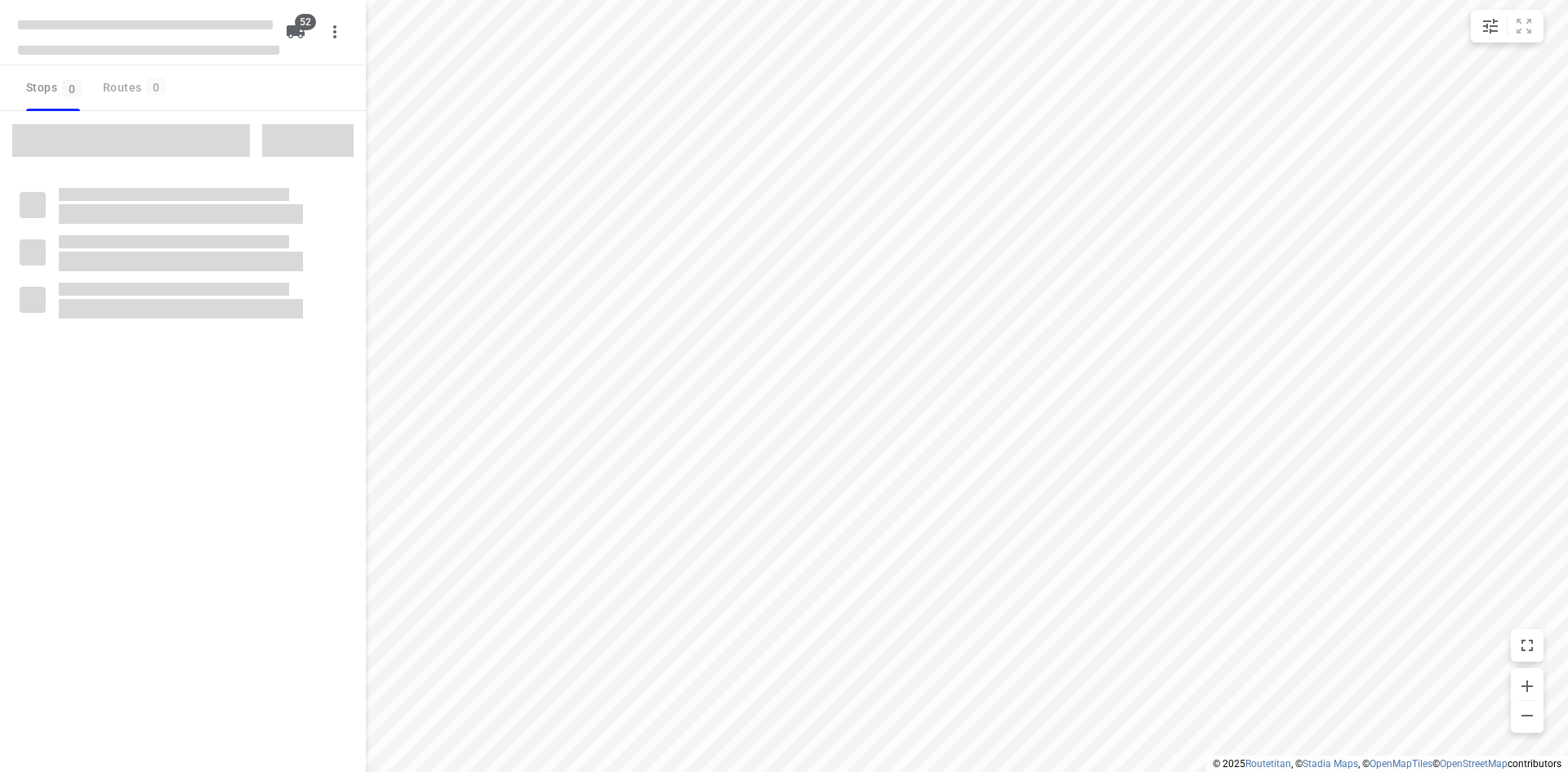
checkbox input "true"
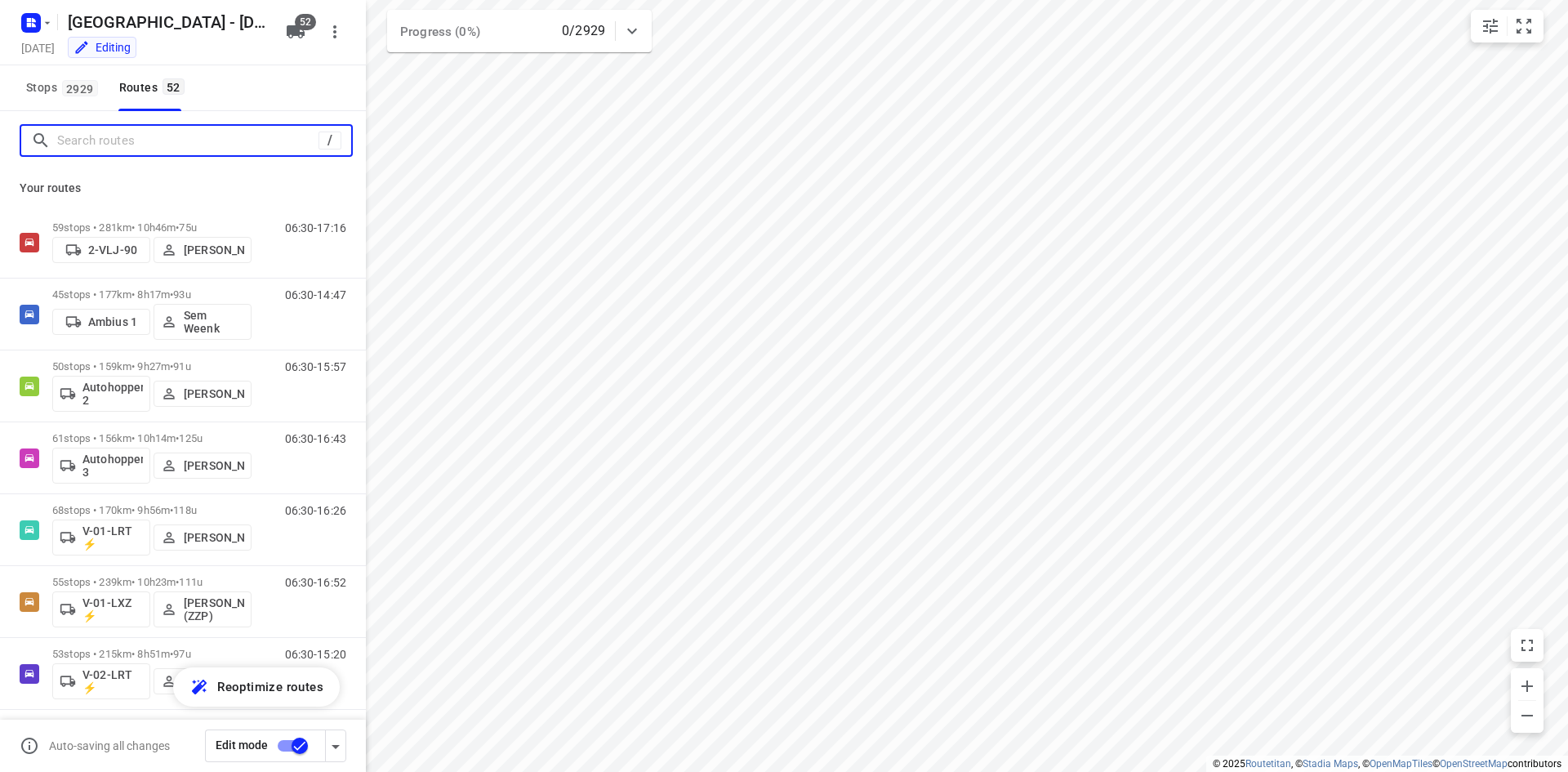
click at [255, 135] on input "Search routes" at bounding box center [188, 141] width 261 height 25
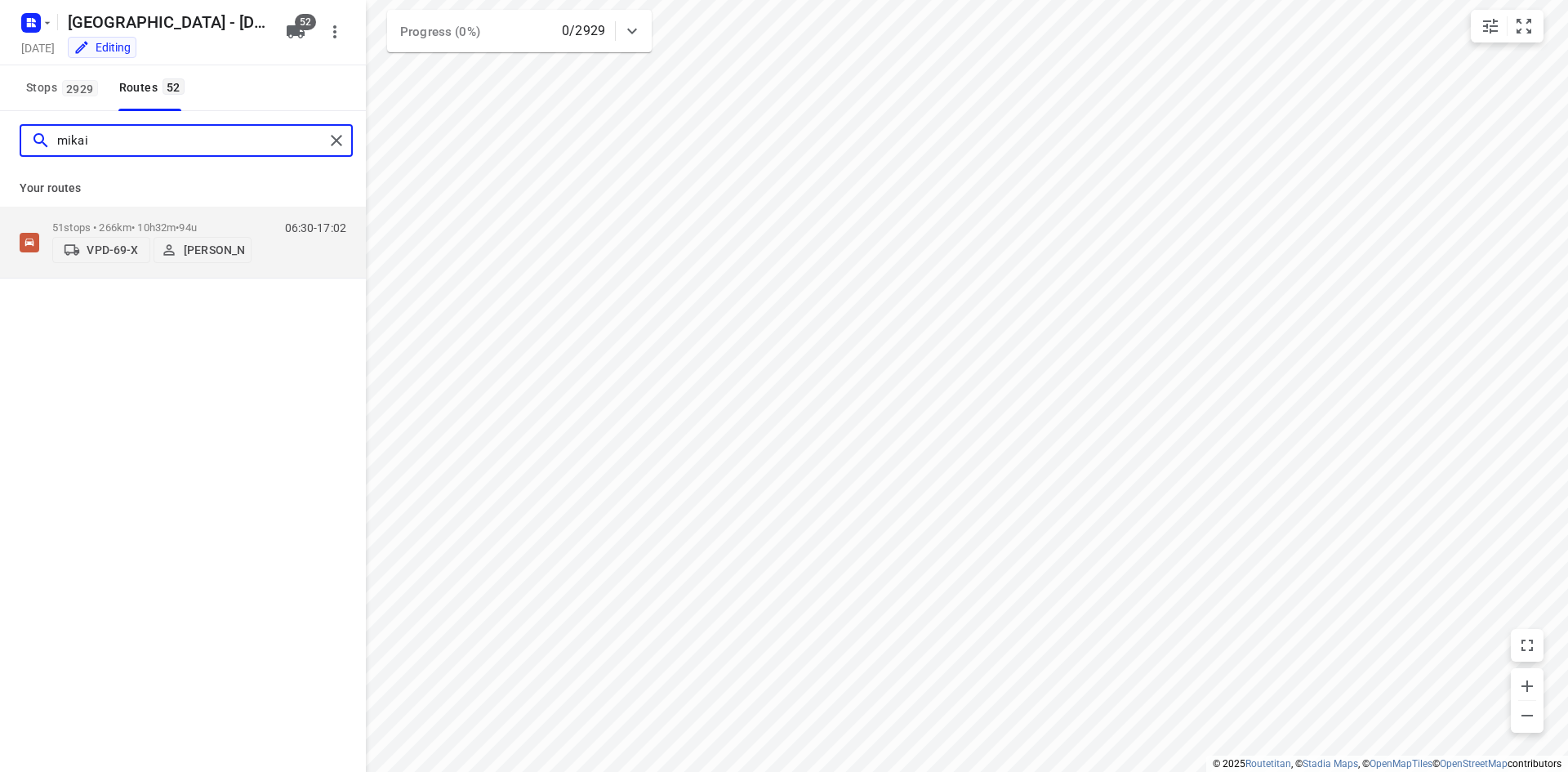
type input "mikai"
click at [249, 405] on div "mikai Your routes 51 stops • 266km • 10h32m • 94u VPD-69-X [PERSON_NAME] 06:30-…" at bounding box center [183, 464] width 366 height 706
click at [285, 254] on div "06:30-17:02" at bounding box center [306, 247] width 81 height 50
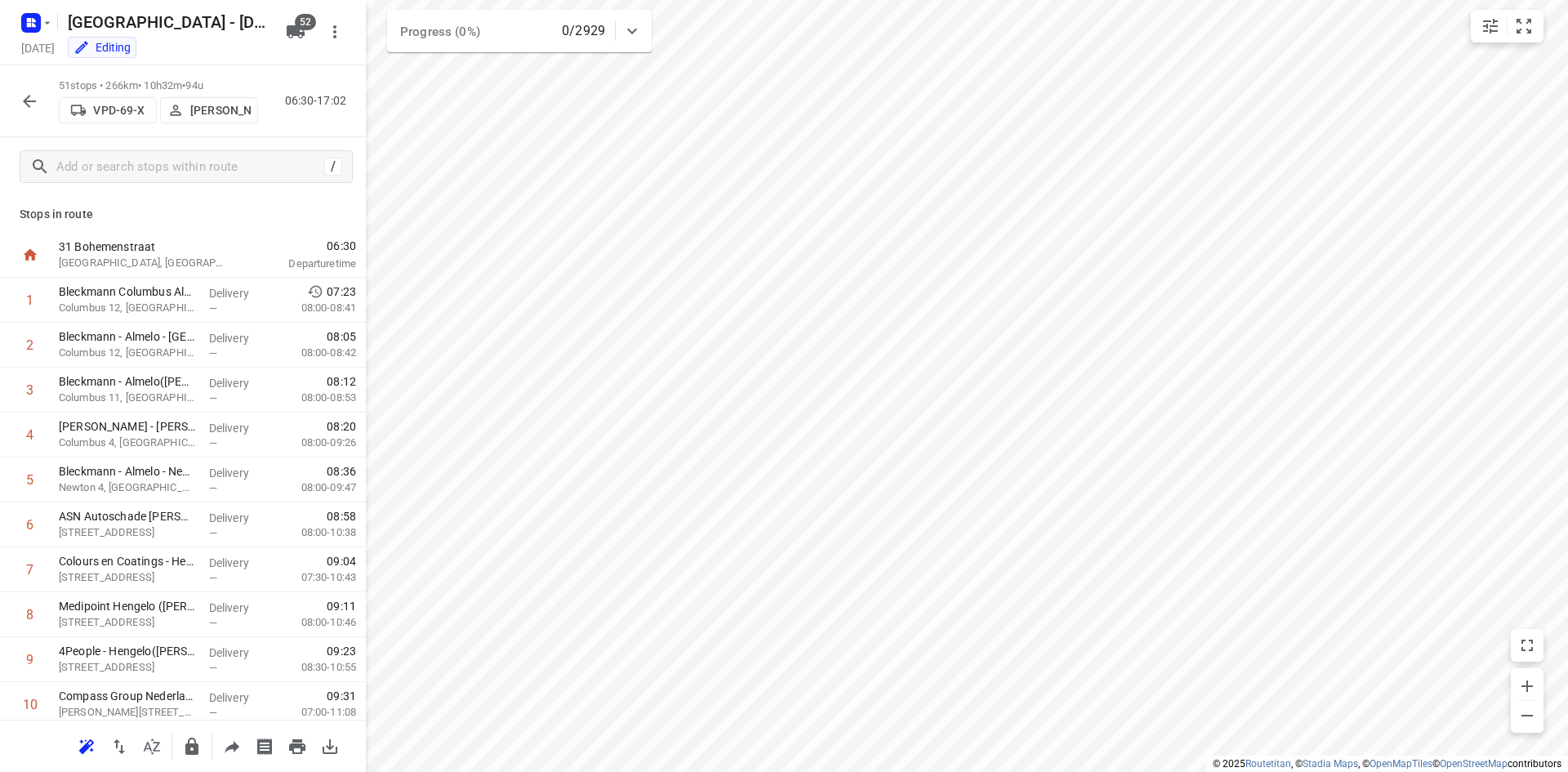
click at [288, 211] on p "Stops in route" at bounding box center [183, 215] width 327 height 17
click at [230, 166] on input "text" at bounding box center [190, 167] width 266 height 25
click at [29, 106] on icon "button" at bounding box center [29, 102] width 19 height 19
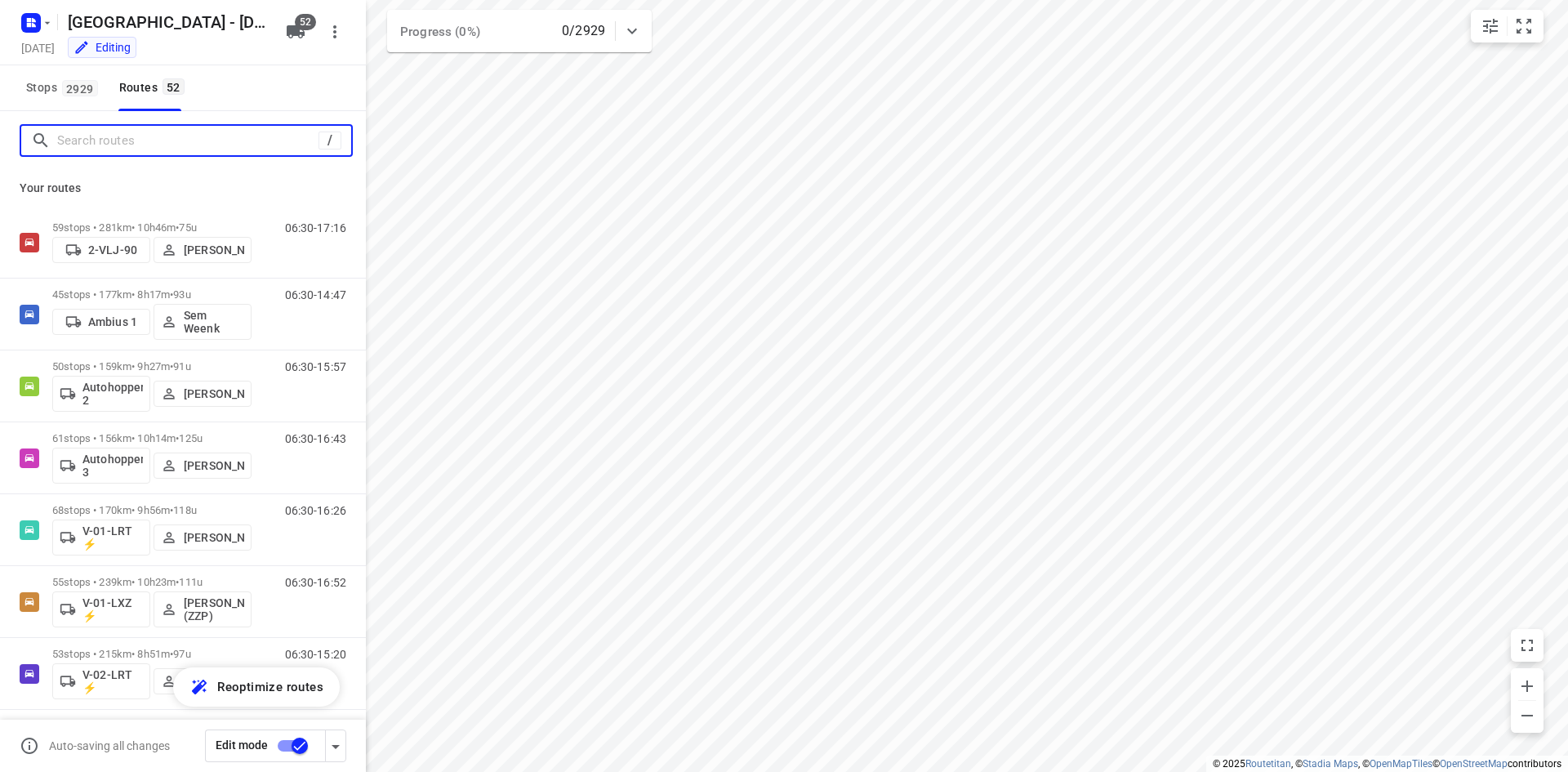
click at [118, 150] on input "Search routes" at bounding box center [188, 141] width 261 height 25
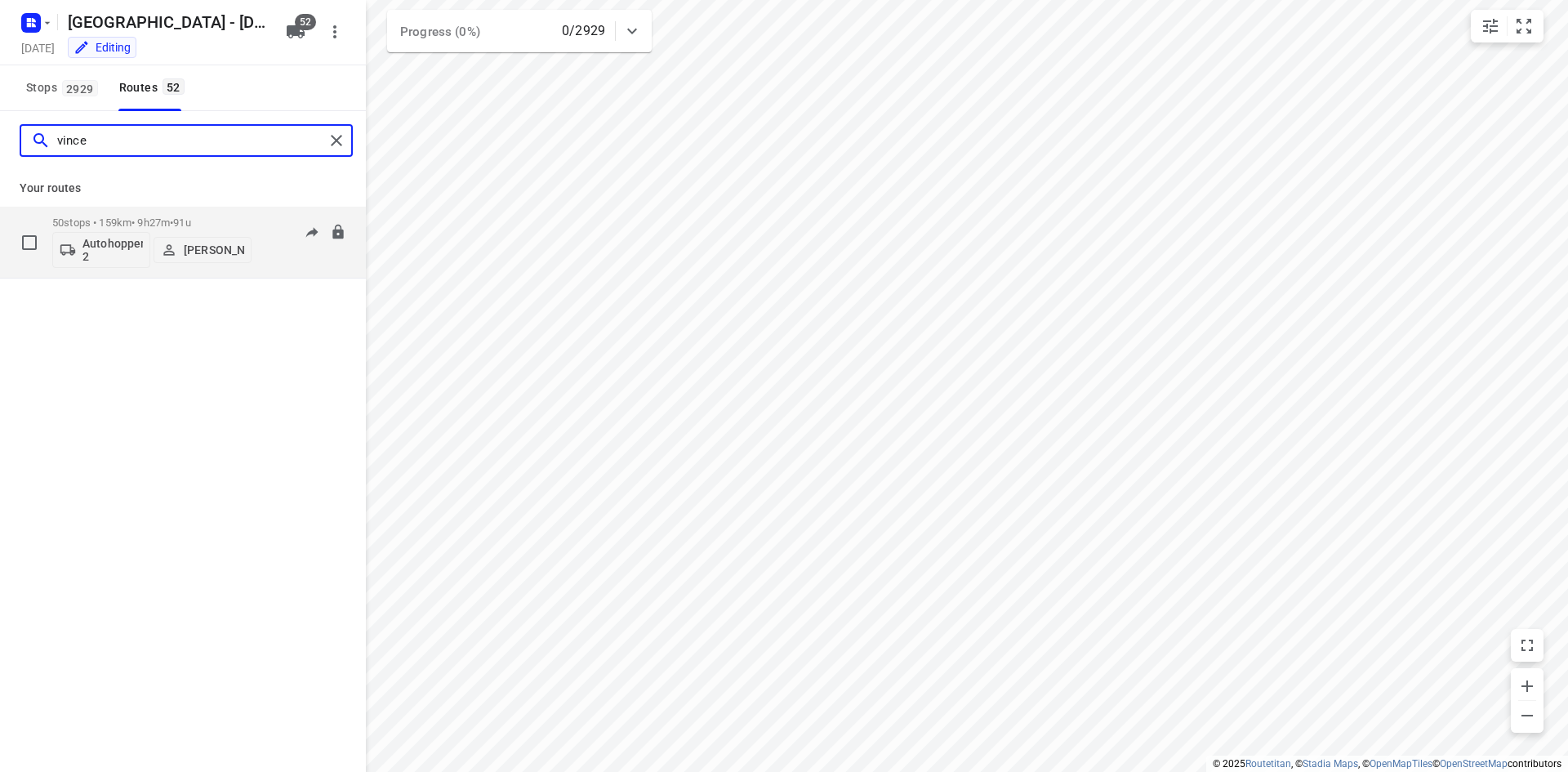
type input "vince"
click at [271, 220] on div "06:30-15:57" at bounding box center [306, 247] width 81 height 60
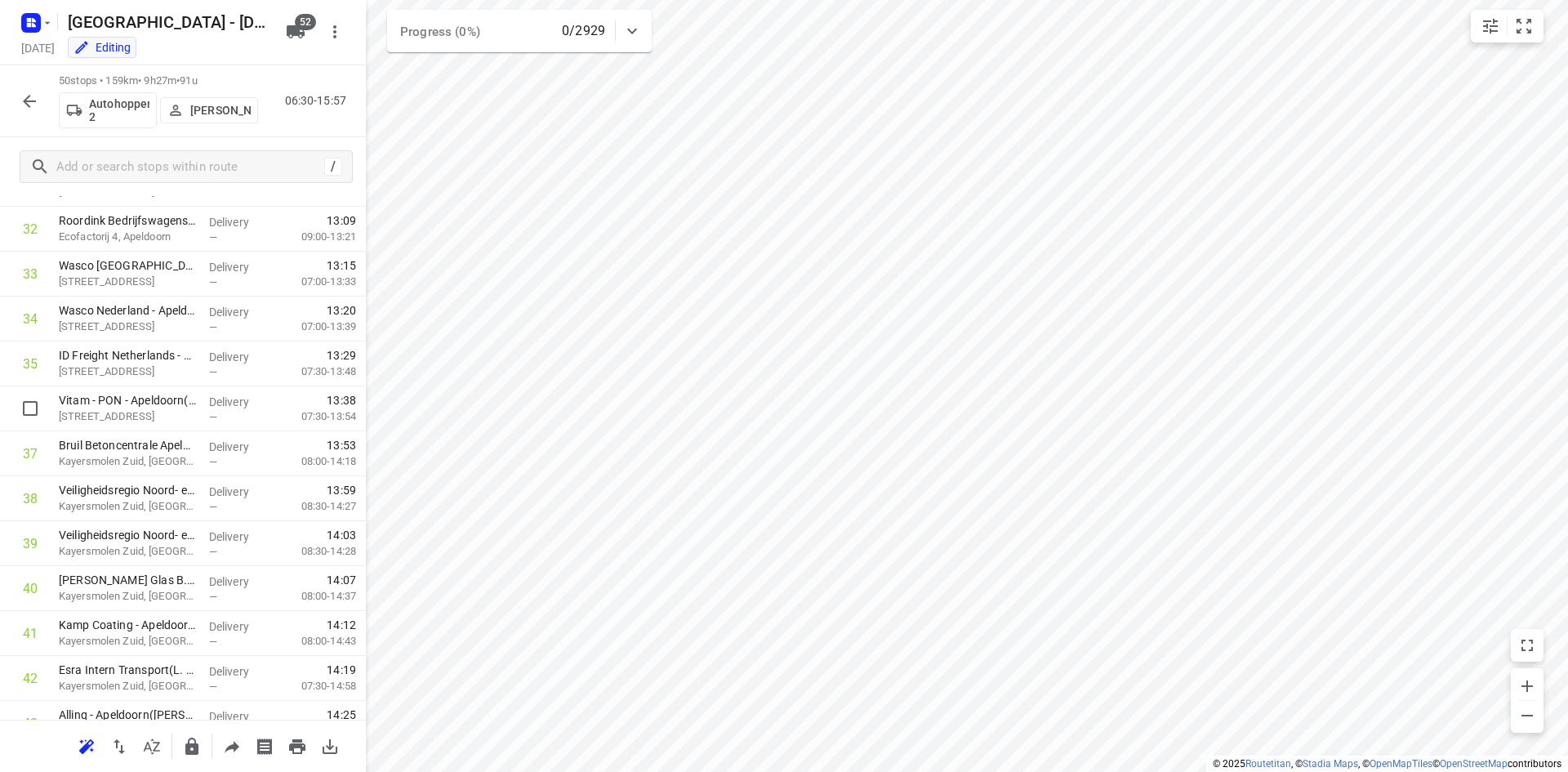
scroll to position [1032, 0]
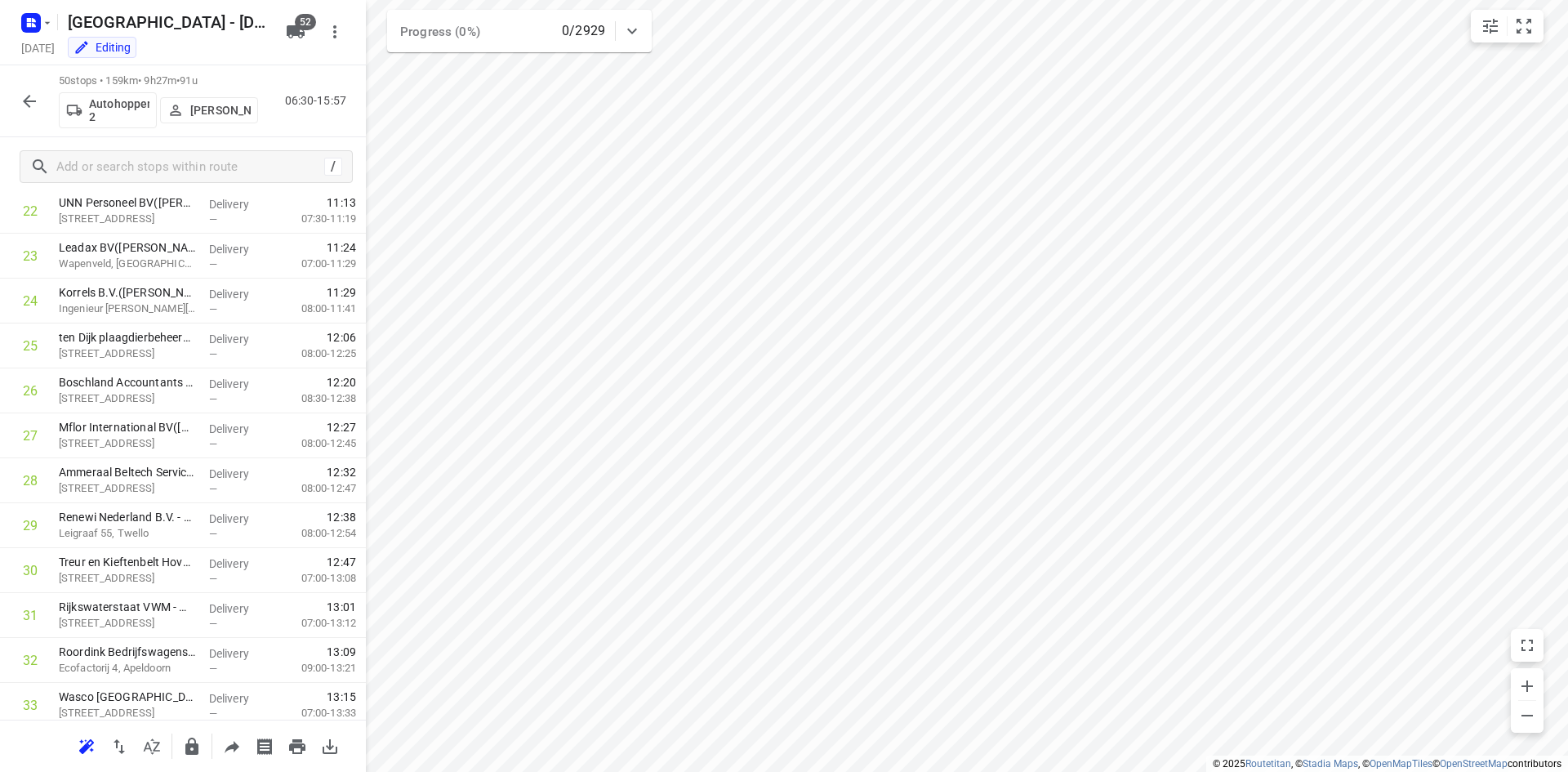
click at [286, 131] on div "50 stops • 159km • 9h27m • 91u Autohopper 2 [PERSON_NAME] 06:30-15:57" at bounding box center [183, 102] width 366 height 72
click at [286, 130] on div "50 stops • 159km • 9h27m • 91u Autohopper 2 [PERSON_NAME] 06:30-15:57" at bounding box center [183, 102] width 366 height 72
click at [24, 93] on icon "button" at bounding box center [29, 102] width 19 height 19
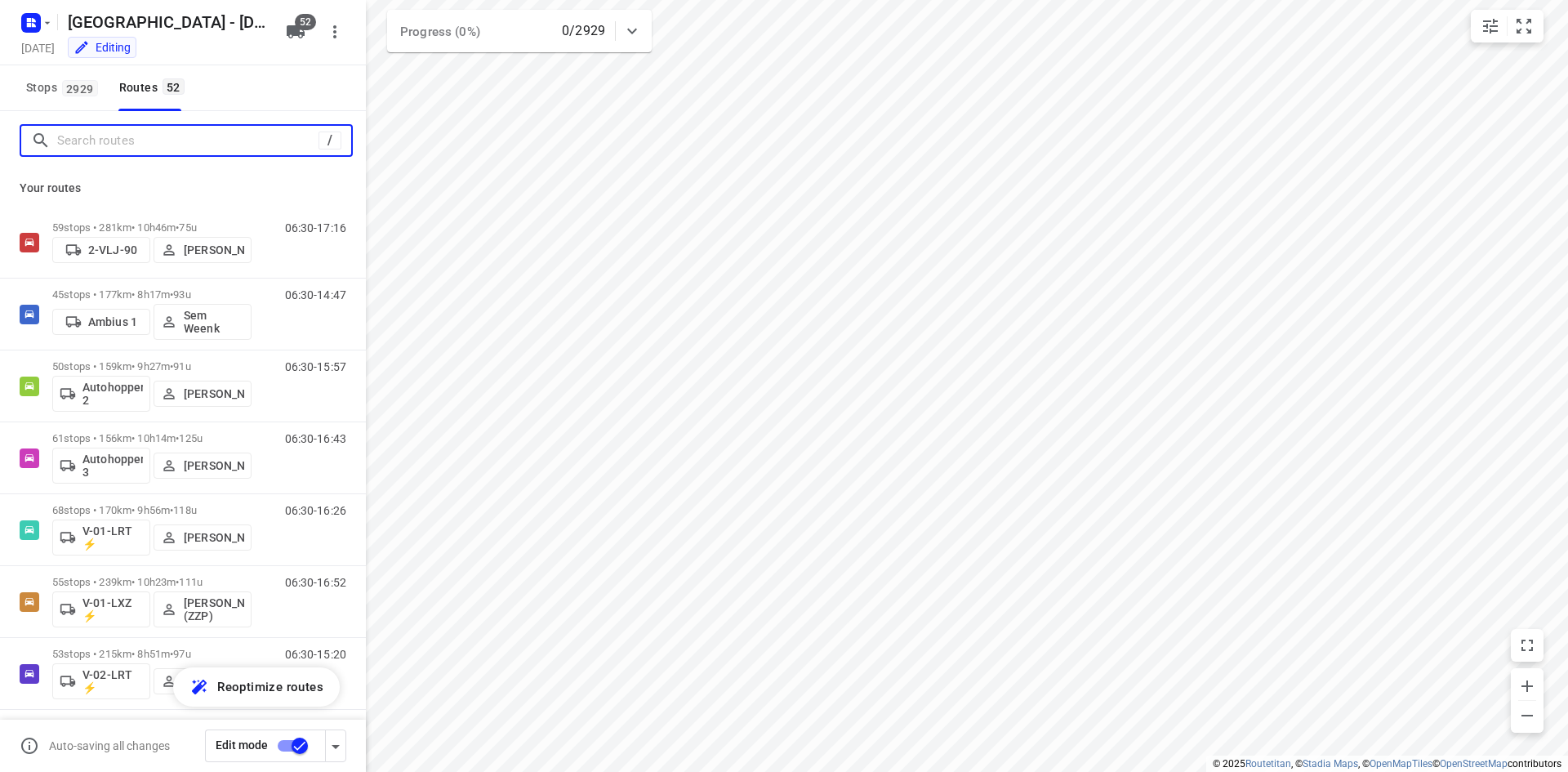
click at [254, 132] on input "Search routes" at bounding box center [188, 141] width 261 height 25
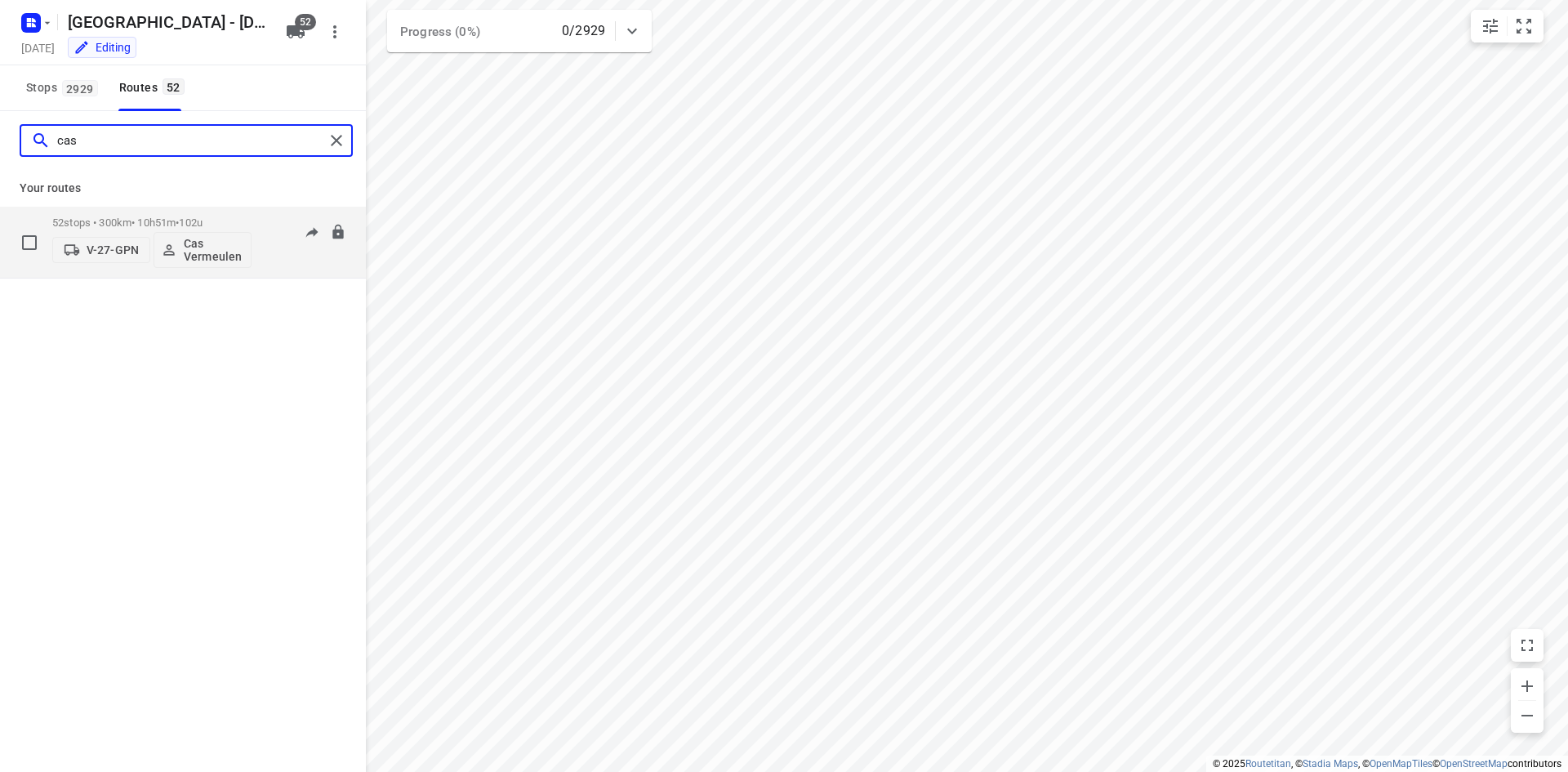
type input "cas"
click at [287, 261] on div "06:30-17:20" at bounding box center [306, 247] width 81 height 60
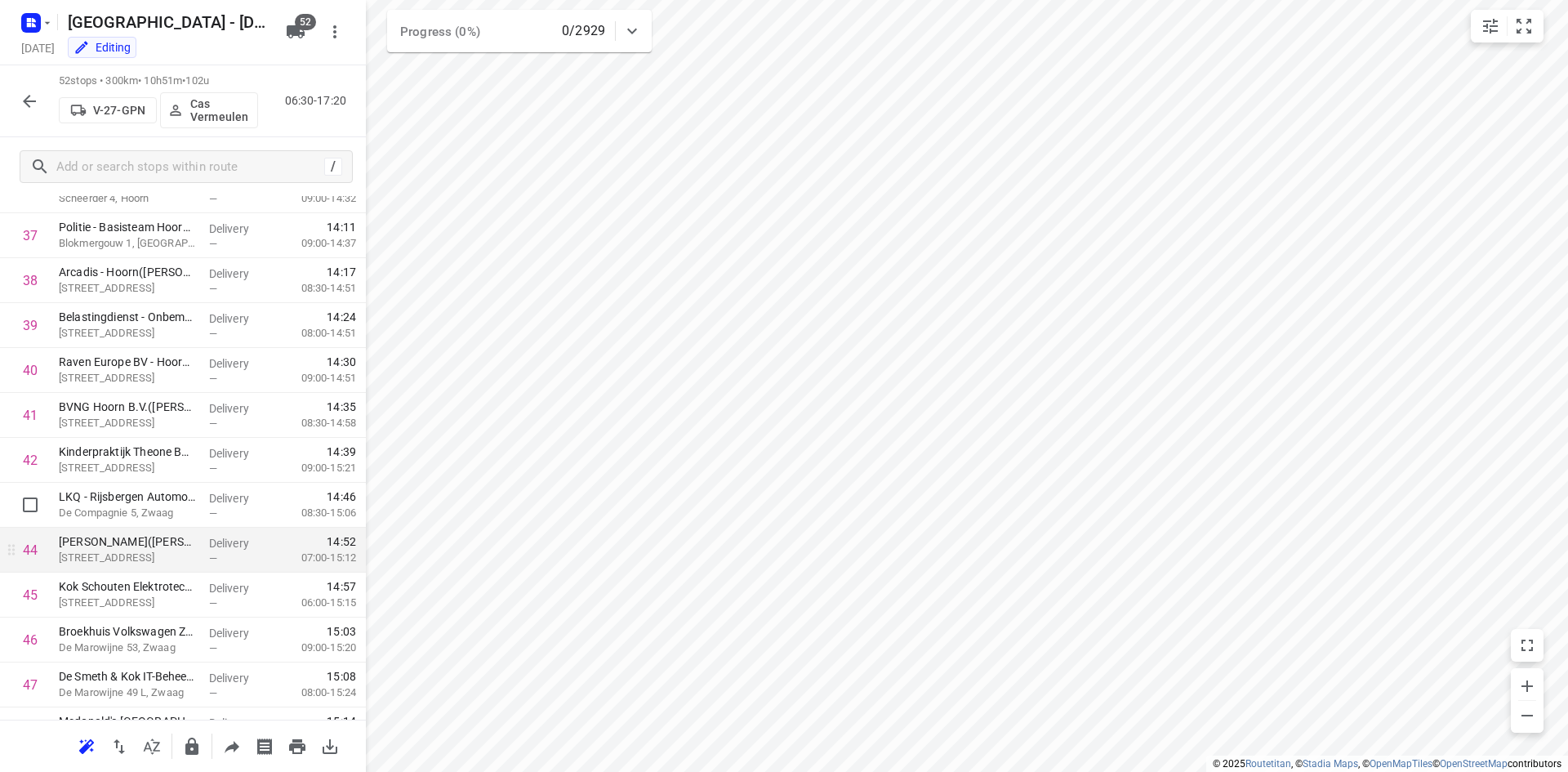
scroll to position [1940, 0]
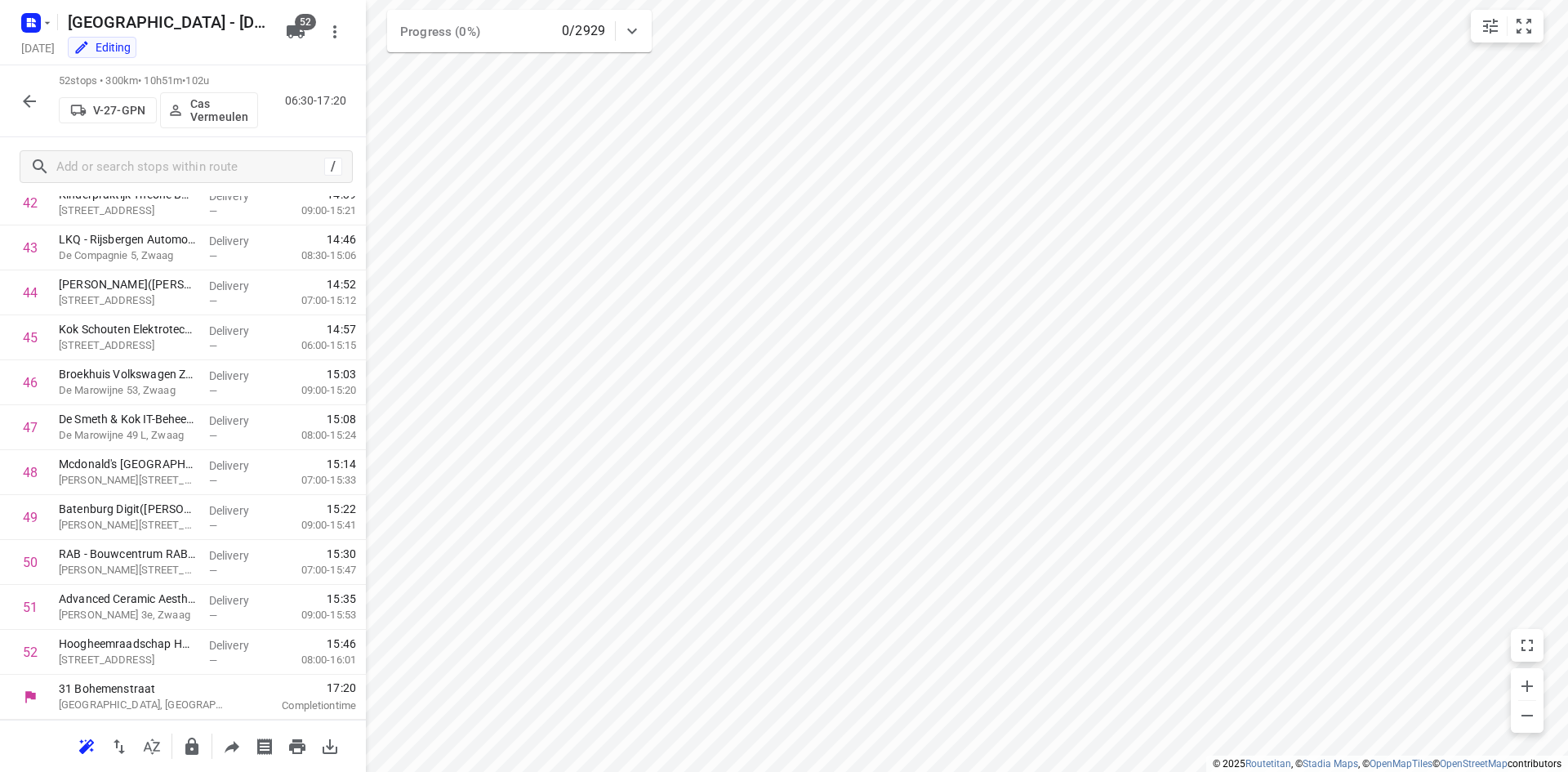
click at [350, 68] on div "52 stops • 300km • 10h51m • 102u V-27-GPN Cas Vermeulen 06:30-17:20" at bounding box center [183, 102] width 366 height 72
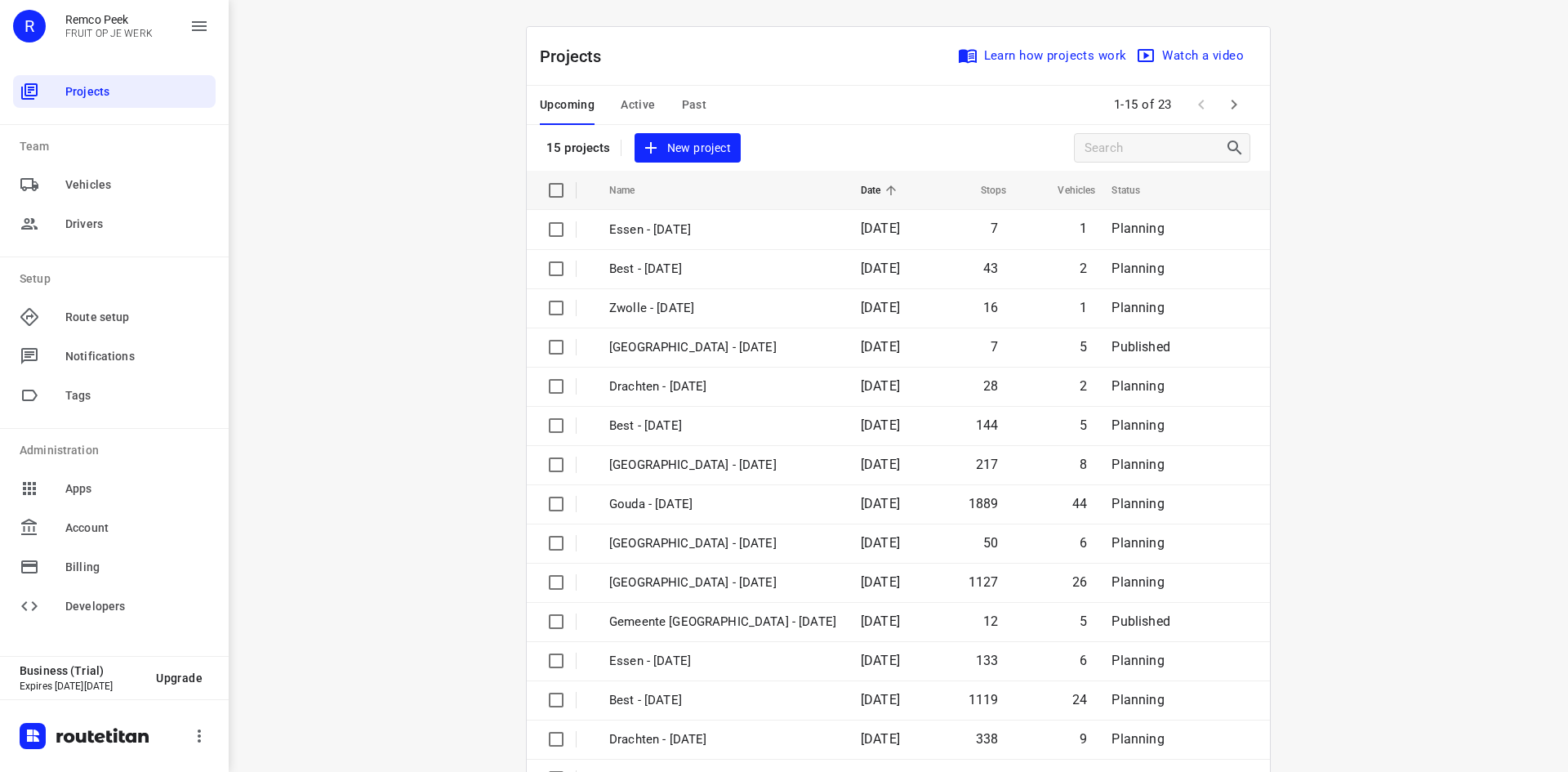
click at [650, 68] on div "Projects Learn how projects work Watch a video" at bounding box center [899, 56] width 743 height 59
click at [636, 103] on span "Active" at bounding box center [637, 104] width 34 height 20
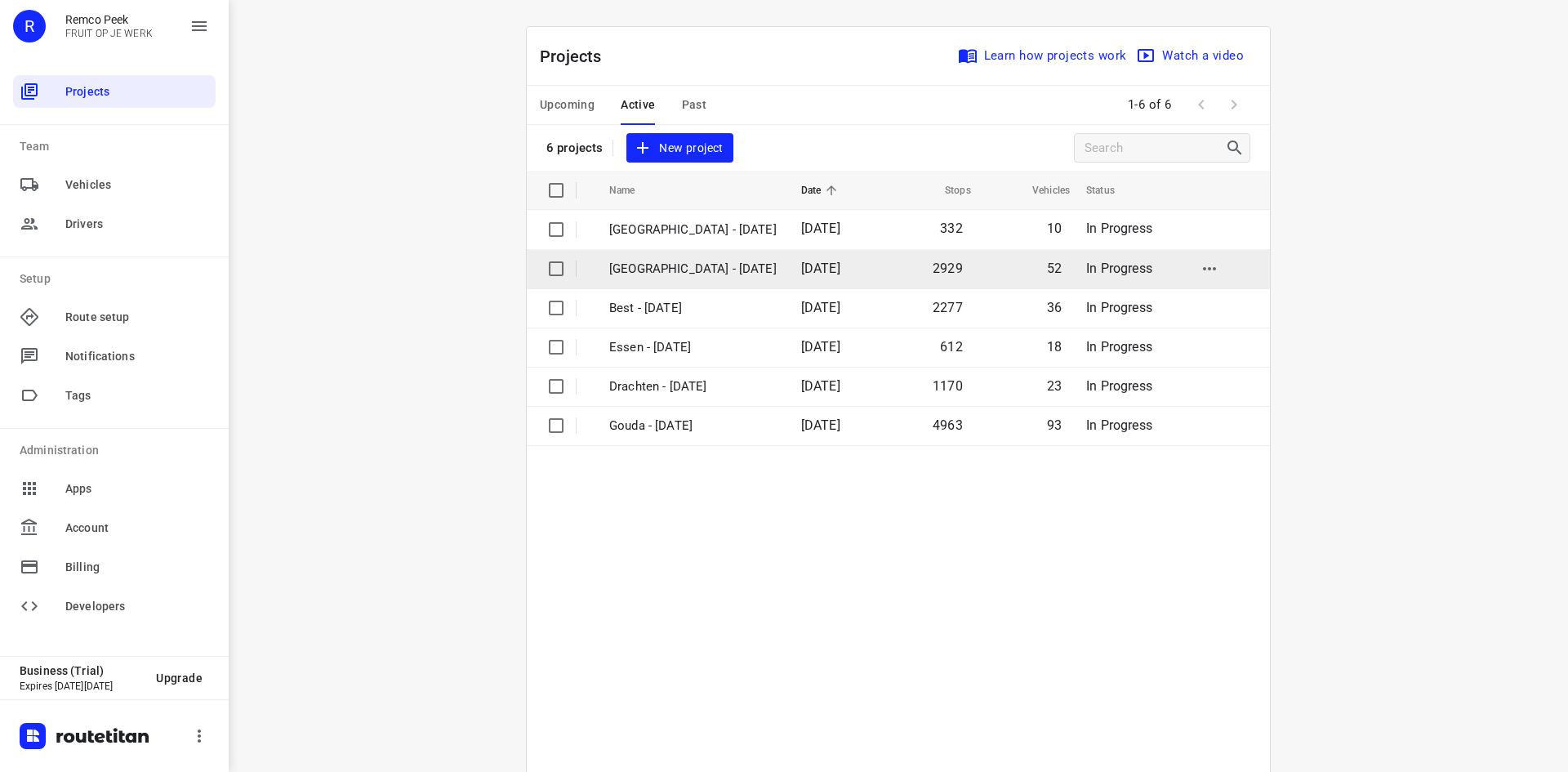
click at [678, 272] on p "[GEOGRAPHIC_DATA] - [DATE]" at bounding box center [693, 269] width 167 height 18
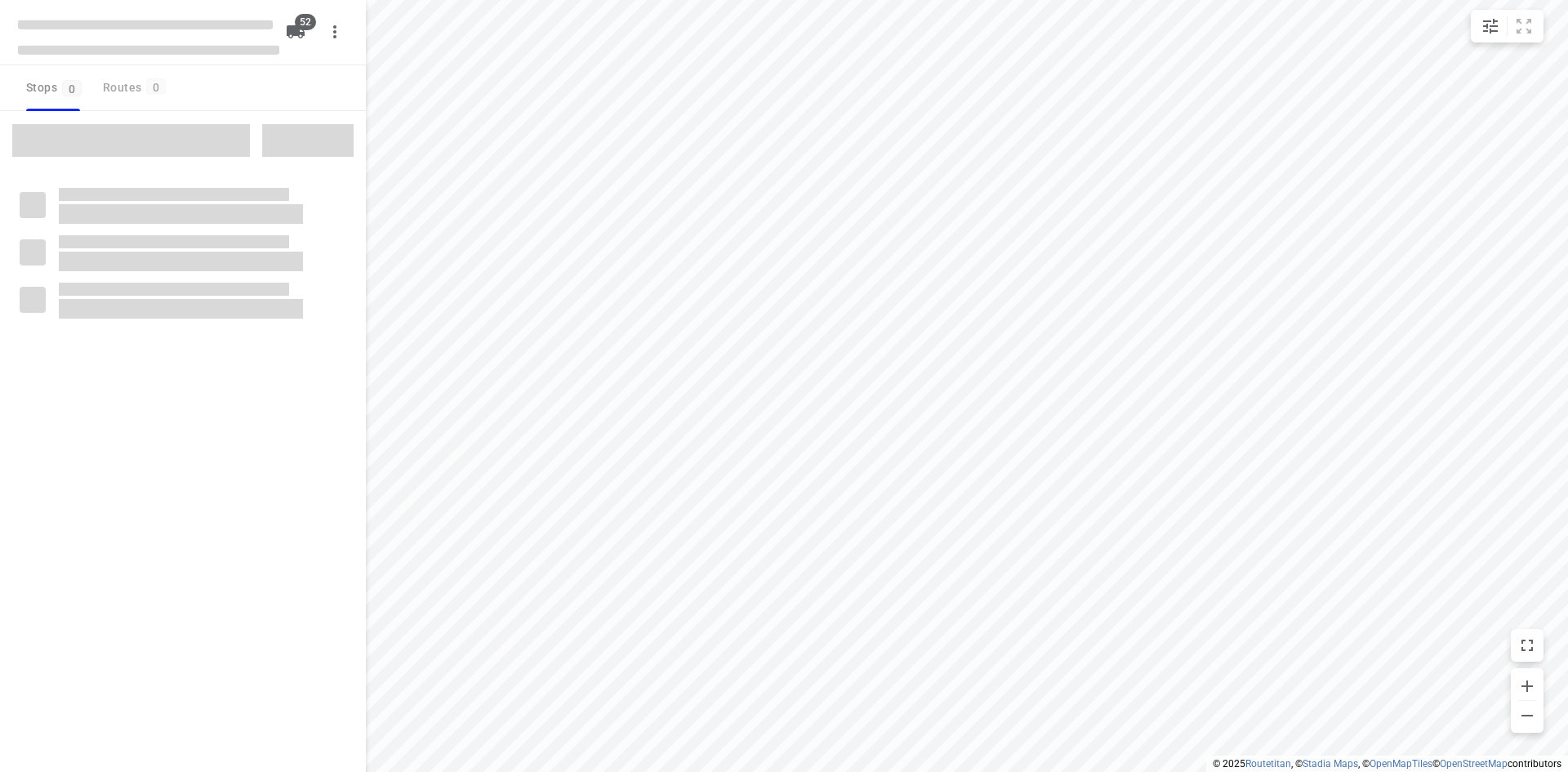
checkbox input "true"
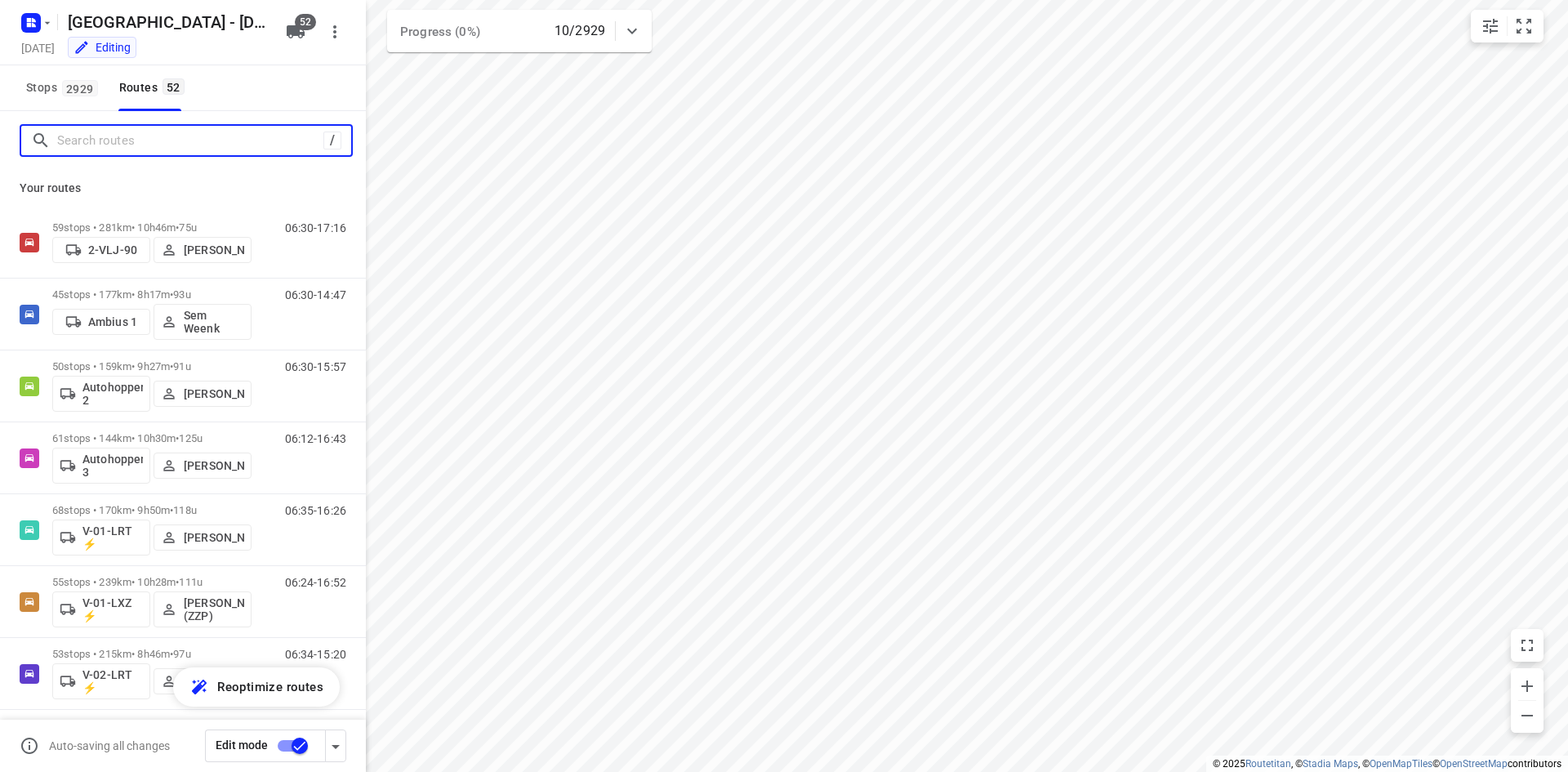
click at [181, 138] on input "Search routes" at bounding box center [190, 141] width 266 height 25
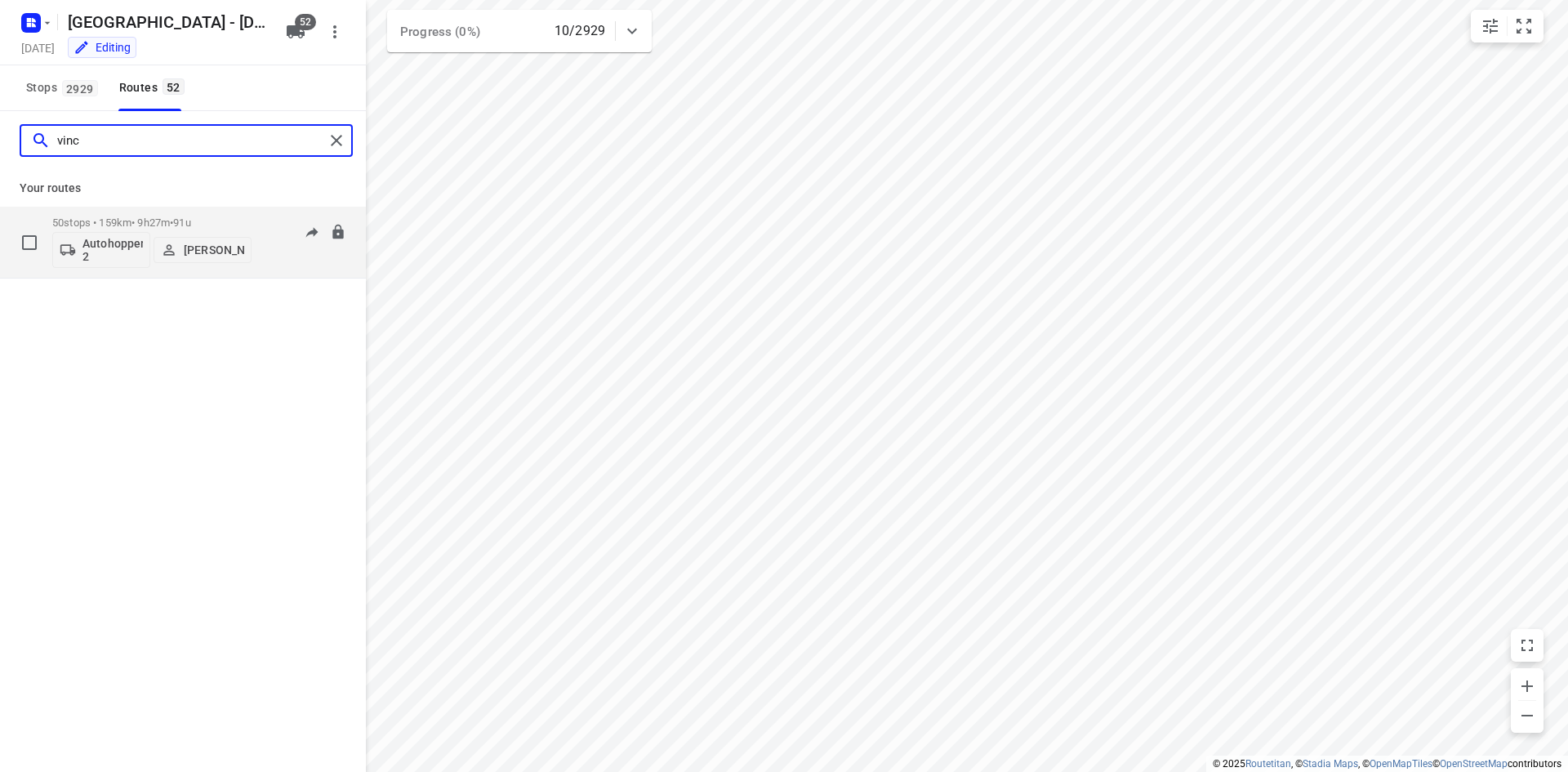
type input "vinc"
click at [272, 262] on div "06:30-15:57" at bounding box center [306, 247] width 81 height 60
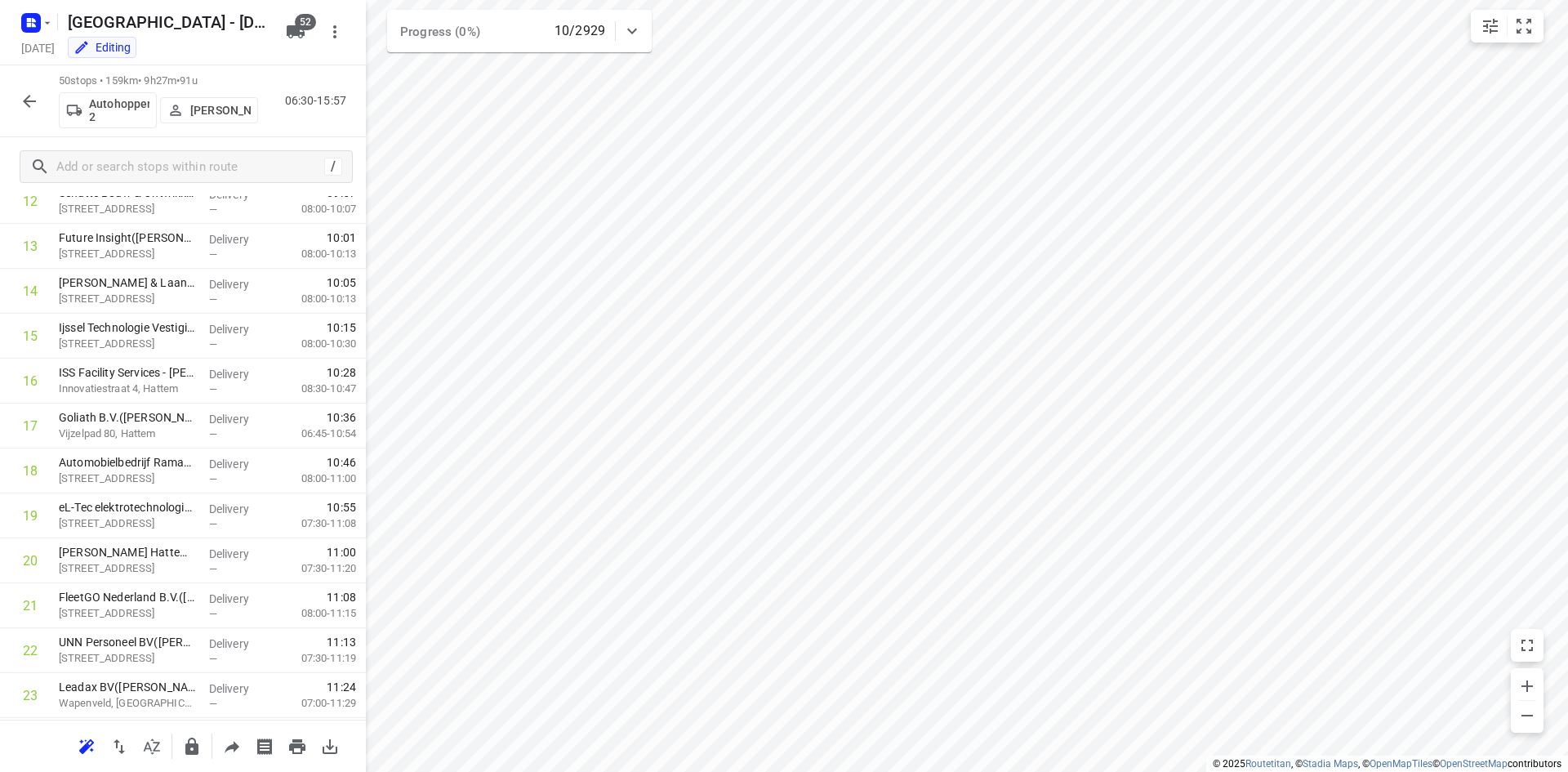
scroll to position [572, 0]
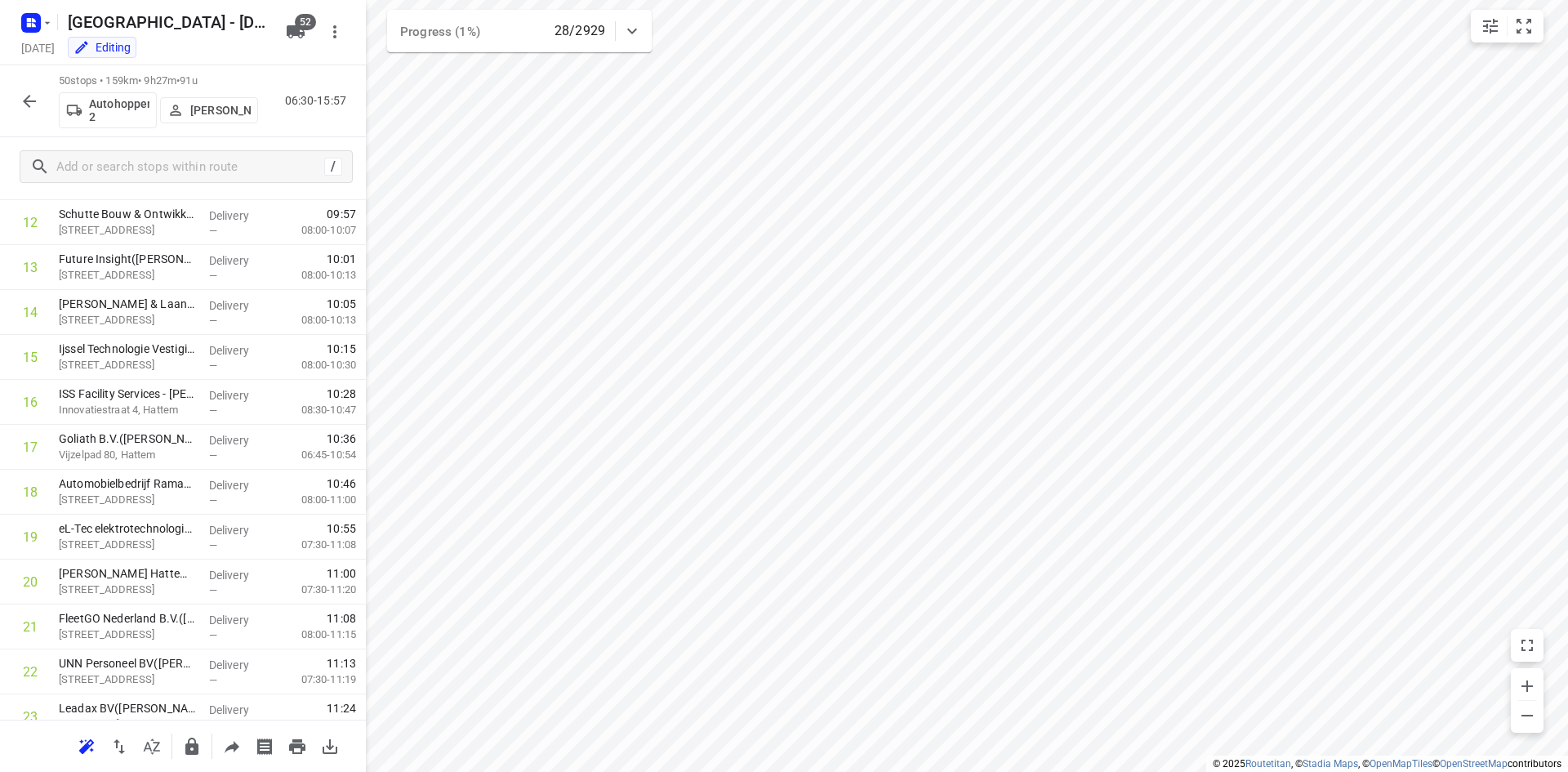
click at [23, 97] on icon "button" at bounding box center [29, 102] width 19 height 19
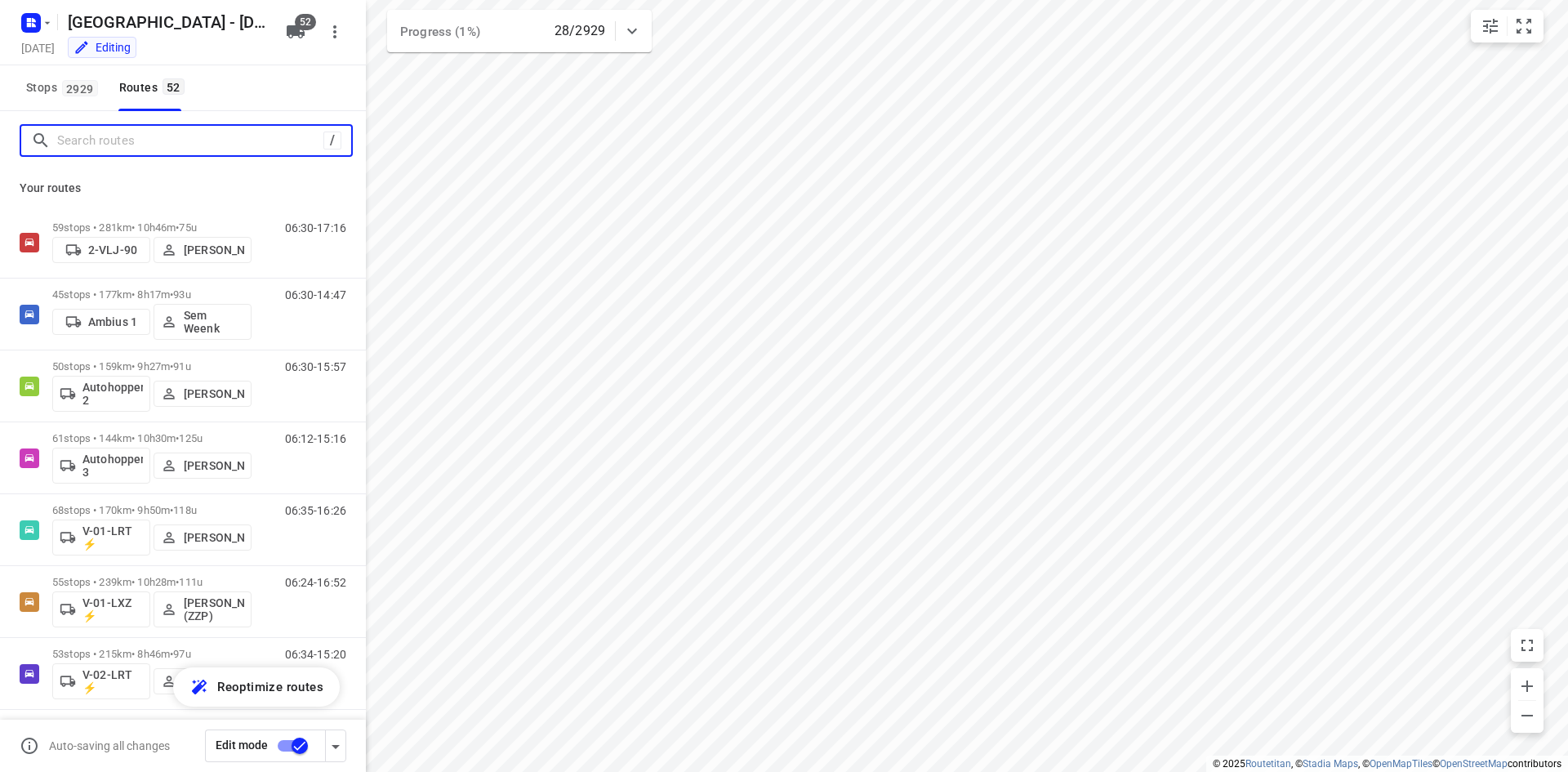
click at [129, 139] on input "Search routes" at bounding box center [190, 141] width 266 height 25
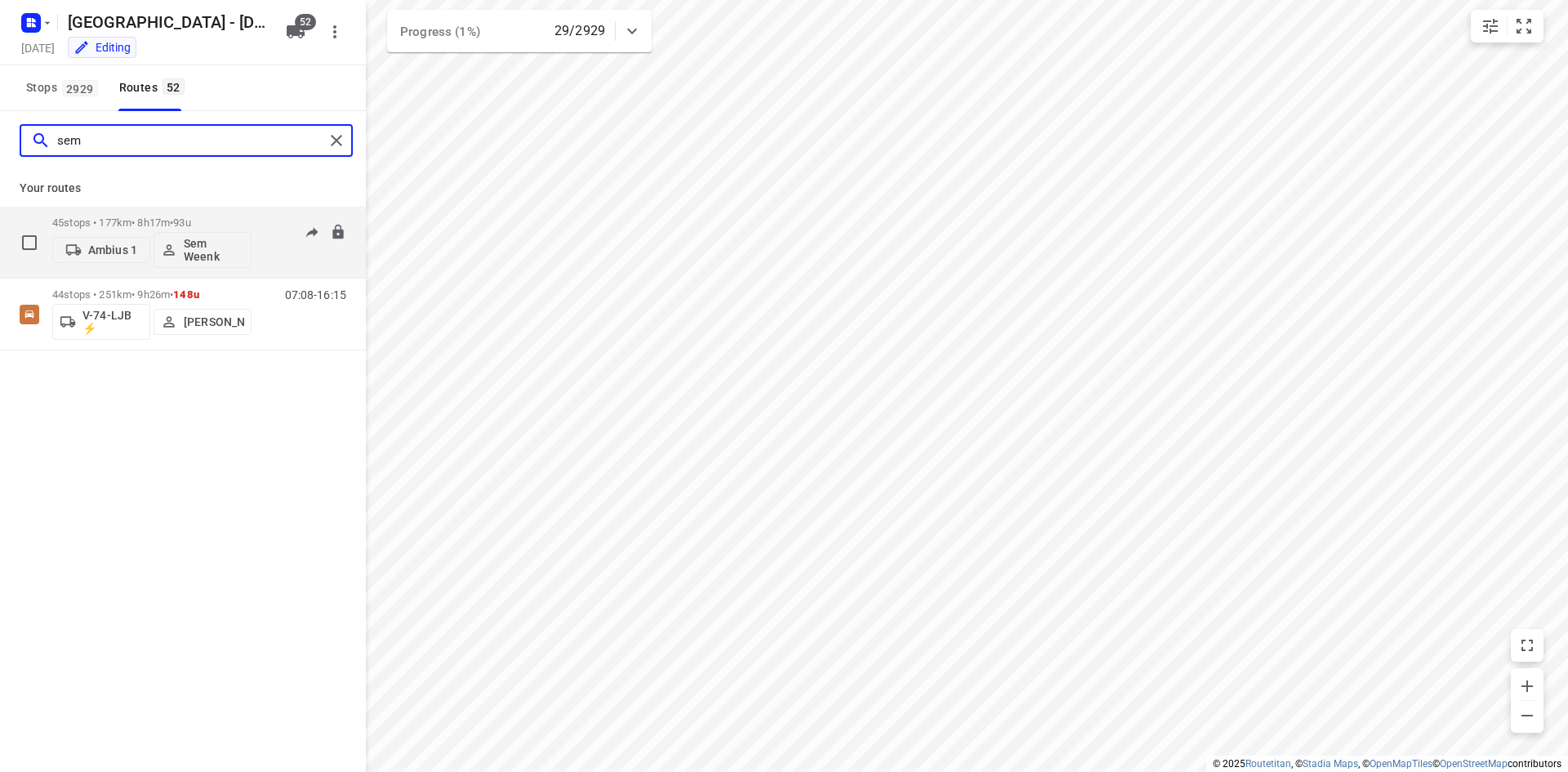
type input "sem"
click at [276, 244] on div "06:30-14:47" at bounding box center [306, 247] width 81 height 60
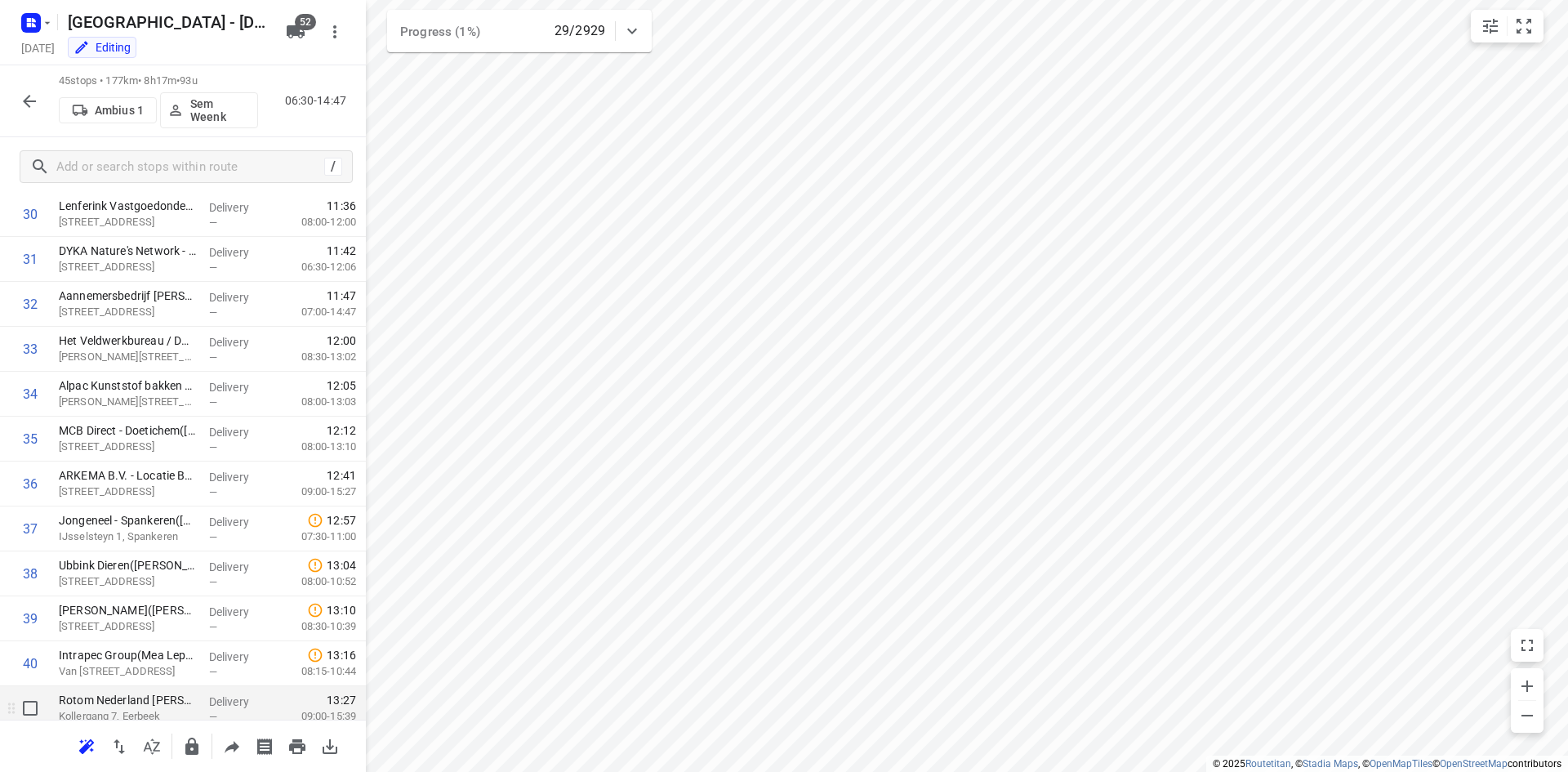
scroll to position [1625, 0]
